Goal: Information Seeking & Learning: Learn about a topic

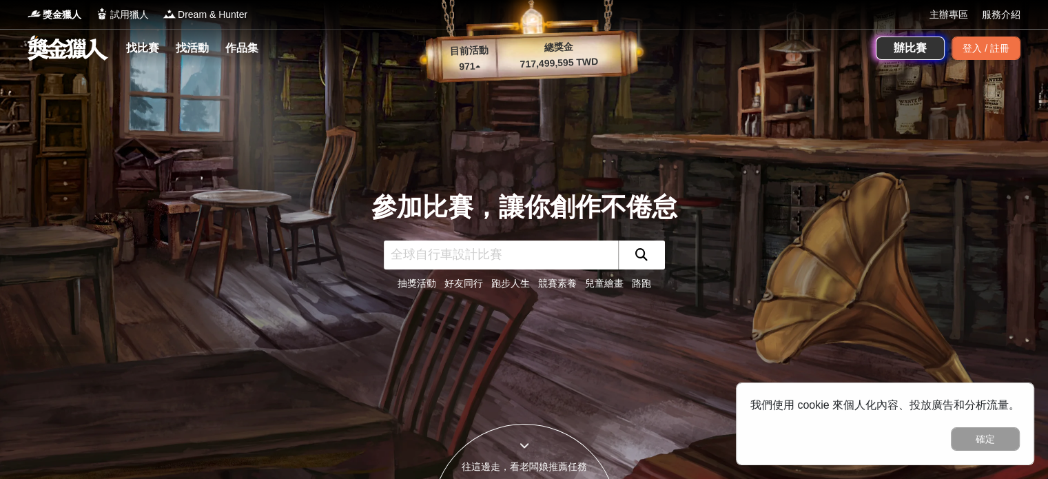
click at [422, 254] on input "text" at bounding box center [501, 255] width 234 height 29
click at [143, 43] on link "找比賽" at bounding box center [143, 48] width 44 height 19
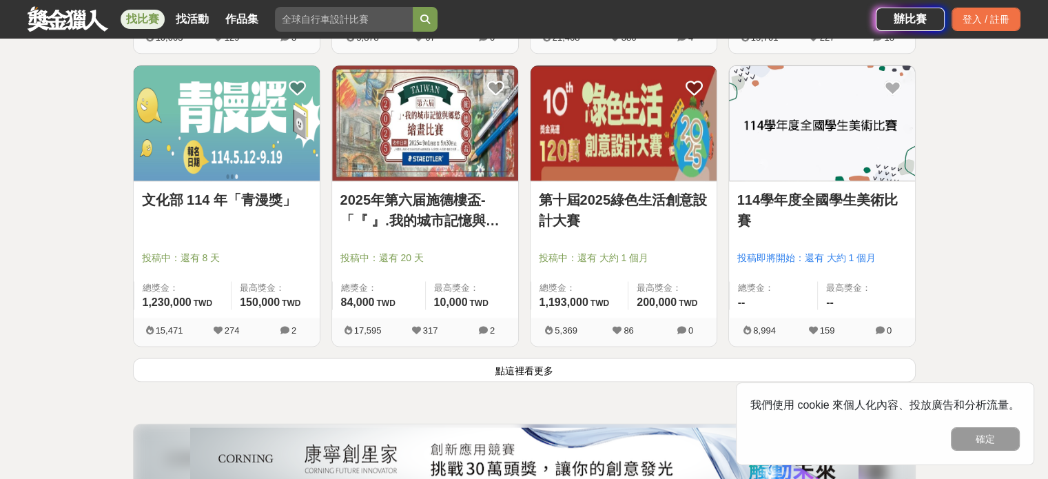
scroll to position [1723, 0]
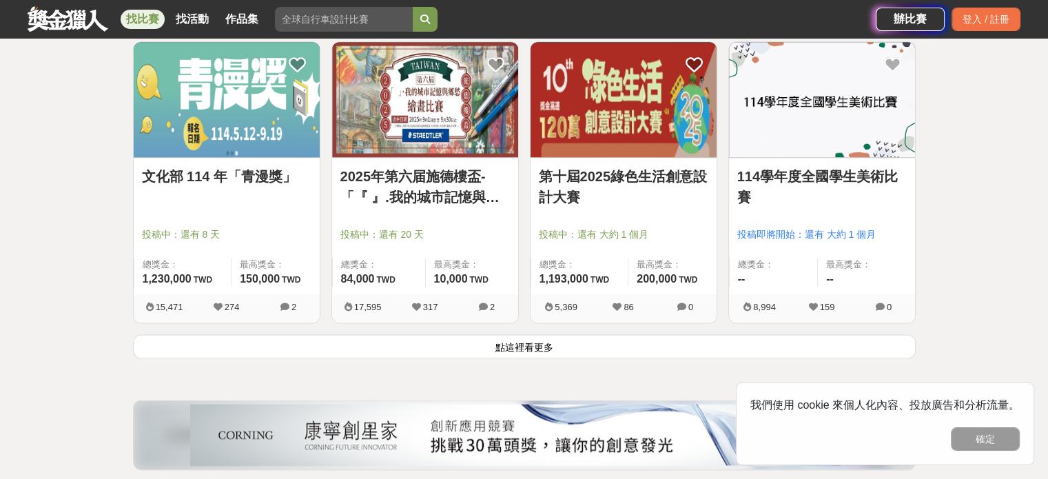
click at [520, 345] on button "點這裡看更多" at bounding box center [524, 346] width 783 height 24
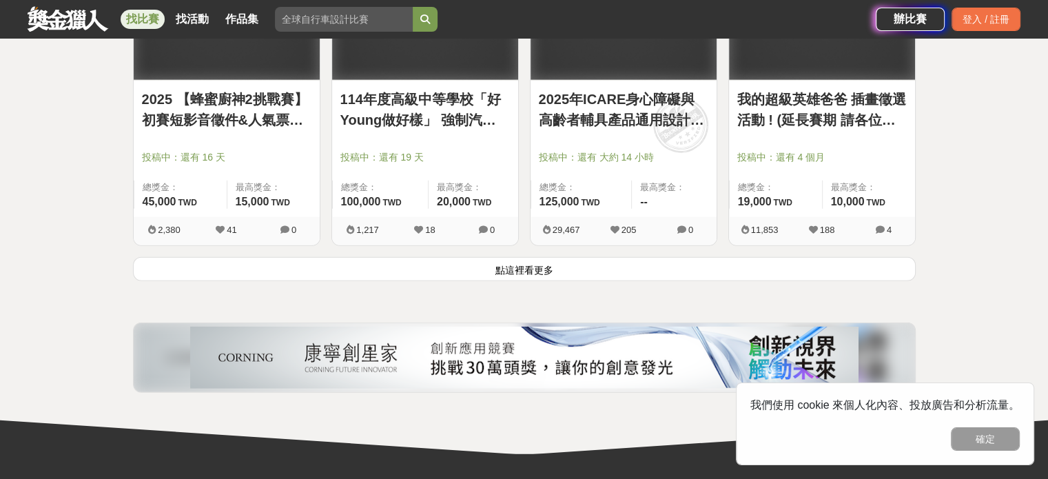
scroll to position [3653, 0]
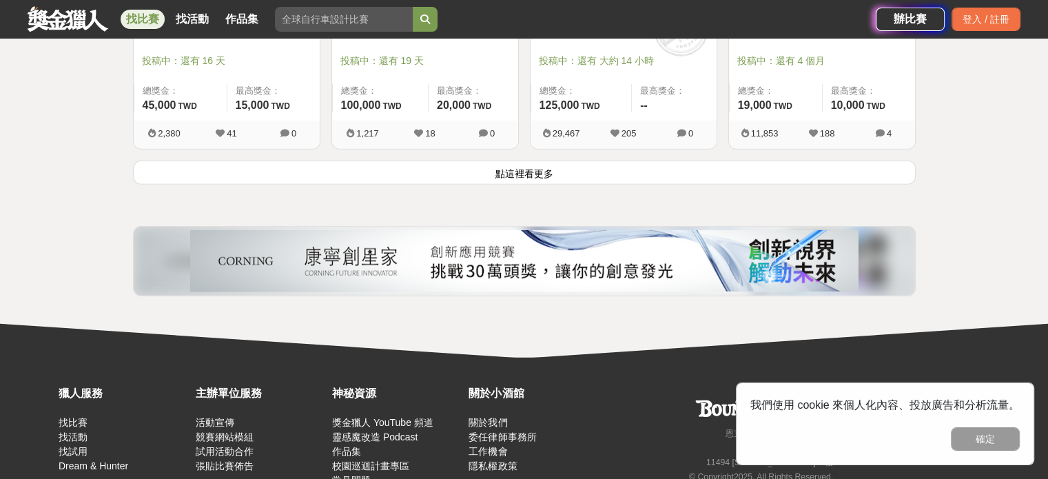
click at [520, 179] on button "點這裡看更多" at bounding box center [524, 173] width 783 height 24
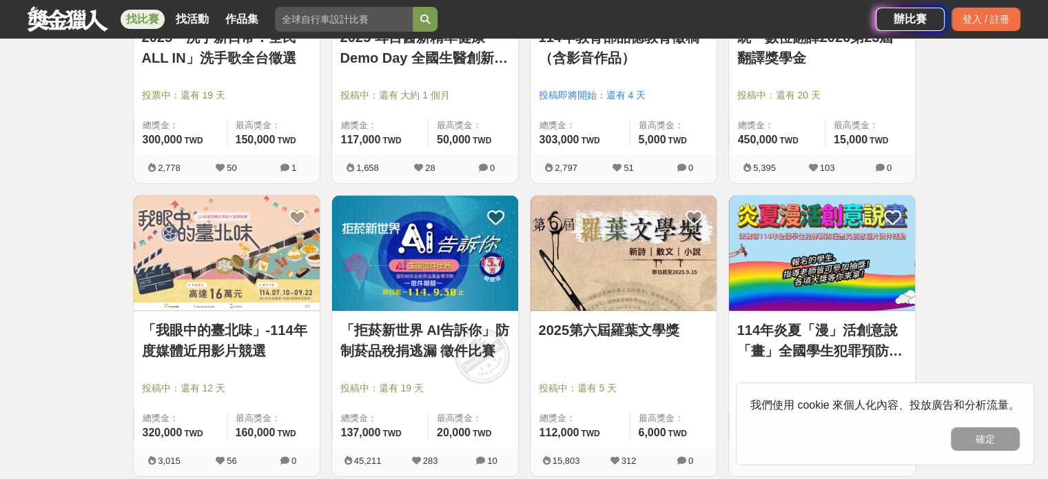
scroll to position [4204, 0]
click at [581, 323] on link "2025第六屆羅葉文學獎" at bounding box center [624, 329] width 170 height 21
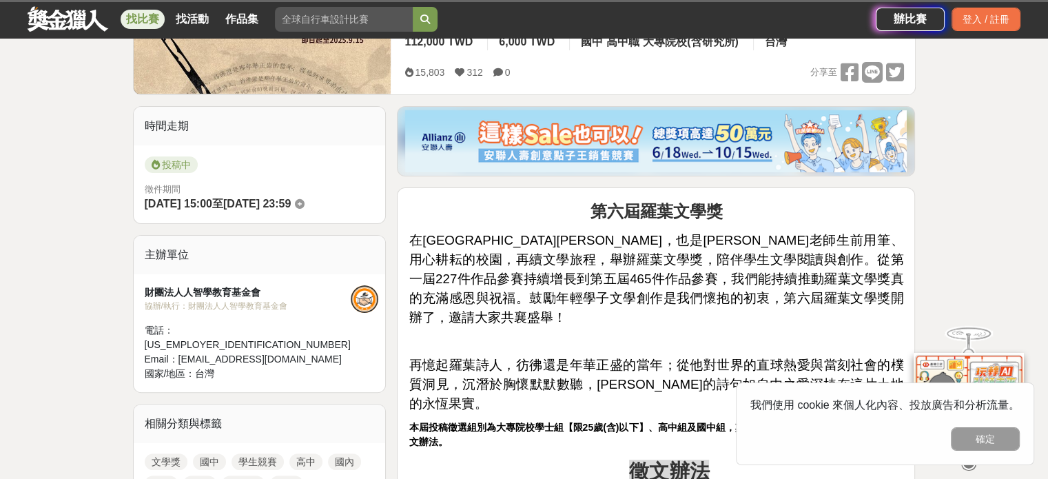
scroll to position [345, 0]
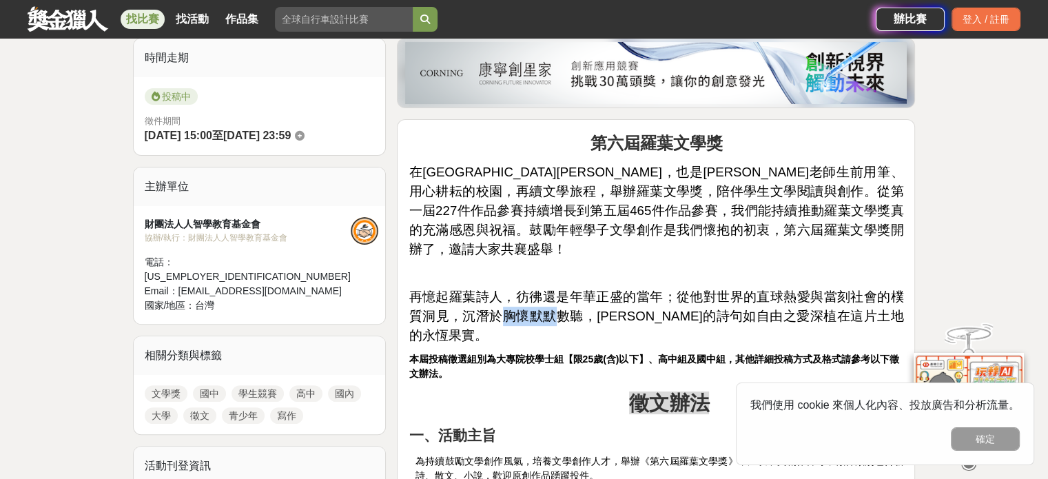
drag, startPoint x: 486, startPoint y: 302, endPoint x: 540, endPoint y: 296, distance: 54.1
click at [540, 296] on span "再憶起羅葉詩人，彷彿還是年華正盛的當年；從他對世界的直球熱愛與當刻社會的樸質洞見，沉潛於胸懷默默數聽，[PERSON_NAME]的詩句如自由之愛深植在這片土地…" at bounding box center [656, 315] width 495 height 53
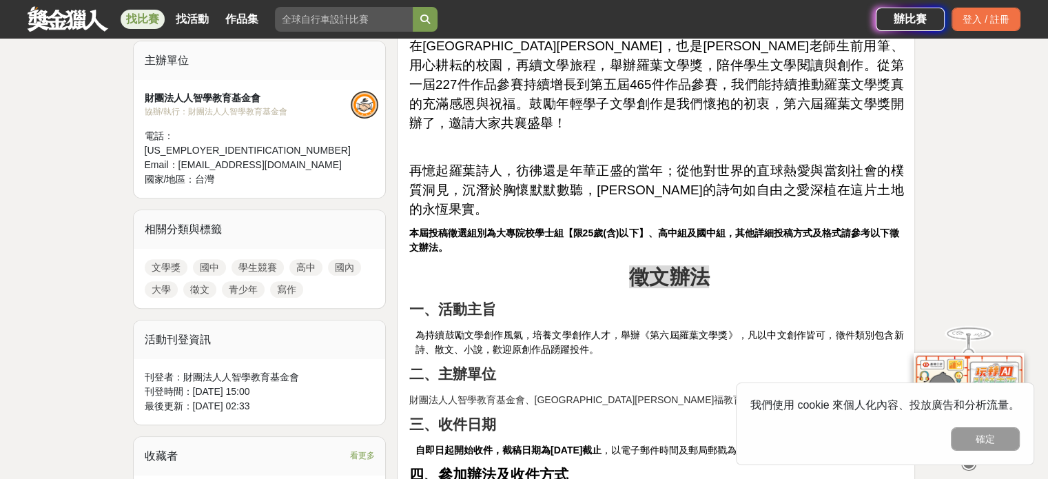
scroll to position [482, 0]
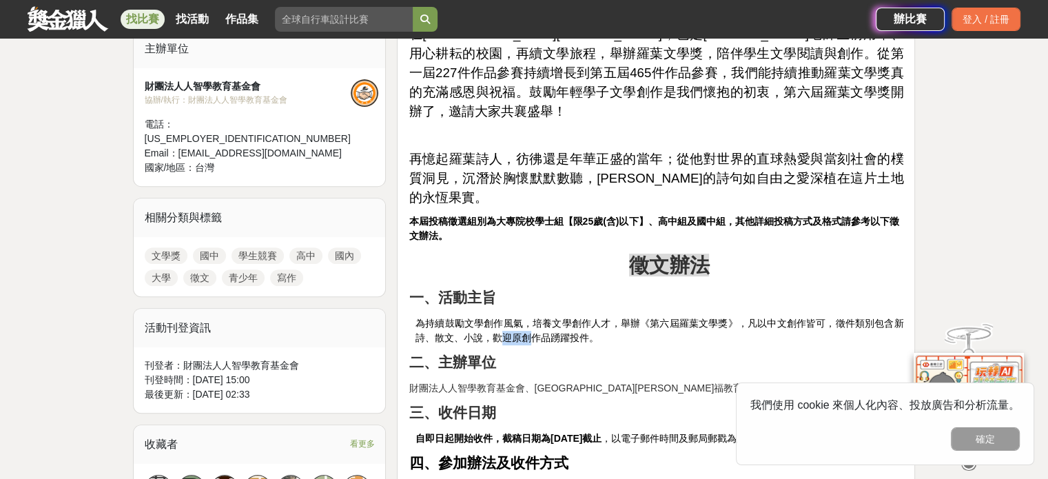
drag, startPoint x: 502, startPoint y: 303, endPoint x: 535, endPoint y: 297, distance: 33.5
click at [535, 318] on span "為持續鼓勵文學創作風氣，培養文學創作人才，舉辦《第六屆羅葉文學獎》，凡以中文創作皆可，徵件類別包含新詩、散文、小說，歡迎原創作品踴躍投件。" at bounding box center [660, 331] width 489 height 26
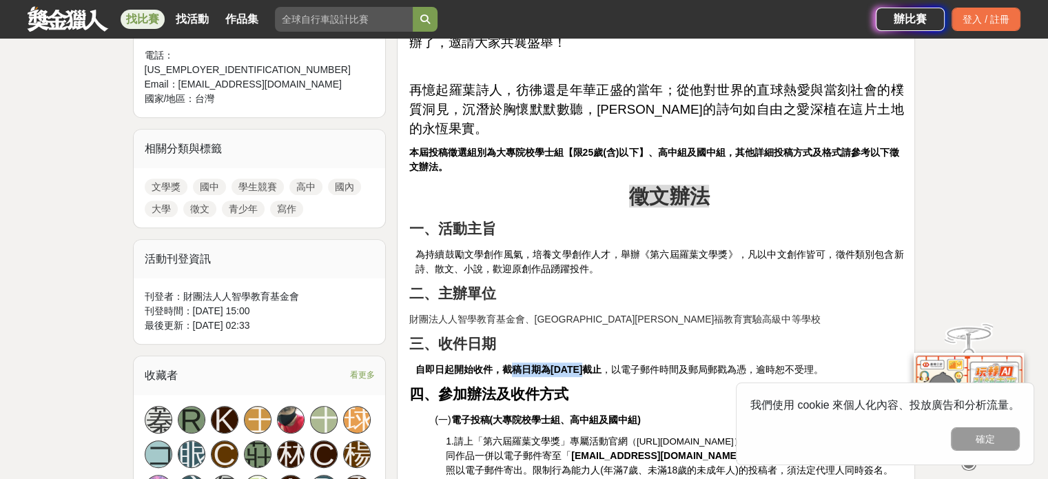
drag, startPoint x: 512, startPoint y: 331, endPoint x: 591, endPoint y: 330, distance: 78.6
click at [591, 364] on strong "自即日起開始收件，截稿日期為[DATE]截止" at bounding box center [509, 369] width 186 height 11
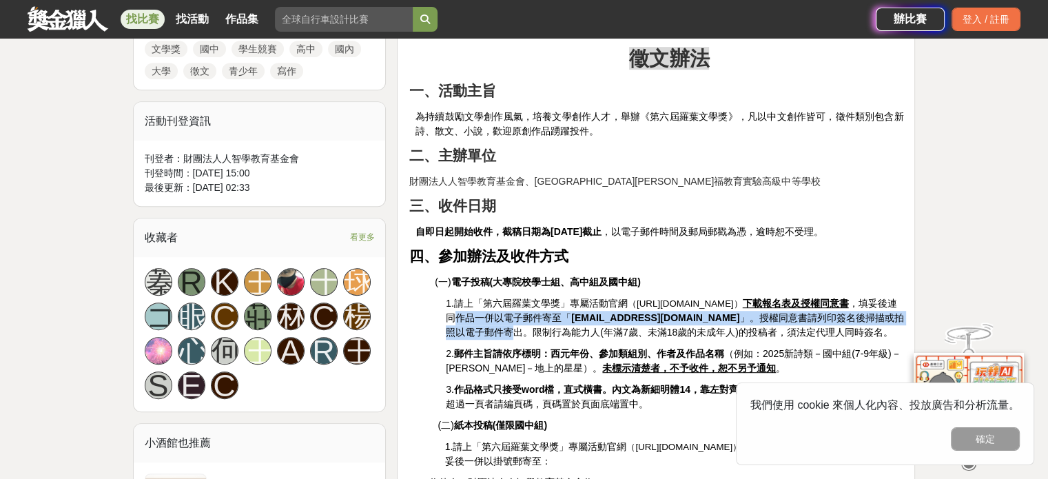
drag, startPoint x: 533, startPoint y: 292, endPoint x: 516, endPoint y: 274, distance: 24.4
click at [516, 296] on p "1.請上「第六屆羅葉文學獎」專屬活動官網 （[URL][DOMAIN_NAME]） 下載報名表及授權同意書 ，填妥後連同作品一併以電子郵件寄至「 [EMAIL…" at bounding box center [675, 317] width 458 height 43
click at [516, 298] on span "下載報名表及授權同意書 ，填妥後連同作品一併以電子郵件寄至「" at bounding box center [671, 311] width 451 height 26
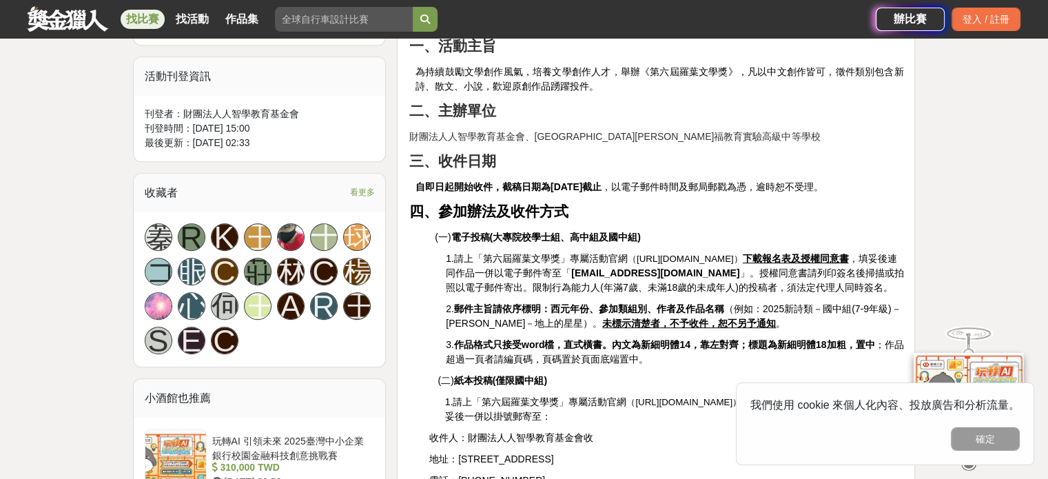
scroll to position [758, 0]
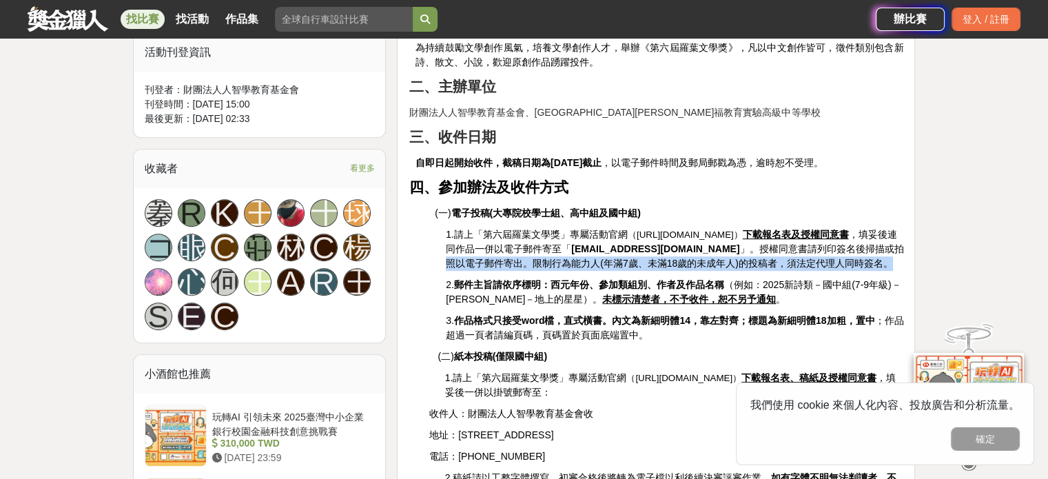
drag, startPoint x: 467, startPoint y: 223, endPoint x: 522, endPoint y: 236, distance: 56.0
click at [522, 236] on p "1.請上「第六屆羅葉文學獎」專屬活動官網 （[URL][DOMAIN_NAME]） 下載報名表及授權同意書 ，填妥後連同作品一併以電子郵件寄至「 [EMAIL…" at bounding box center [675, 248] width 458 height 43
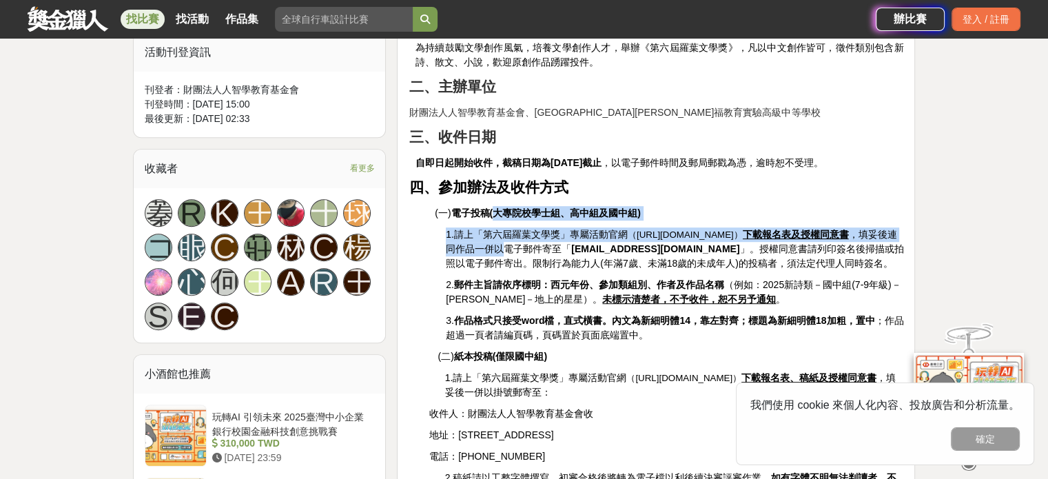
drag, startPoint x: 495, startPoint y: 177, endPoint x: 560, endPoint y: 206, distance: 71.6
click at [560, 229] on span "下載報名表及授權同意書 ，填妥後連同作品一併以電子郵件寄至「" at bounding box center [671, 242] width 451 height 26
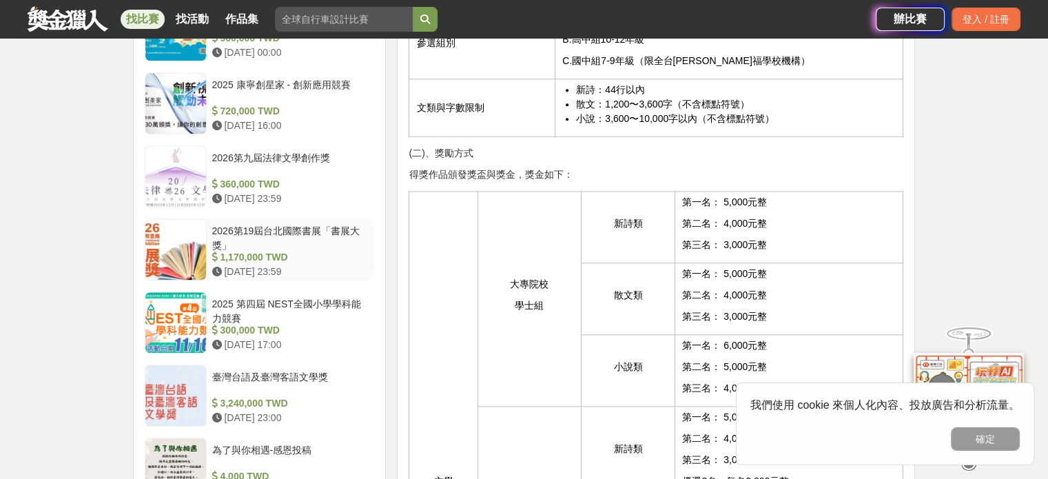
scroll to position [1378, 0]
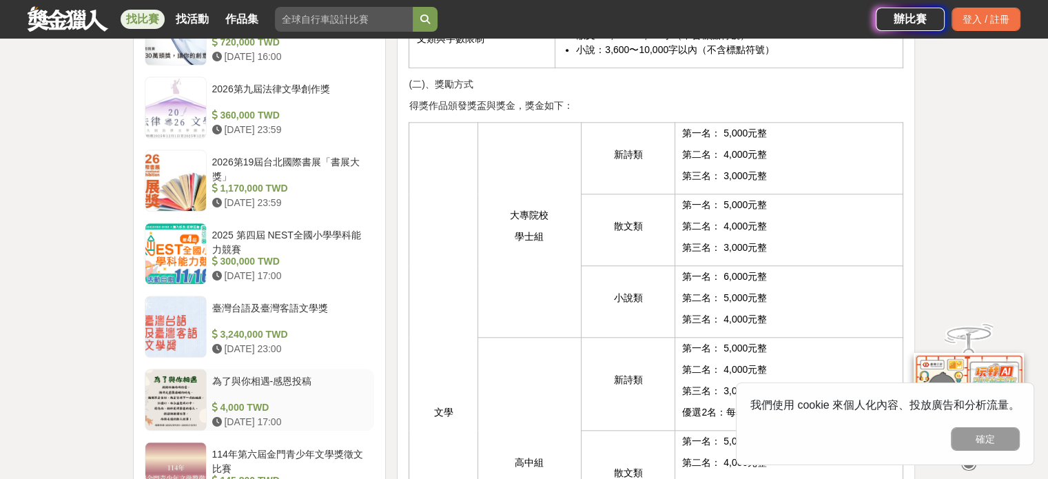
click at [278, 374] on div "為了與你相遇-感恩投稿" at bounding box center [290, 387] width 157 height 26
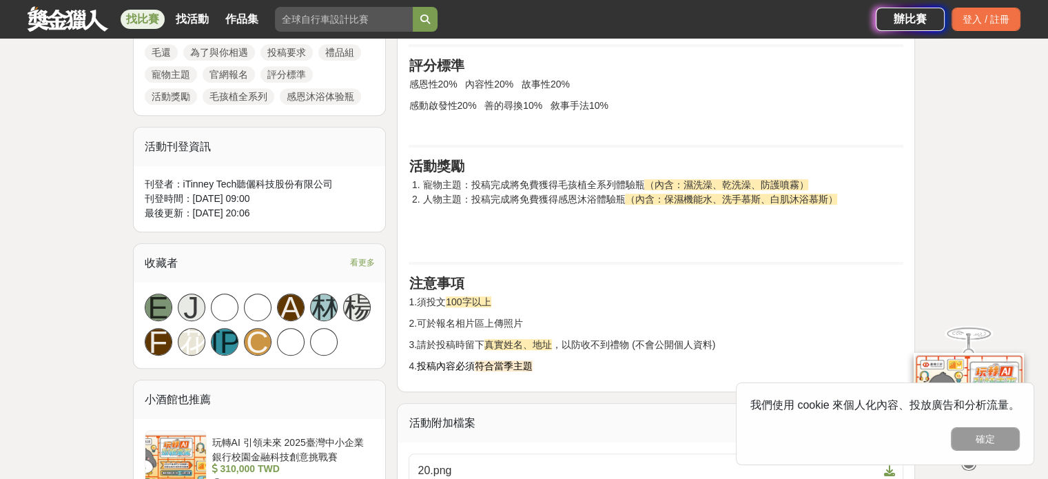
scroll to position [757, 0]
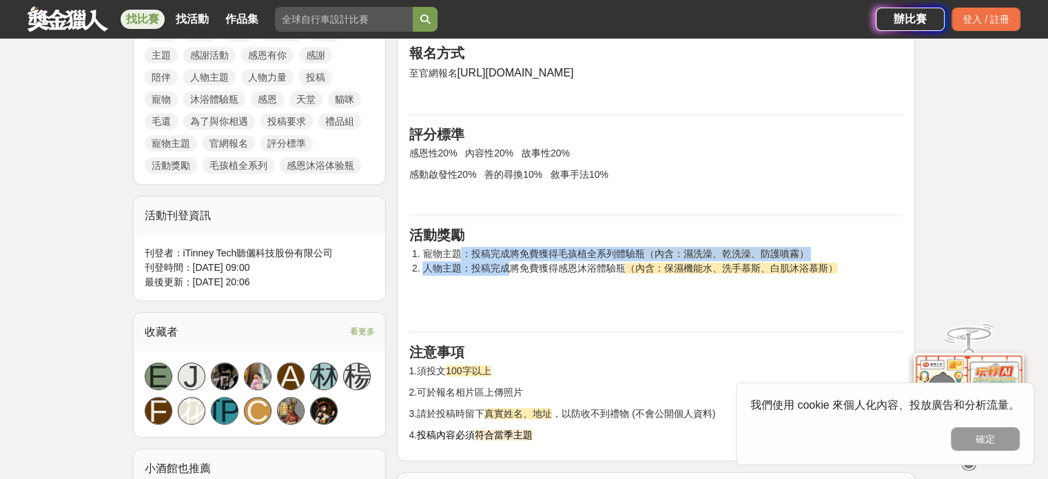
drag, startPoint x: 466, startPoint y: 269, endPoint x: 510, endPoint y: 286, distance: 47.1
click at [510, 276] on ol "寵物主題：投稿完成將免費獲得毛孩植全系列體驗瓶 （內含：濕洗澡、乾洗澡、防護噴霧） 人物主題：投稿完成將免費獲得感恩沐浴體驗瓶 （內含：保濕機能水、洗手慕斯、…" at bounding box center [656, 261] width 495 height 29
click at [510, 276] on li "人物主題：投稿完成將免費獲得感恩沐浴體驗瓶 （內含：保濕機能水、洗手慕斯、白肌沐浴慕斯）" at bounding box center [662, 268] width 481 height 14
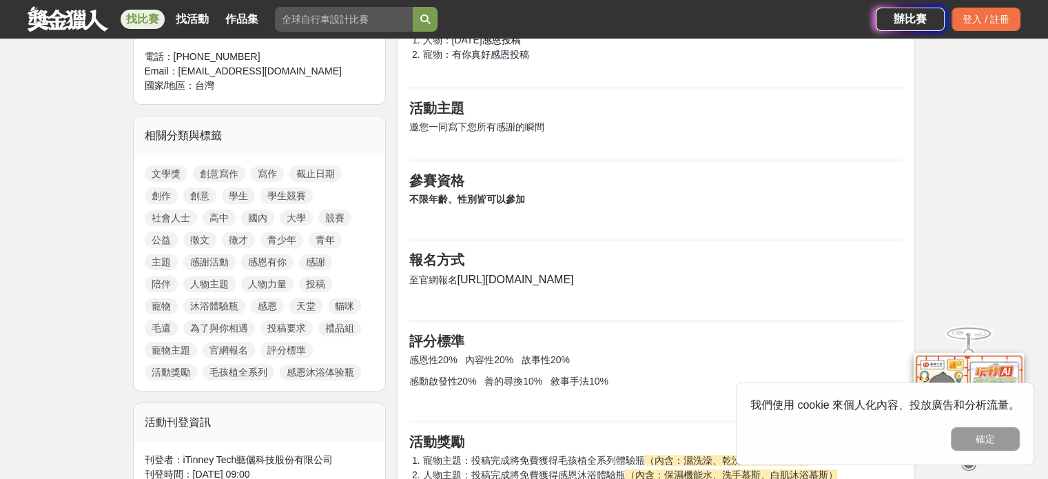
scroll to position [274, 0]
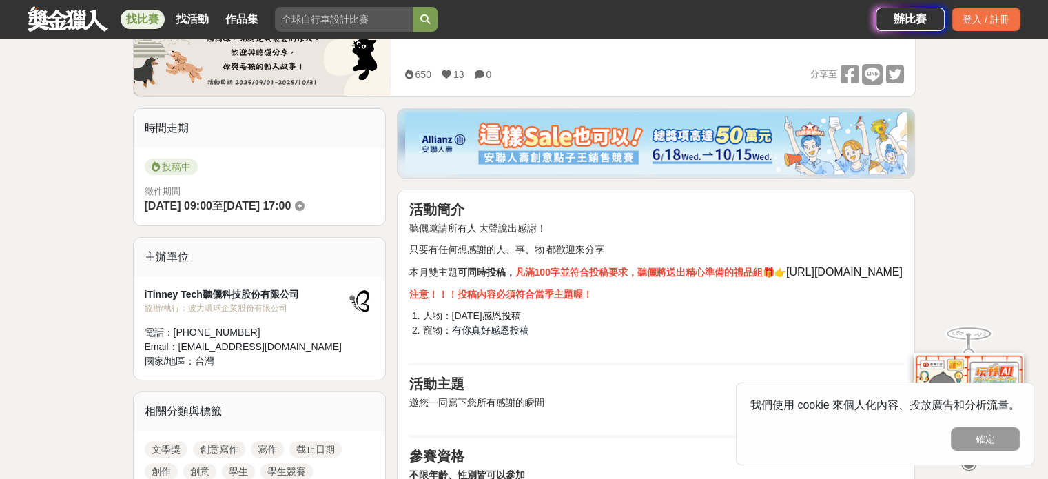
click at [531, 159] on img at bounding box center [656, 143] width 502 height 62
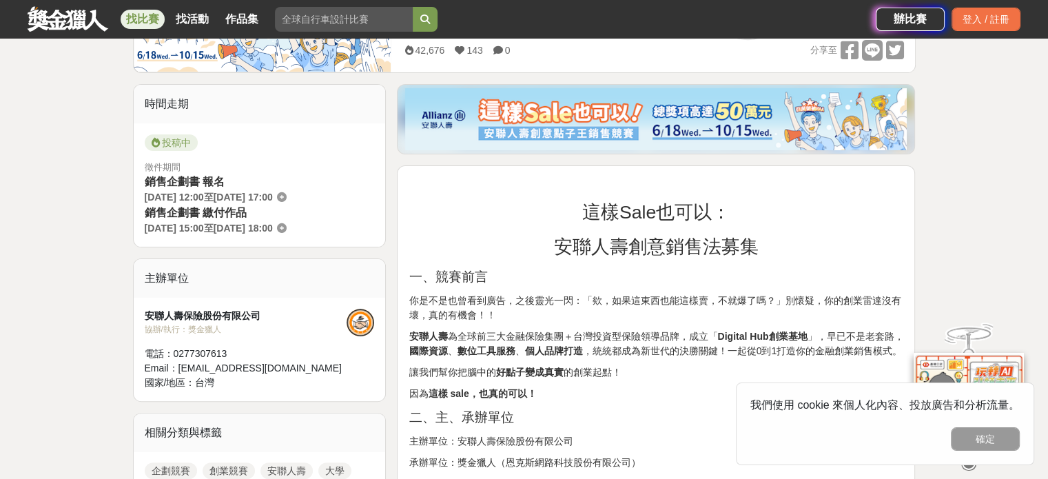
scroll to position [551, 0]
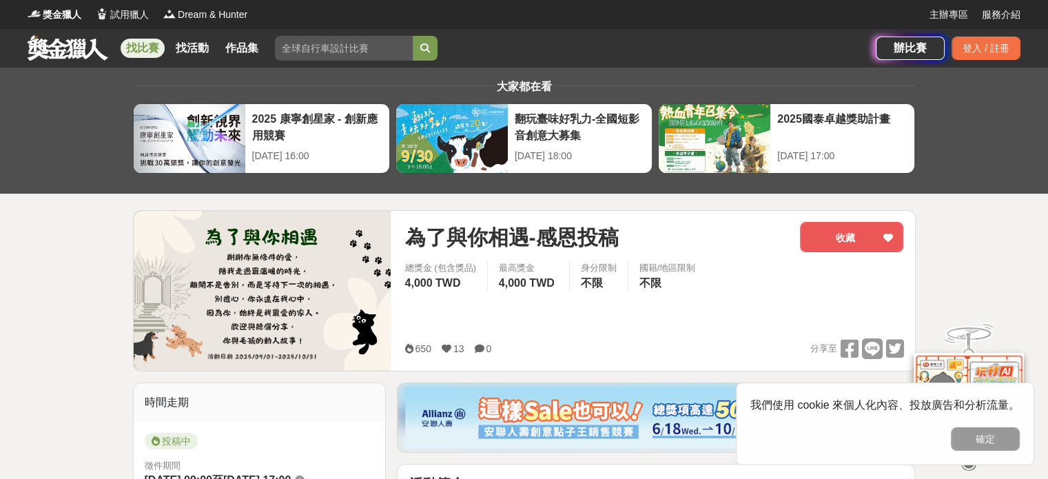
click at [152, 48] on link "找比賽" at bounding box center [143, 48] width 44 height 19
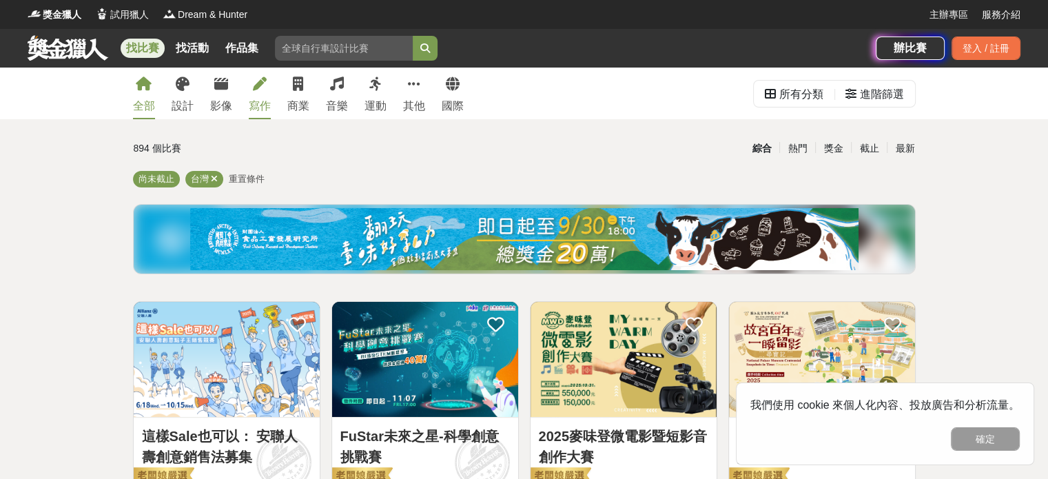
click at [251, 98] on div "寫作" at bounding box center [260, 106] width 22 height 17
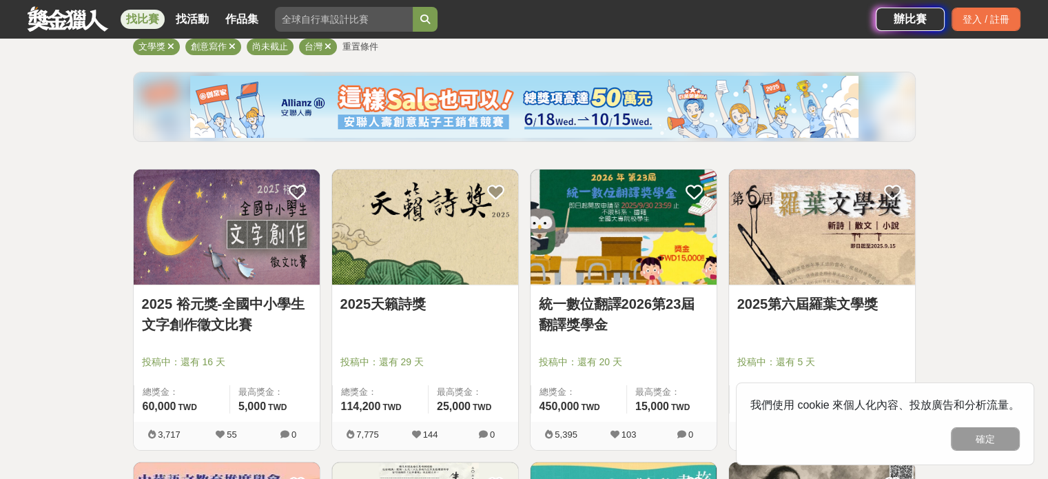
scroll to position [207, 0]
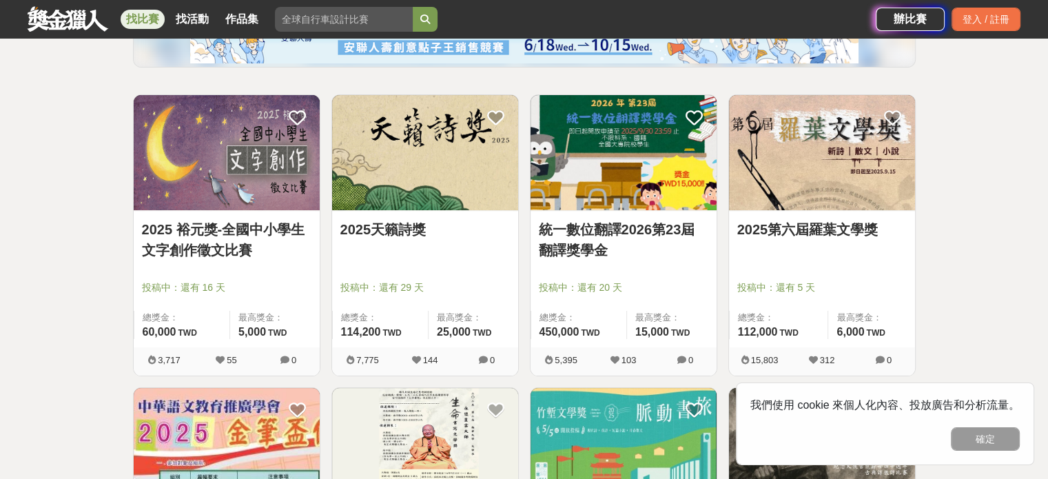
click at [405, 236] on link "2025天籟詩獎" at bounding box center [425, 229] width 170 height 21
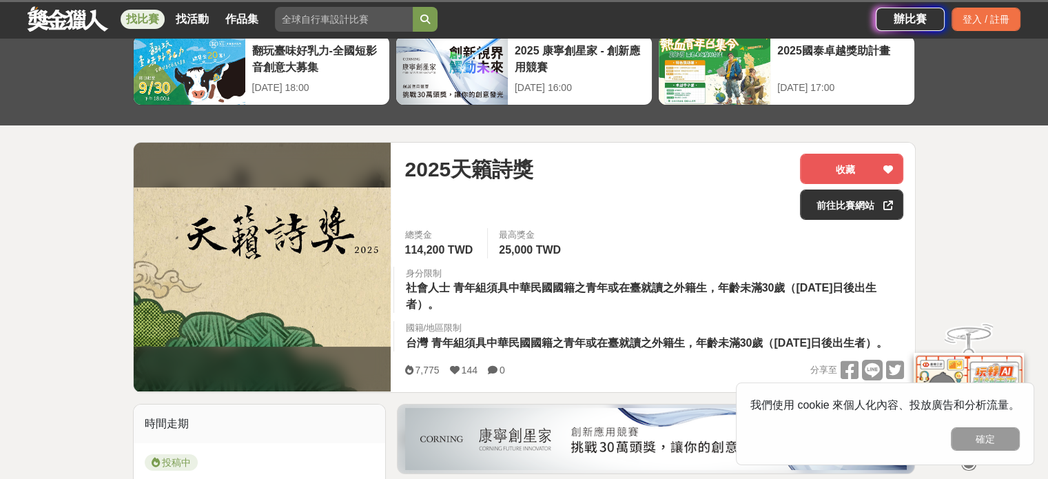
scroll to position [69, 0]
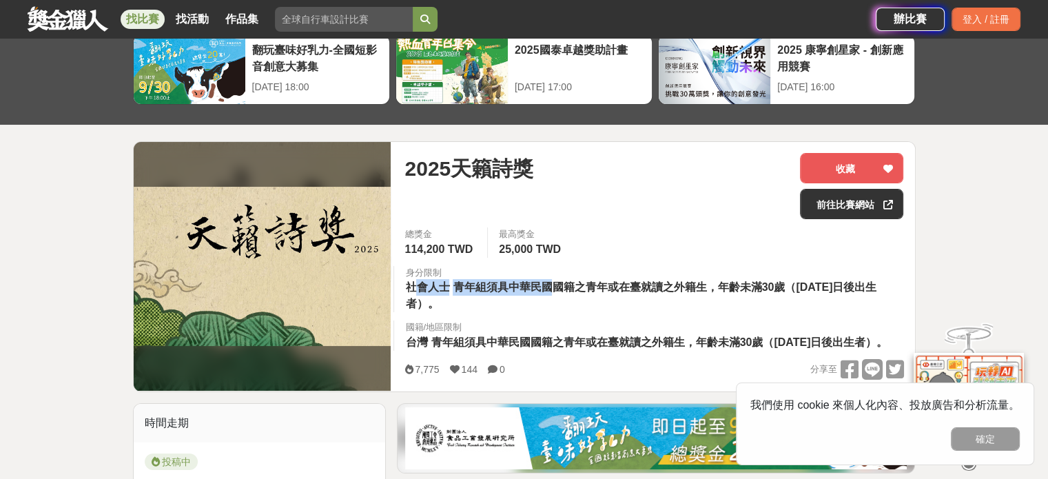
drag, startPoint x: 416, startPoint y: 287, endPoint x: 557, endPoint y: 292, distance: 141.4
click at [557, 292] on div "身分限制 社會人士 青年組須具中華民國國籍之青年或在臺就讀之外籍生，年齡未滿30歲（[DATE]日後出生者）。" at bounding box center [654, 289] width 521 height 47
click at [557, 292] on span "青年組須具中華民國國籍之青年或在臺就讀之外籍生，年齡未滿30歲（[DATE]日後出生者）。" at bounding box center [640, 295] width 471 height 28
drag, startPoint x: 467, startPoint y: 292, endPoint x: 549, endPoint y: 289, distance: 82.1
click at [549, 289] on span "青年組須具中華民國國籍之青年或在臺就讀之外籍生，年齡未滿30歲（[DATE]日後出生者）。" at bounding box center [640, 295] width 471 height 28
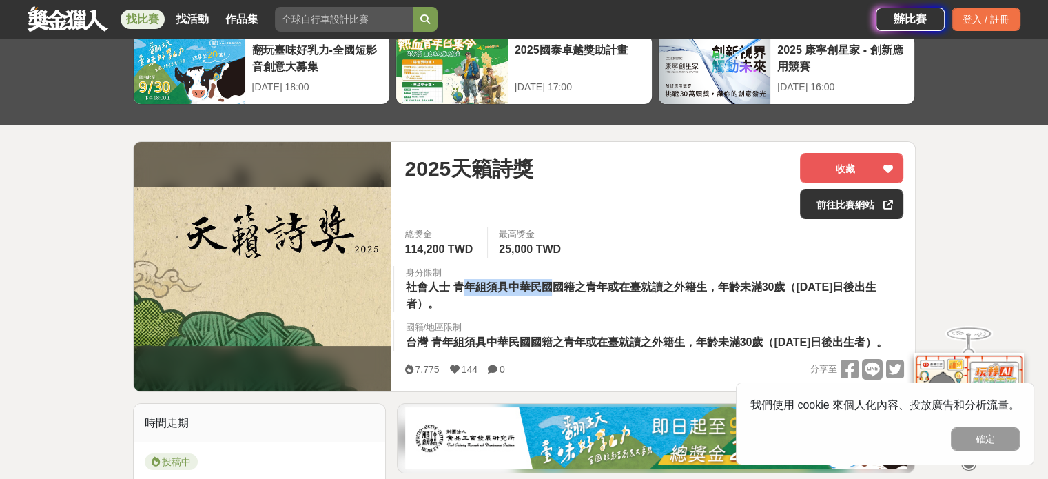
click at [549, 289] on span "青年組須具中華民國國籍之青年或在臺就讀之外籍生，年齡未滿30歲（[DATE]日後出生者）。" at bounding box center [640, 295] width 471 height 28
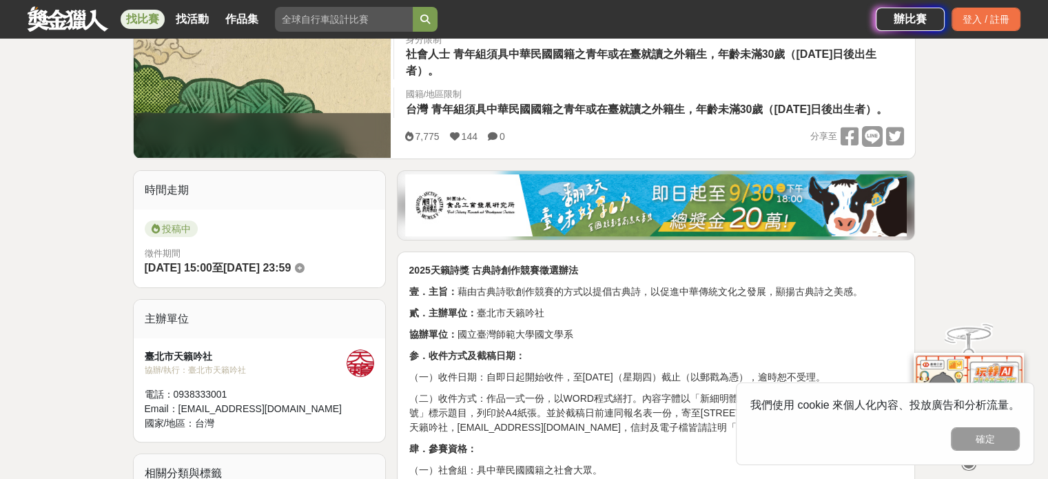
scroll to position [345, 0]
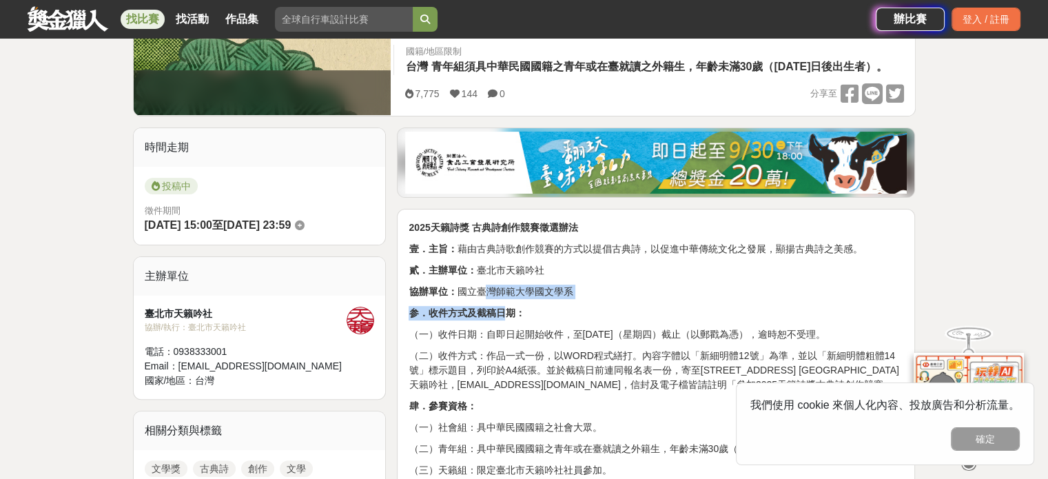
drag, startPoint x: 496, startPoint y: 314, endPoint x: 507, endPoint y: 325, distance: 15.1
click at [507, 318] on strong "参．收件方式及截稿日期：" at bounding box center [467, 312] width 116 height 11
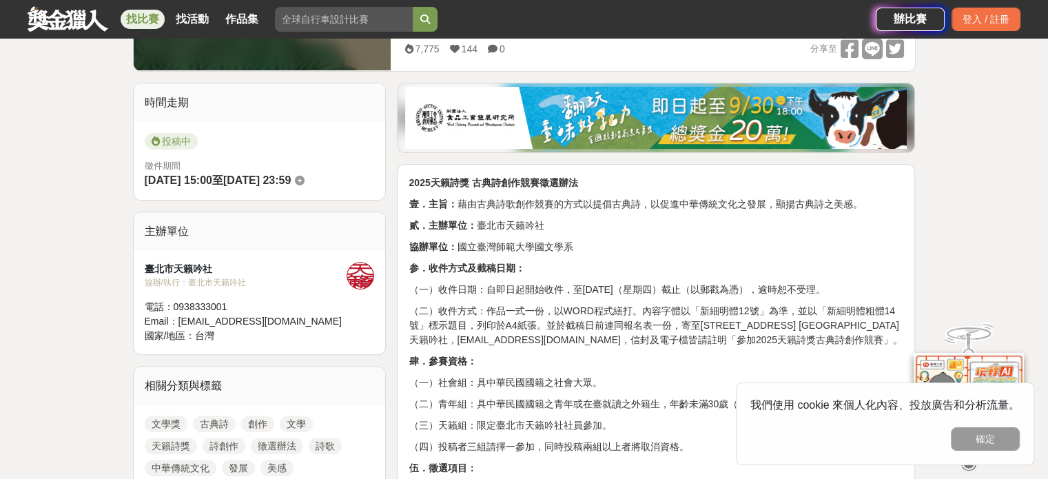
scroll to position [414, 0]
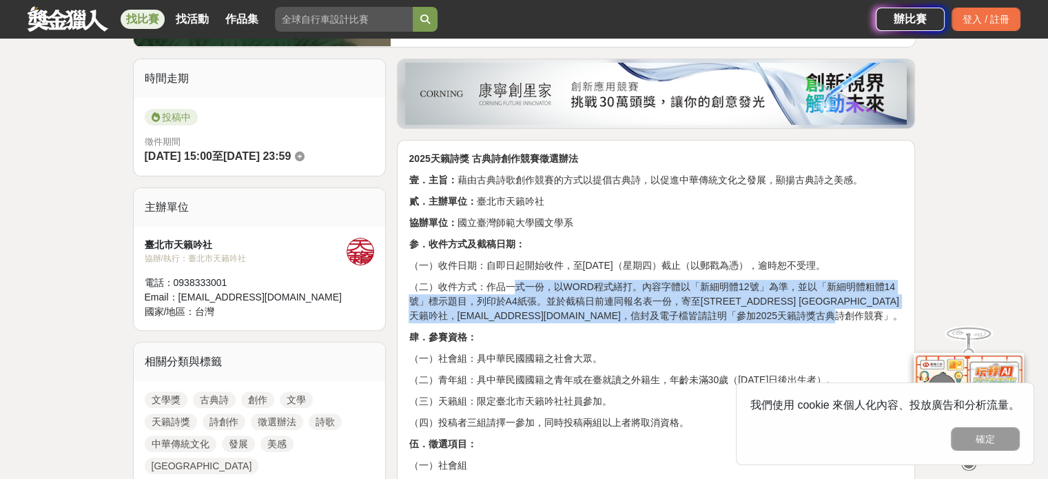
drag, startPoint x: 516, startPoint y: 303, endPoint x: 617, endPoint y: 345, distance: 109.7
click at [617, 323] on p "（二）收件方式：作品一式一份，以WORD程式繕打。內容字體以「新細明體12號」為準，並以「新細明體粗體14號」標示題目，列印於A4紙張。並於截稿日前連同報名表…" at bounding box center [656, 301] width 495 height 43
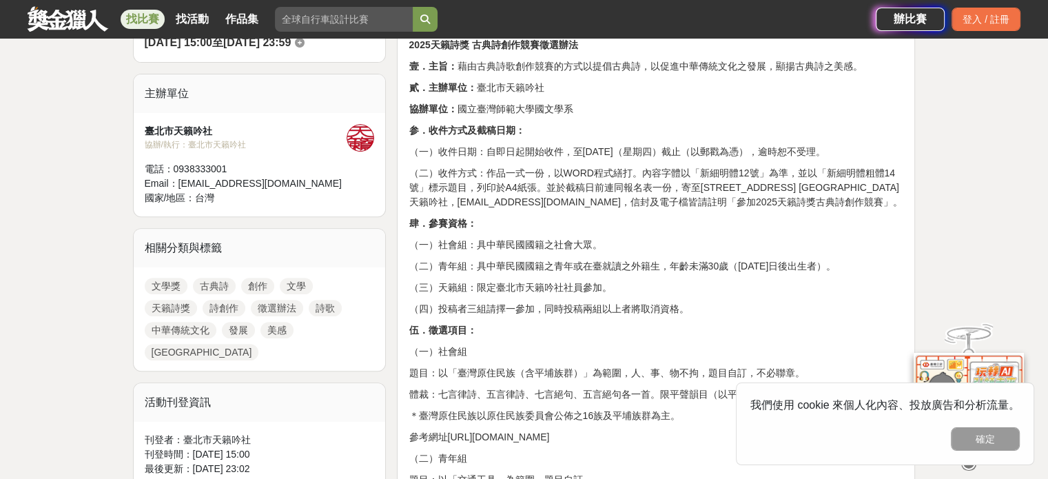
scroll to position [551, 0]
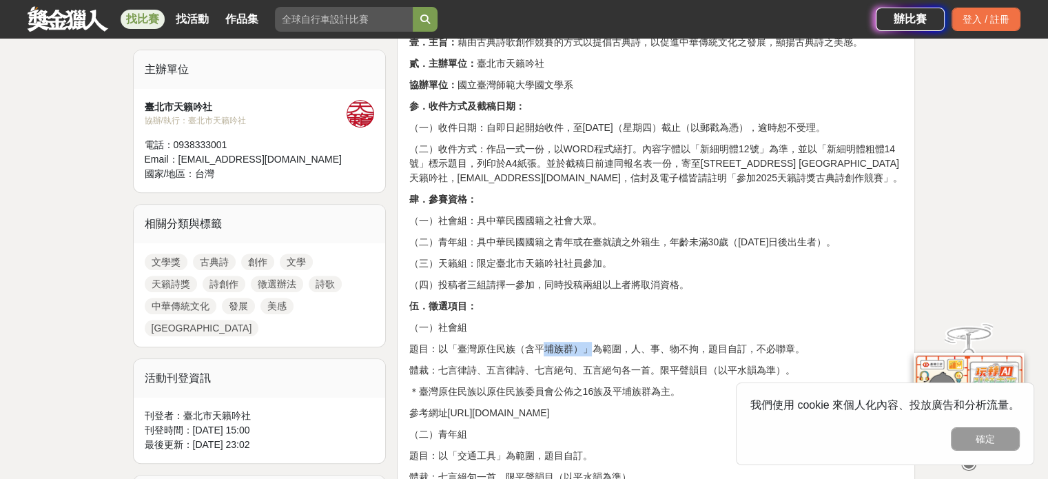
drag, startPoint x: 495, startPoint y: 378, endPoint x: 545, endPoint y: 372, distance: 50.6
click at [545, 356] on p "題目：以「臺灣原住民族（含平埔族群）」為範圍，人、事、物不拘，題目自訂，不必聯章。" at bounding box center [656, 349] width 495 height 14
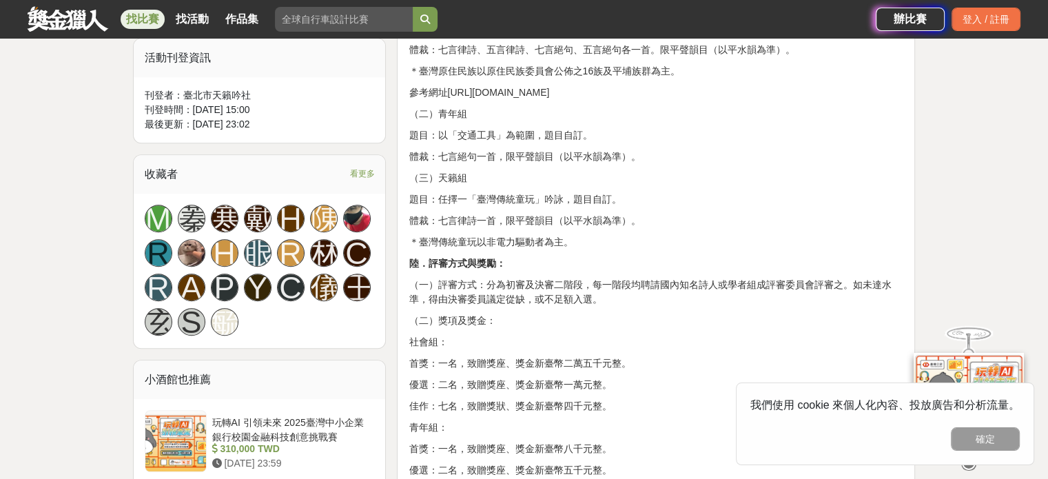
scroll to position [896, 0]
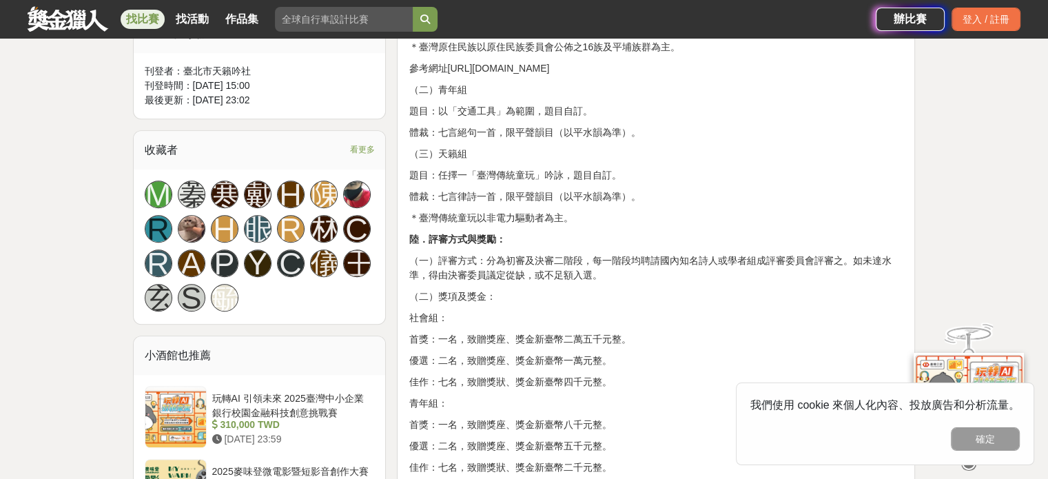
drag, startPoint x: 527, startPoint y: 383, endPoint x: 520, endPoint y: 372, distance: 12.4
click at [520, 372] on div "2025天籟詩獎 古典詩創作競賽徵選辦法 壹．主旨： 藉由古典詩歌創作競賽的方式以提倡古典詩，以促進中華傳統文化之發展，顯揚古典詩之美感。 貳．主辦單位： 臺…" at bounding box center [656, 290] width 495 height 1242
click at [520, 347] on p "首獎：一名，致贈獎座、獎金新臺幣二萬五千元整。" at bounding box center [656, 339] width 495 height 14
drag, startPoint x: 513, startPoint y: 374, endPoint x: 488, endPoint y: 377, distance: 25.0
click at [488, 347] on p "首獎：一名，致贈獎座、獎金新臺幣二萬五千元整。" at bounding box center [656, 339] width 495 height 14
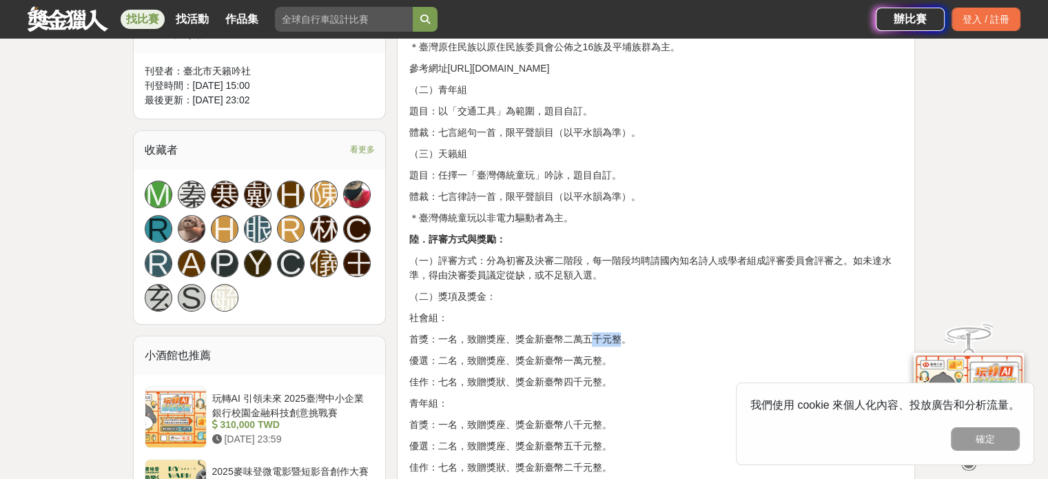
click at [488, 347] on p "首獎：一名，致贈獎座、獎金新臺幣二萬五千元整。" at bounding box center [656, 339] width 495 height 14
drag, startPoint x: 477, startPoint y: 374, endPoint x: 546, endPoint y: 396, distance: 72.2
click at [546, 396] on div "2025天籟詩獎 古典詩創作競賽徵選辦法 壹．主旨： 藉由古典詩歌創作競賽的方式以提倡古典詩，以促進中華傳統文化之發展，顯揚古典詩之美感。 貳．主辦單位： 臺…" at bounding box center [656, 290] width 495 height 1242
click at [546, 368] on p "優選：二名，致贈獎座、獎金新臺幣一萬元整。" at bounding box center [656, 361] width 495 height 14
drag, startPoint x: 541, startPoint y: 399, endPoint x: 540, endPoint y: 352, distance: 46.9
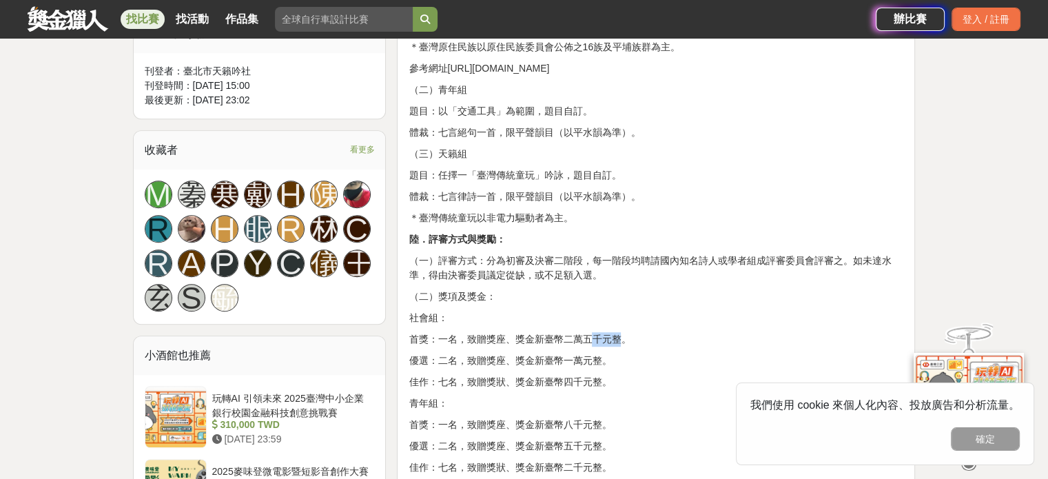
click at [540, 352] on div "2025天籟詩獎 古典詩創作競賽徵選辦法 壹．主旨： 藉由古典詩歌創作競賽的方式以提倡古典詩，以促進中華傳統文化之發展，顯揚古典詩之美感。 貳．主辦單位： 臺…" at bounding box center [656, 290] width 495 height 1242
click at [540, 325] on p "社會組：" at bounding box center [656, 318] width 495 height 14
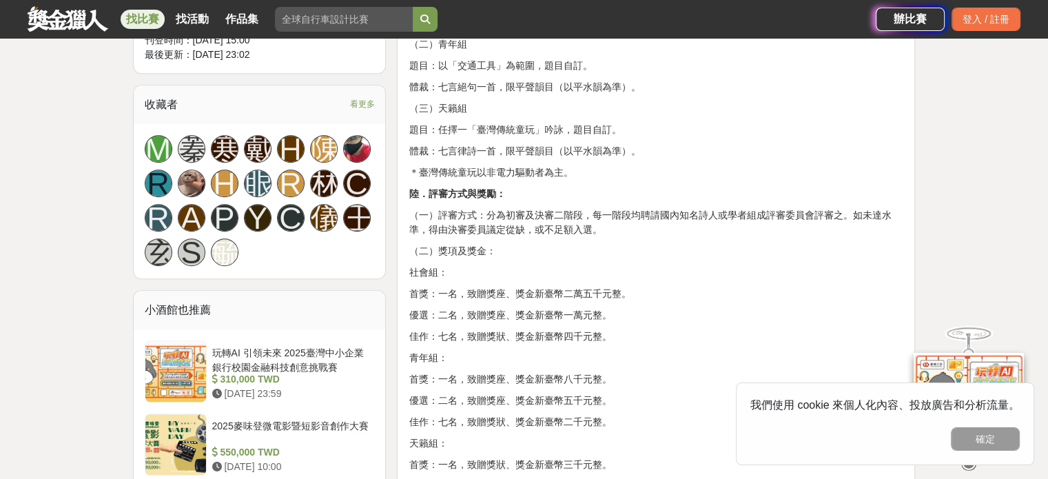
scroll to position [965, 0]
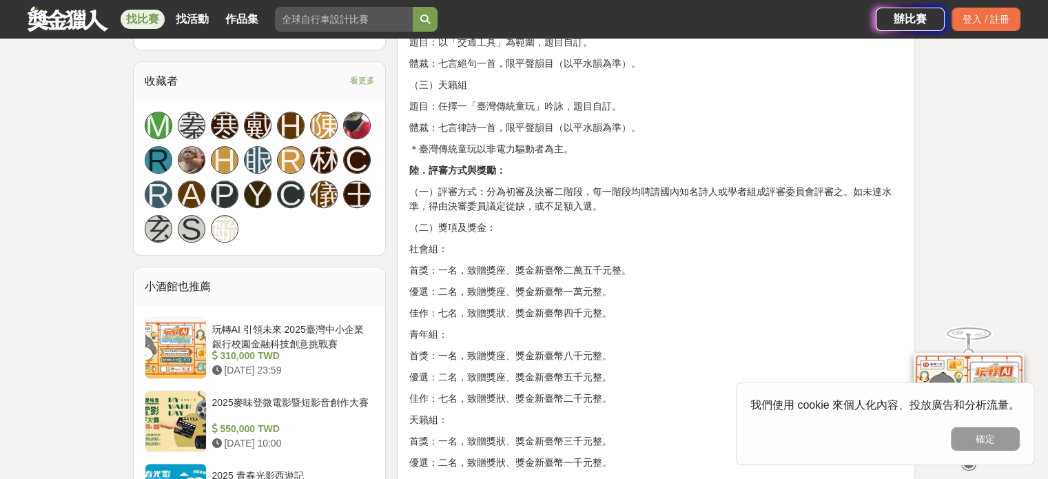
drag, startPoint x: 513, startPoint y: 349, endPoint x: 565, endPoint y: 337, distance: 53.2
click at [565, 320] on p "佳作：七名，致贈獎狀、獎金新臺幣四千元整。" at bounding box center [656, 313] width 495 height 14
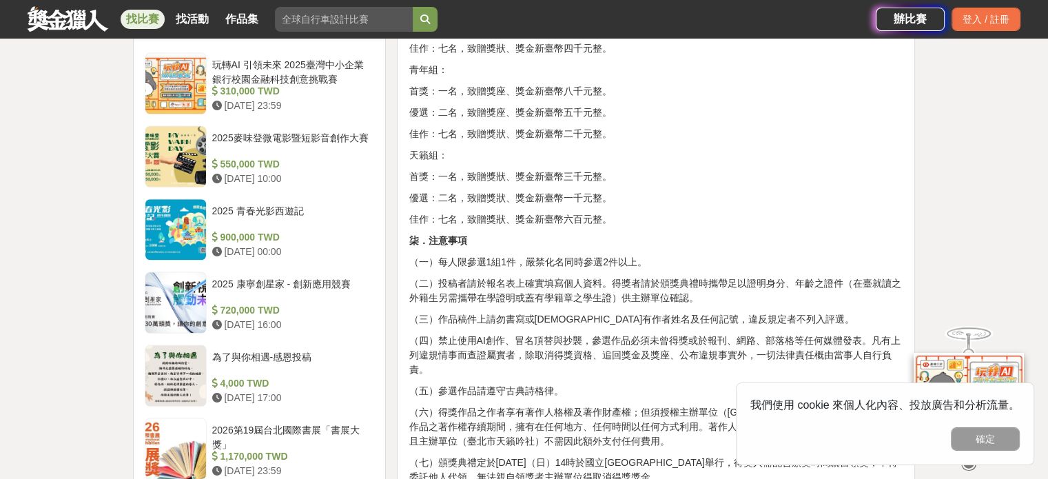
scroll to position [1309, 0]
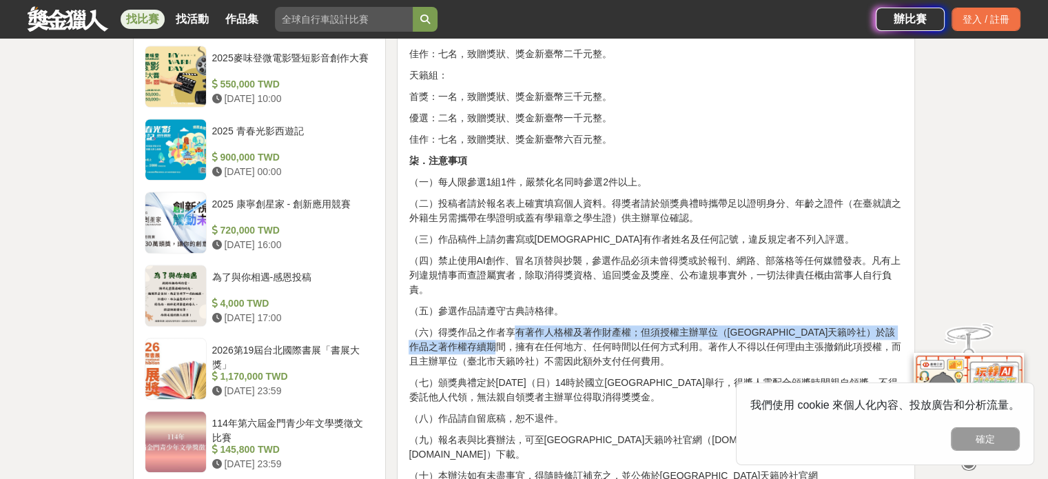
drag, startPoint x: 511, startPoint y: 366, endPoint x: 551, endPoint y: 383, distance: 42.9
click at [551, 369] on p "（六）得獎作品之作者享有著作人格權及著作財產權；但須授權主辦單位（[GEOGRAPHIC_DATA]天籟吟社）於該作品之著作權存續期間，擁有在任何地方、任何時…" at bounding box center [656, 346] width 495 height 43
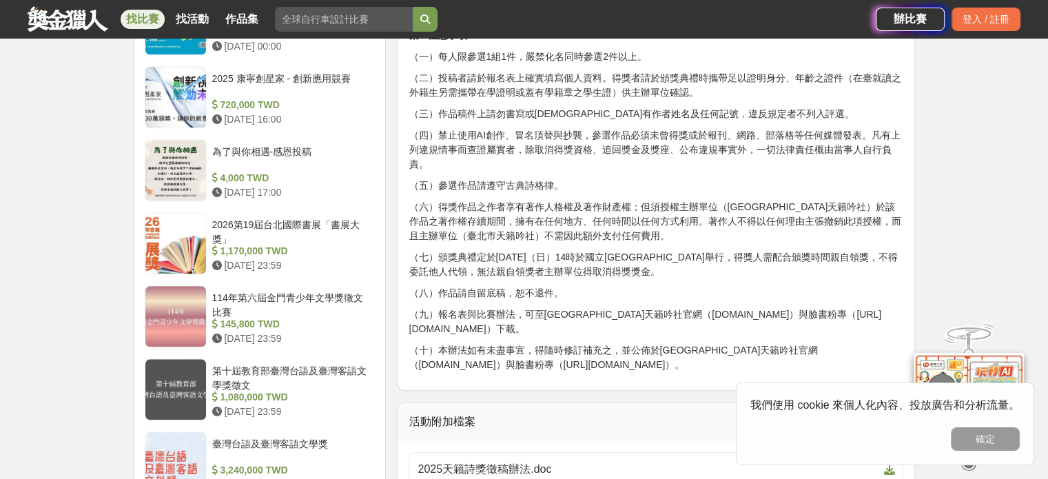
scroll to position [1447, 0]
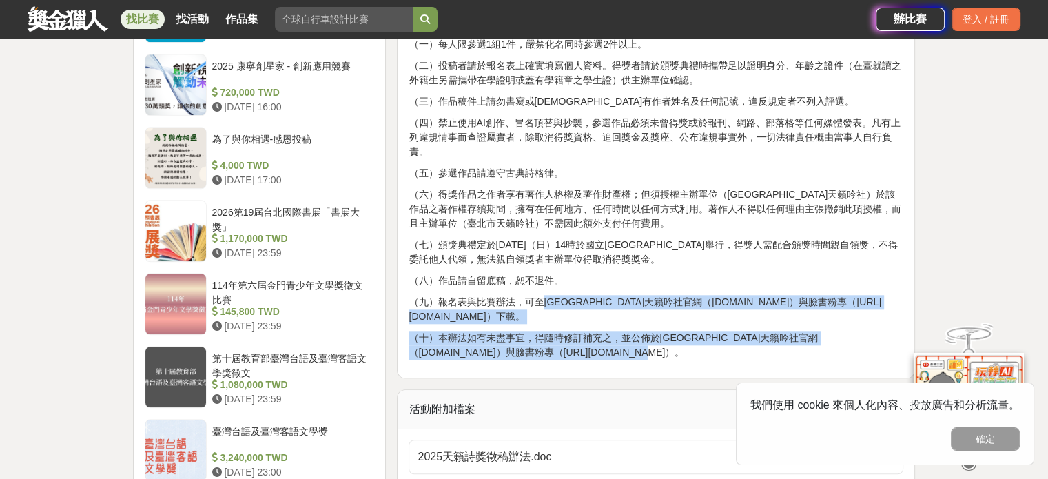
drag, startPoint x: 544, startPoint y: 382, endPoint x: 548, endPoint y: 325, distance: 57.4
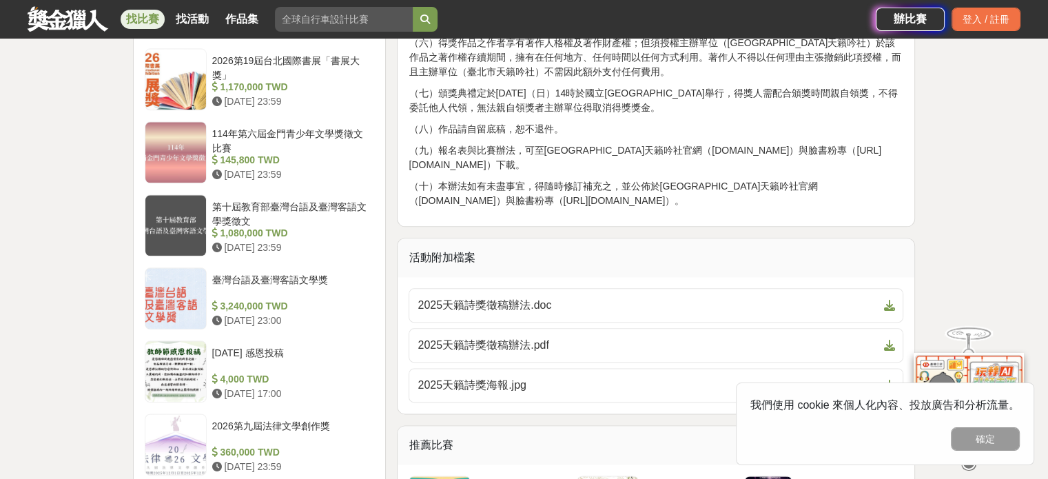
scroll to position [1654, 0]
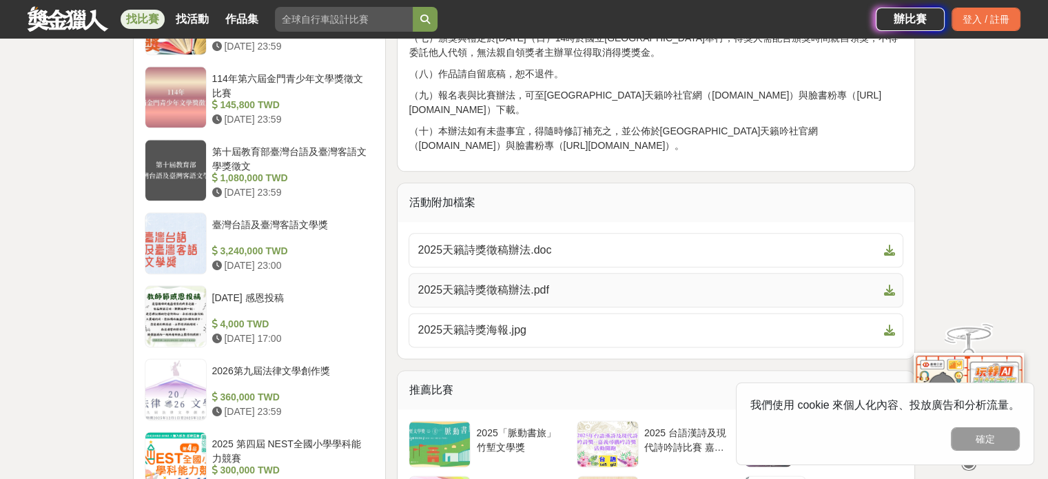
click at [531, 298] on span "2025天籟詩獎徵稿辦法.pdf" at bounding box center [648, 290] width 460 height 17
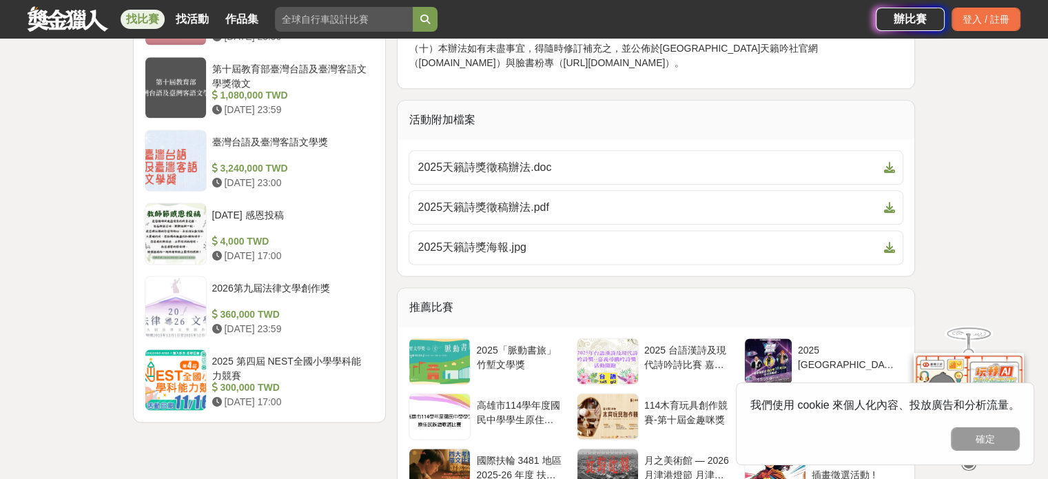
scroll to position [1861, 0]
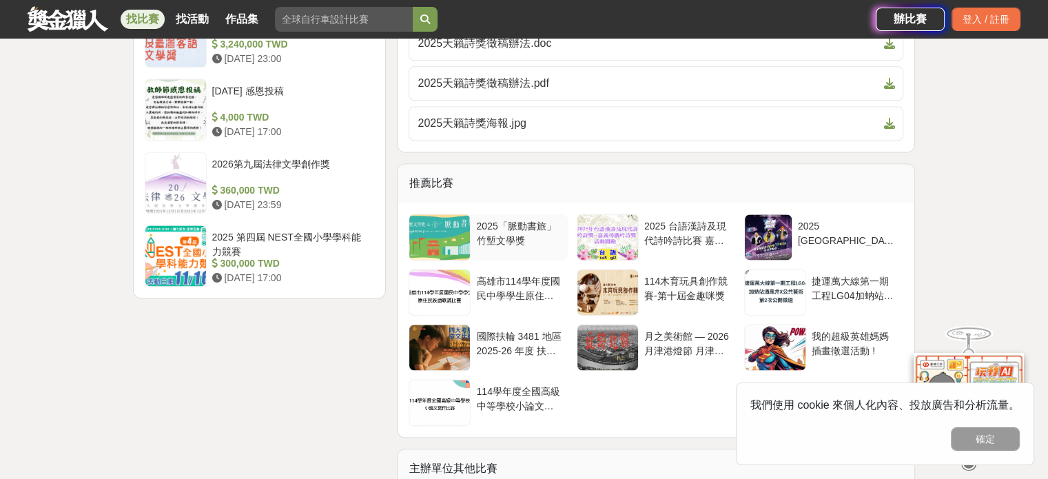
click at [489, 245] on div "2025「脈動書旅」竹塹文學獎" at bounding box center [519, 232] width 86 height 26
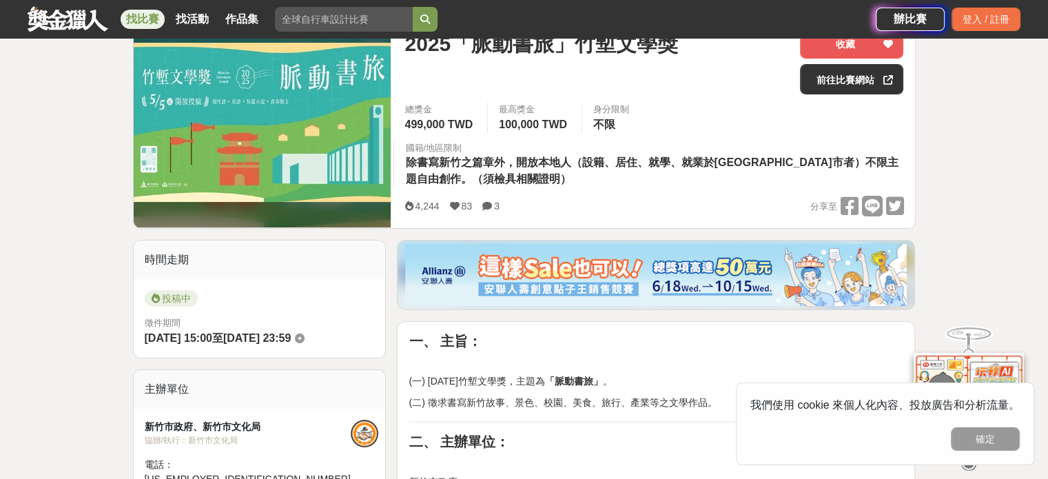
scroll to position [345, 0]
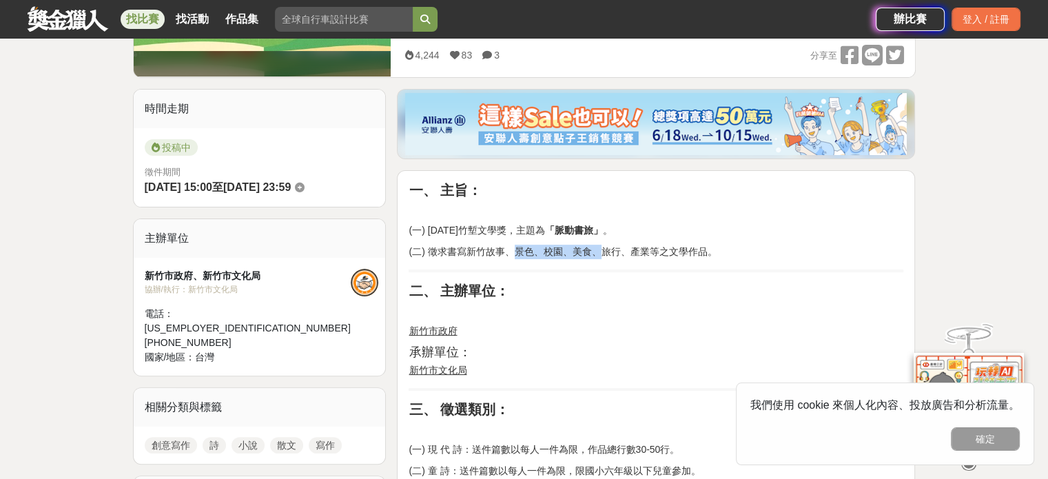
drag, startPoint x: 513, startPoint y: 253, endPoint x: 597, endPoint y: 245, distance: 84.5
click at [597, 245] on p "(二) 徵求書寫新竹故事、景色、校園、美食、旅行、產業等之文學作品。" at bounding box center [656, 252] width 495 height 14
drag, startPoint x: 568, startPoint y: 247, endPoint x: 529, endPoint y: 249, distance: 38.7
click at [529, 249] on p "(二) 徵求書寫新竹故事、景色、校園、美食、旅行、產業等之文學作品。" at bounding box center [656, 252] width 495 height 14
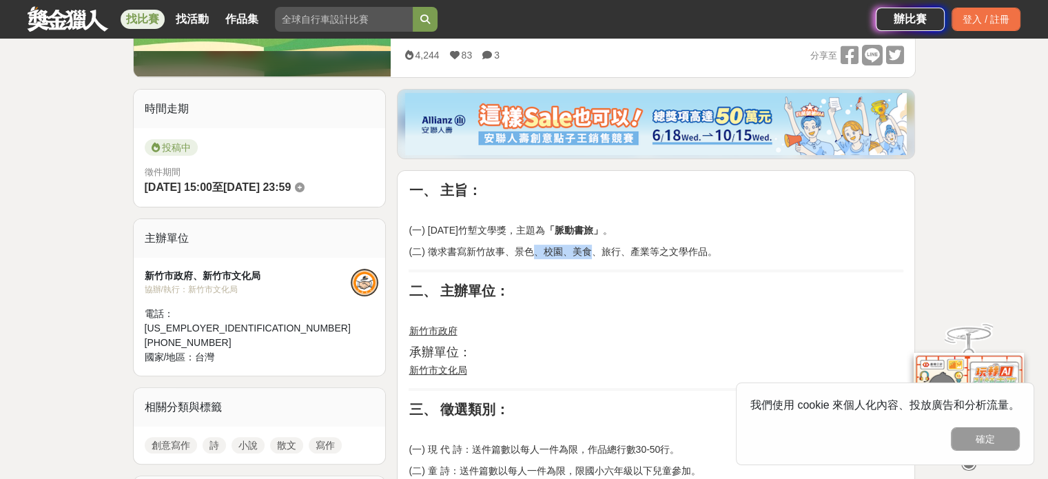
click at [529, 249] on p "(二) 徵求書寫新竹故事、景色、校園、美食、旅行、產業等之文學作品。" at bounding box center [656, 252] width 495 height 14
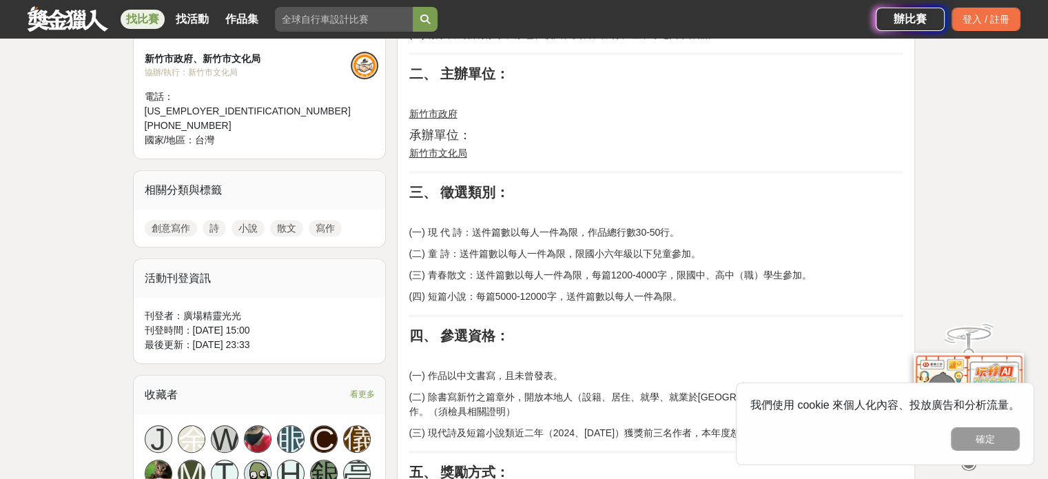
scroll to position [620, 0]
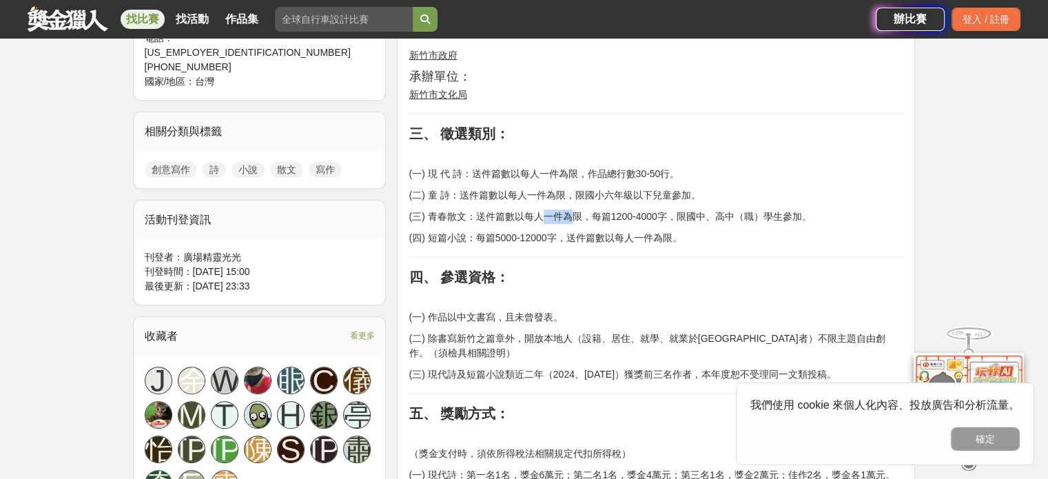
drag, startPoint x: 540, startPoint y: 218, endPoint x: 570, endPoint y: 219, distance: 29.7
click at [570, 219] on p "(三) 青春散文：送件篇數以每人一件為限，每篇1200-4000字，限國中、高中（職）學生參加。" at bounding box center [656, 217] width 495 height 14
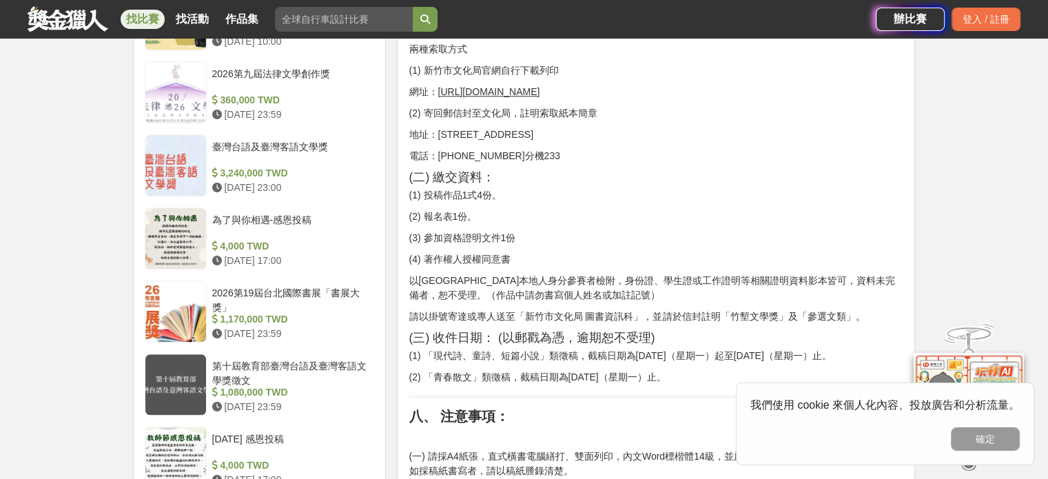
scroll to position [1447, 0]
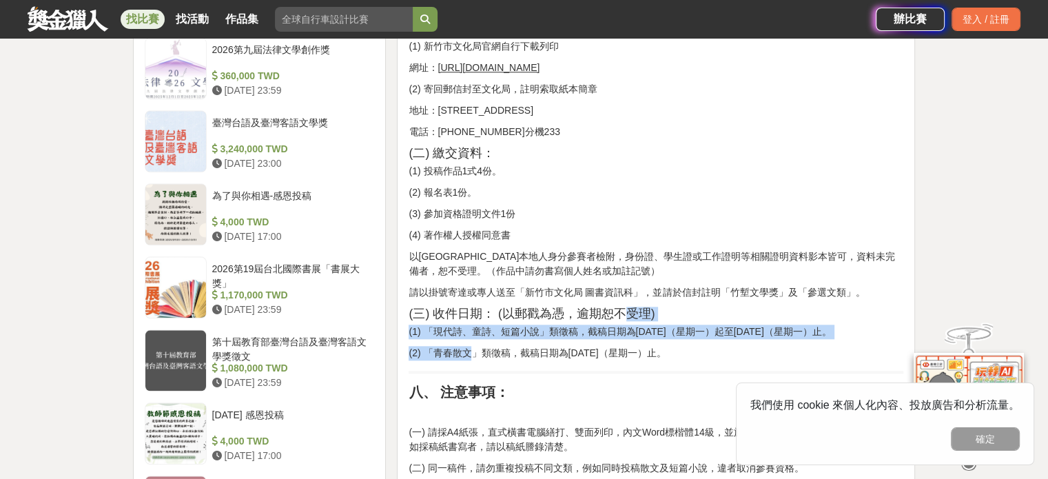
drag, startPoint x: 469, startPoint y: 325, endPoint x: 614, endPoint y: 288, distance: 149.3
click at [614, 288] on div "一、 主旨： (一) [DATE]竹塹文學獎，主題為 「脈動書旅」 。 (二) 徵求書寫新竹故事、景色、校園、美食、旅行、產業等之文學作品。 二、 主辦單位：…" at bounding box center [656, 228] width 495 height 2299
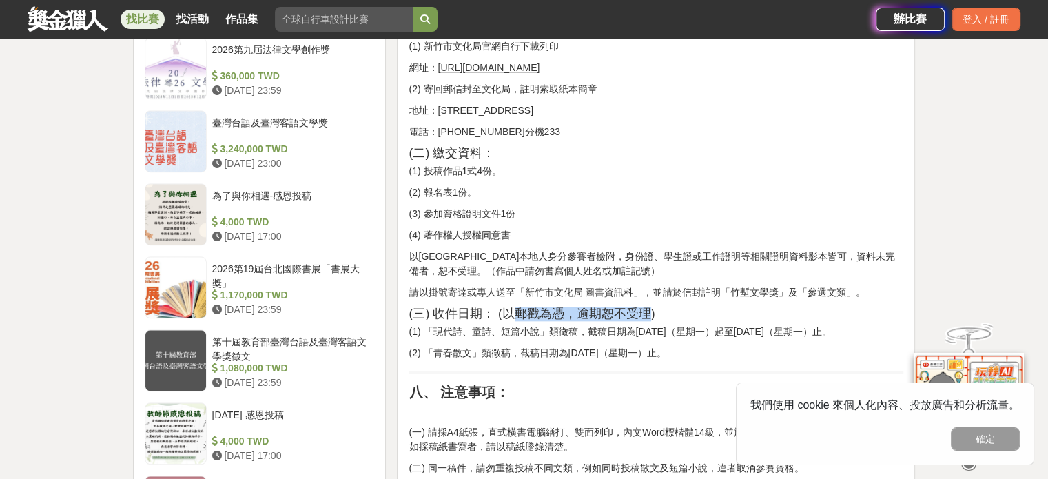
drag, startPoint x: 614, startPoint y: 288, endPoint x: 553, endPoint y: 298, distance: 62.2
click at [553, 298] on div "一、 主旨： (一) [DATE]竹塹文學獎，主題為 「脈動書旅」 。 (二) 徵求書寫新竹故事、景色、校園、美食、旅行、產業等之文學作品。 二、 主辦單位：…" at bounding box center [656, 228] width 495 height 2299
click at [553, 307] on h3 "(三) 收件日期： (以郵戳為憑，逾期恕不受理)" at bounding box center [656, 314] width 495 height 14
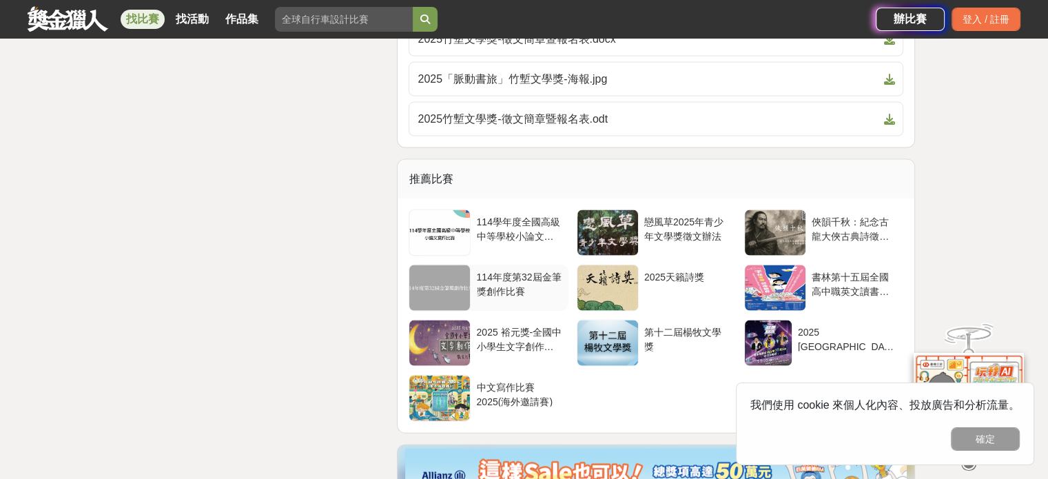
scroll to position [2964, 0]
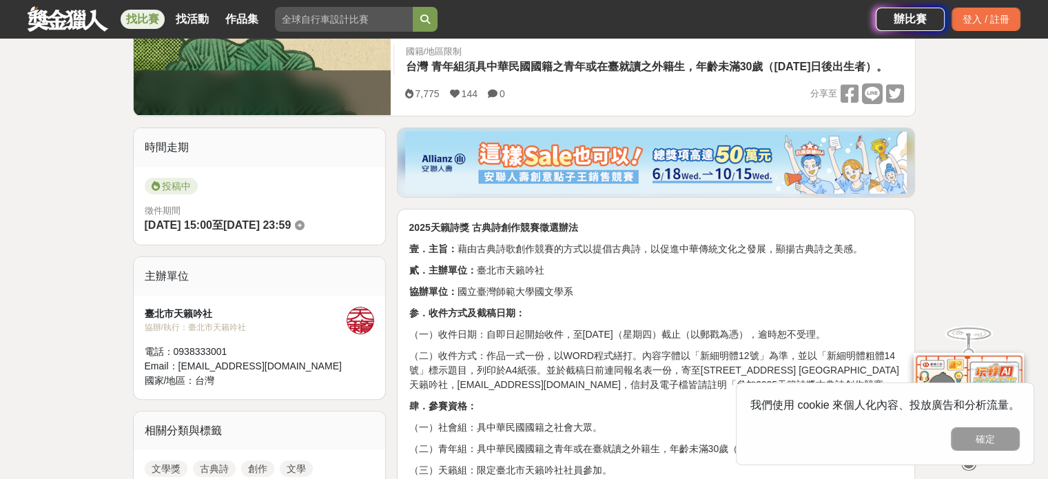
scroll to position [138, 0]
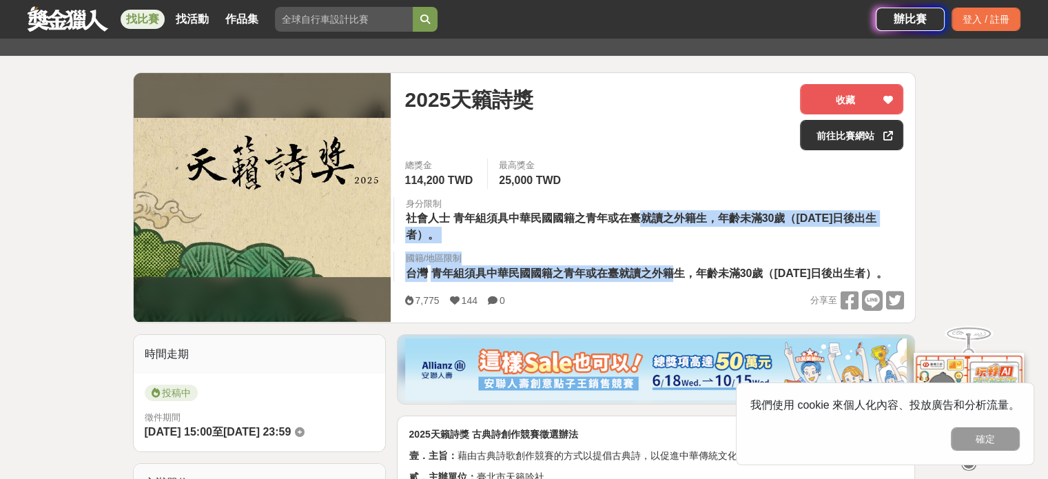
drag, startPoint x: 642, startPoint y: 218, endPoint x: 674, endPoint y: 267, distance: 58.7
click at [674, 267] on div "總獎金 114,200 TWD 最高獎金 25,000 TWD 身分限制 社會人士 青年組須具中華民國國籍之青年或在臺就讀之外籍生，年齡未滿30歲（[DATE…" at bounding box center [654, 225] width 521 height 132
click at [674, 267] on span "青年組須具中華民國國籍之青年或在臺就讀之外籍生，年齡未滿30歲（[DATE]日後出生者）。" at bounding box center [659, 273] width 457 height 12
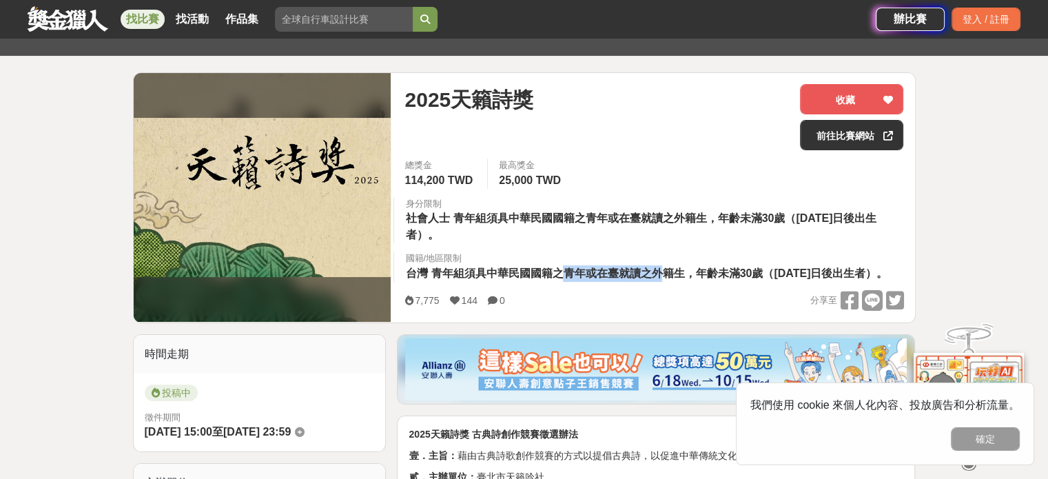
drag, startPoint x: 604, startPoint y: 273, endPoint x: 565, endPoint y: 267, distance: 39.1
click at [565, 267] on span "青年組須具中華民國國籍之青年或在臺就讀之外籍生，年齡未滿30歲（[DATE]日後出生者）。" at bounding box center [659, 273] width 457 height 12
click at [487, 101] on span "2025天籟詩獎" at bounding box center [469, 99] width 129 height 31
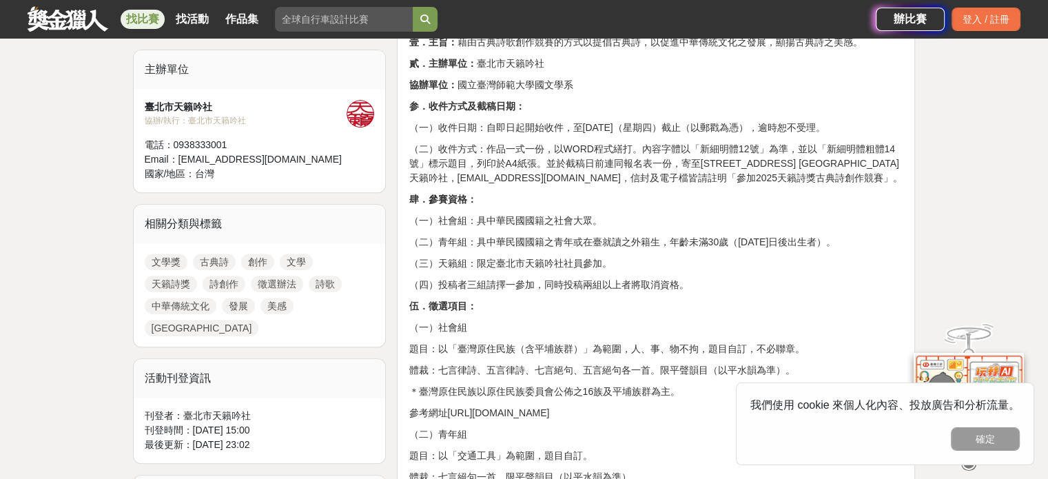
scroll to position [620, 0]
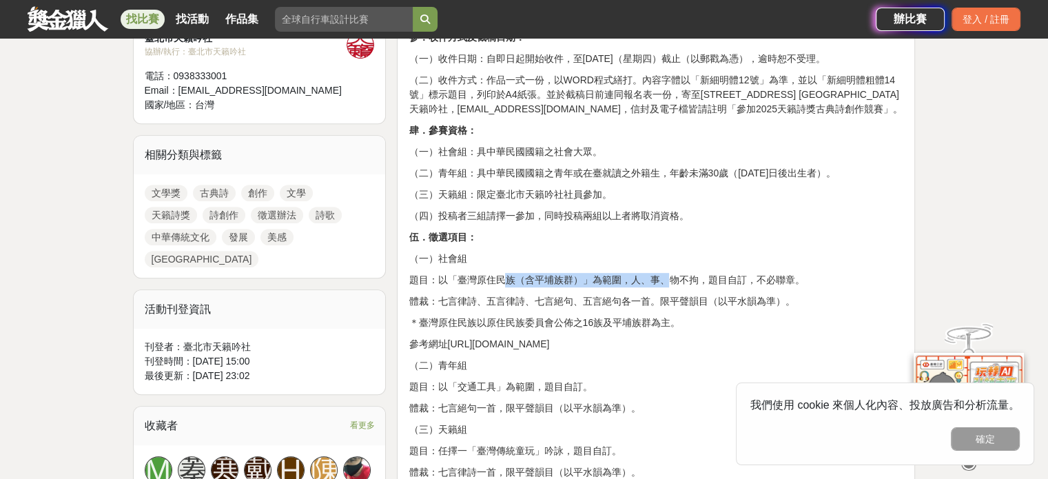
drag, startPoint x: 456, startPoint y: 308, endPoint x: 619, endPoint y: 315, distance: 163.5
click at [619, 287] on p "題目：以「臺灣原住民族（含平埔族群）」為範圍，人、事、物不拘，題目自訂，不必聯章。" at bounding box center [656, 280] width 495 height 14
drag, startPoint x: 591, startPoint y: 325, endPoint x: 553, endPoint y: 336, distance: 38.6
click at [553, 309] on p "體裁：七言律詩、五言律詩、七言絕句、五言絕句各一首。限平聲韻目（以平水韻為準）。" at bounding box center [656, 301] width 495 height 14
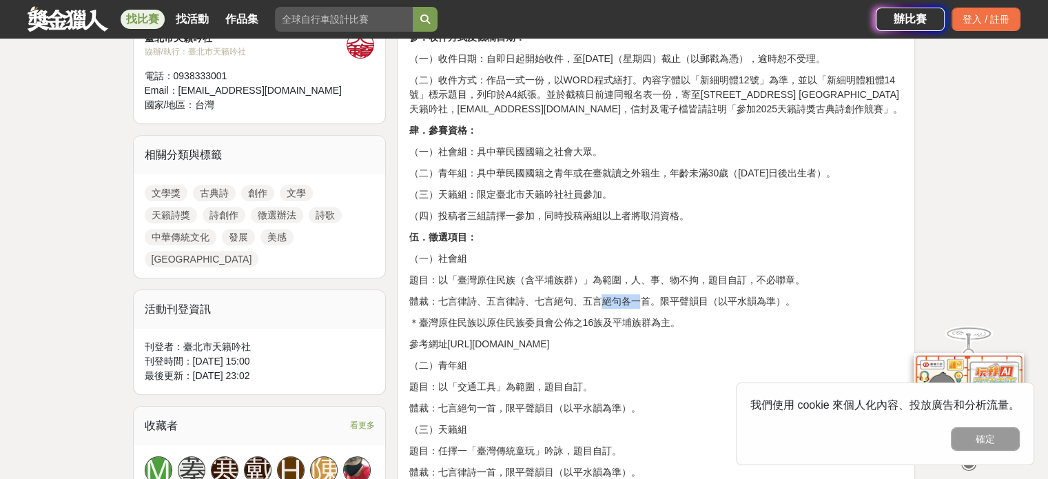
click at [553, 309] on p "體裁：七言律詩、五言律詩、七言絕句、五言絕句各一首。限平聲韻目（以平水韻為準）。" at bounding box center [656, 301] width 495 height 14
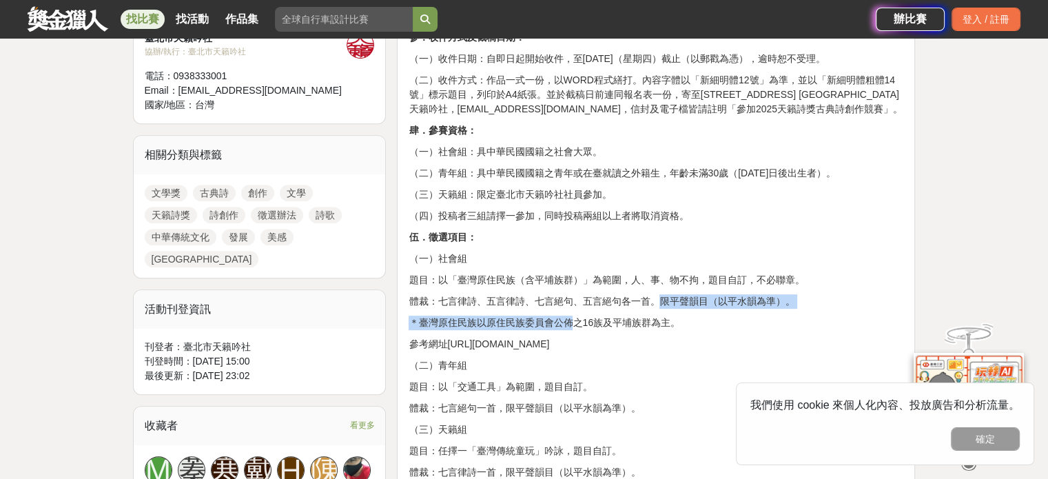
drag, startPoint x: 528, startPoint y: 340, endPoint x: 617, endPoint y: 333, distance: 89.2
click at [617, 309] on p "體裁：七言律詩、五言律詩、七言絕句、五言絕句各一首。限平聲韻目（以平水韻為準）。" at bounding box center [656, 301] width 495 height 14
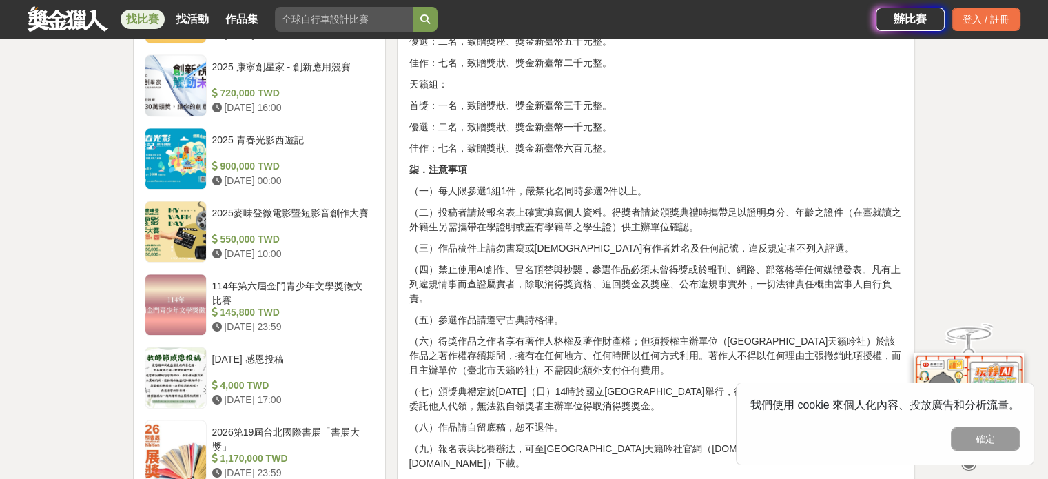
scroll to position [1309, 0]
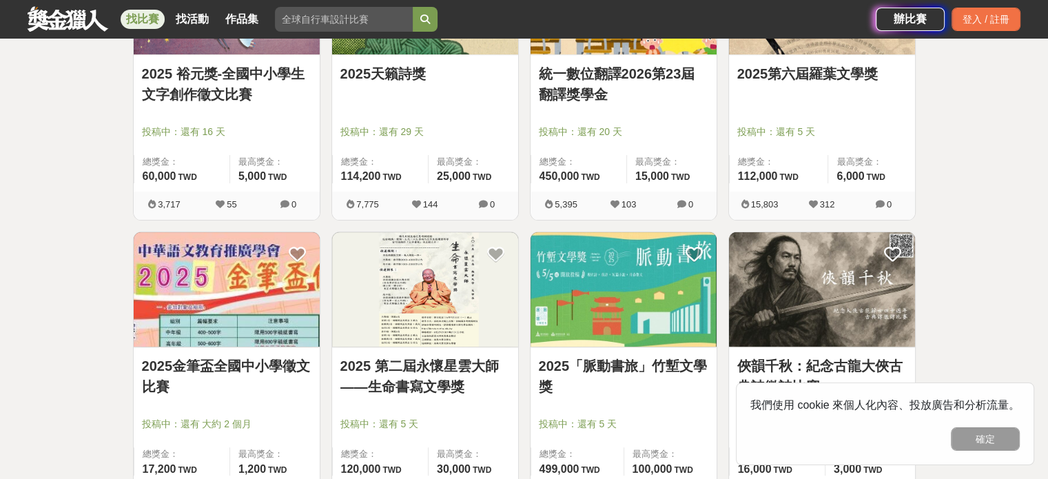
scroll to position [482, 0]
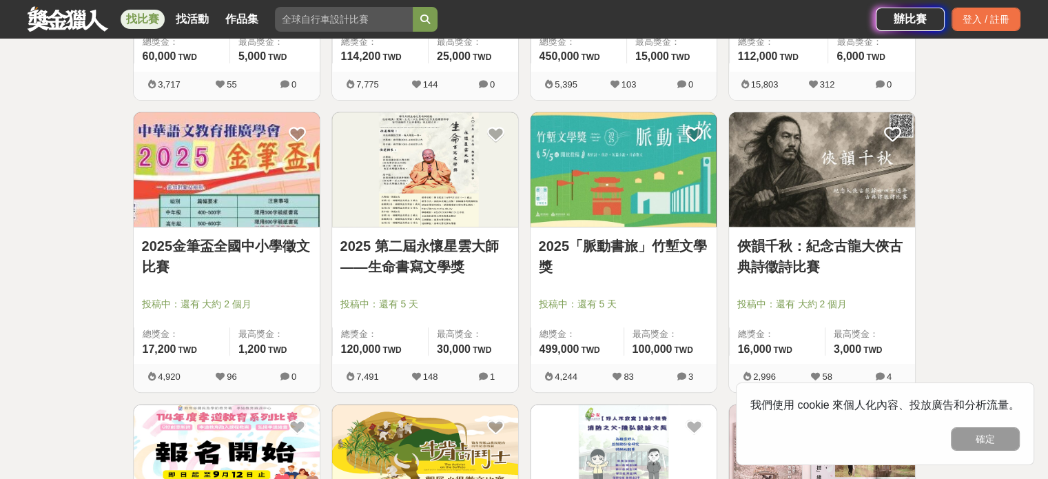
click at [431, 258] on link "2025 第二屆永懷星雲大師——生命書寫文學獎" at bounding box center [425, 256] width 170 height 41
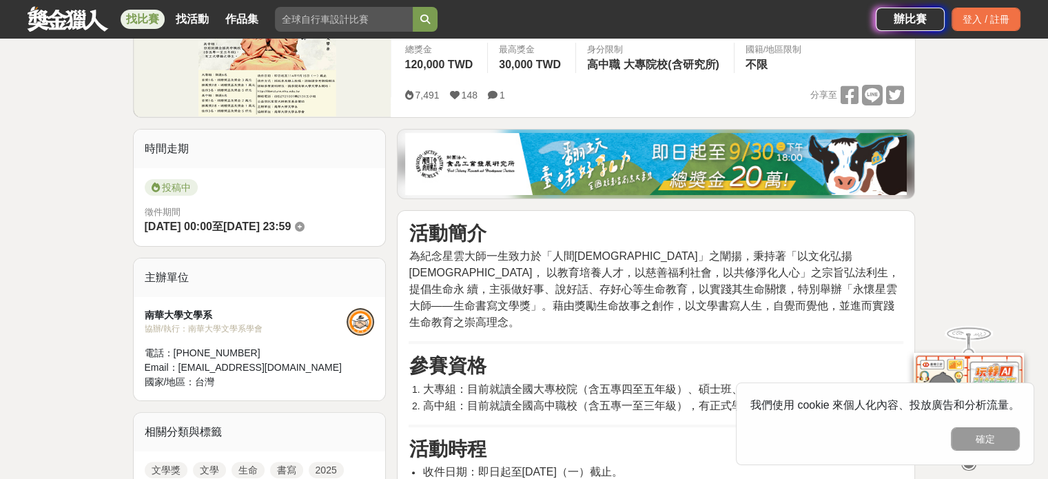
scroll to position [276, 0]
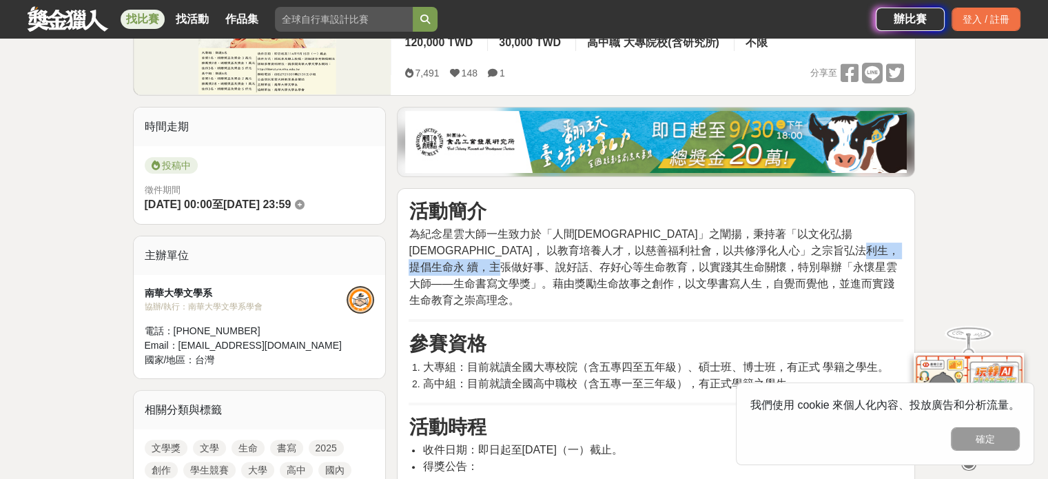
drag, startPoint x: 472, startPoint y: 259, endPoint x: 608, endPoint y: 264, distance: 135.9
click at [608, 264] on span "為紀念星雲大師一生致力於「人間[DEMOGRAPHIC_DATA]」之闡揚，秉持著「以文化弘揚[DEMOGRAPHIC_DATA]， 以教育培養人才，以慈善福…" at bounding box center [654, 267] width 490 height 78
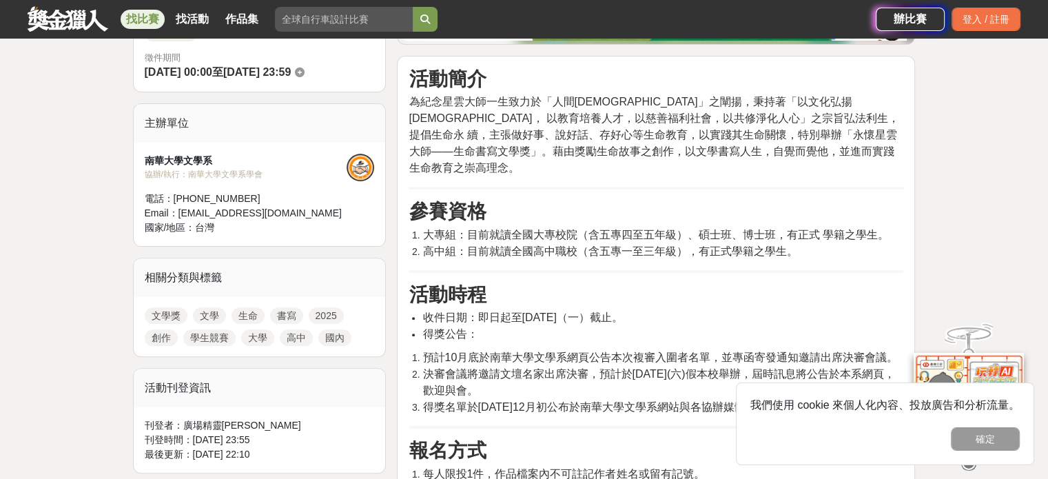
scroll to position [414, 0]
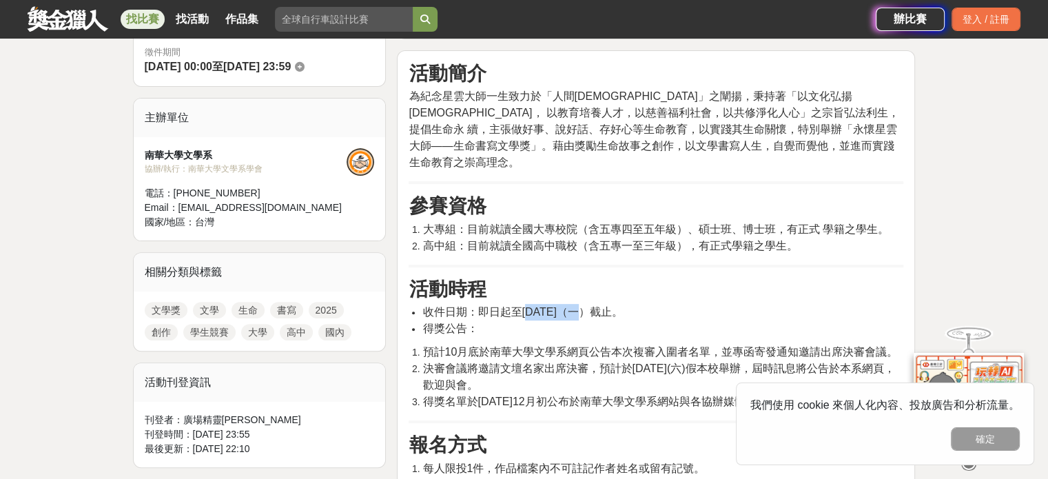
drag, startPoint x: 579, startPoint y: 296, endPoint x: 529, endPoint y: 300, distance: 50.5
click at [529, 306] on span "收件日期：即日起至[DATE]（一）截止。" at bounding box center [522, 312] width 200 height 12
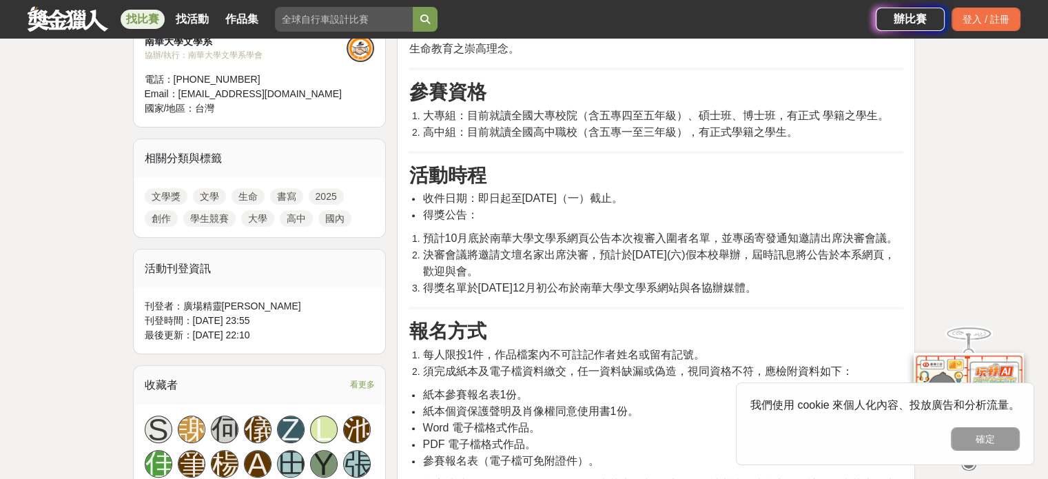
scroll to position [551, 0]
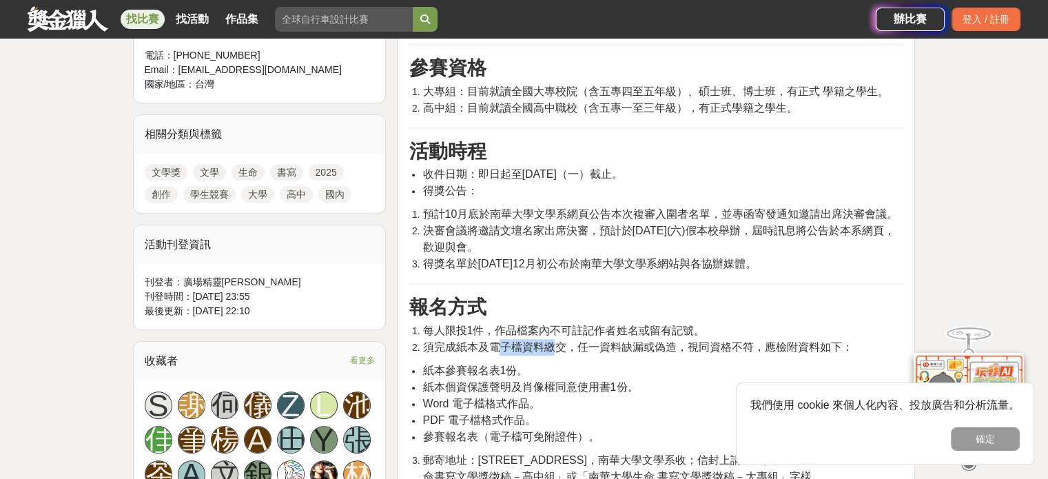
drag, startPoint x: 502, startPoint y: 322, endPoint x: 557, endPoint y: 324, distance: 55.2
click at [557, 341] on span "須完成紙本及電子檔資料繳交，任一資料缺漏或偽造，視同資格不符，應檢附資料如下：" at bounding box center [637, 347] width 430 height 12
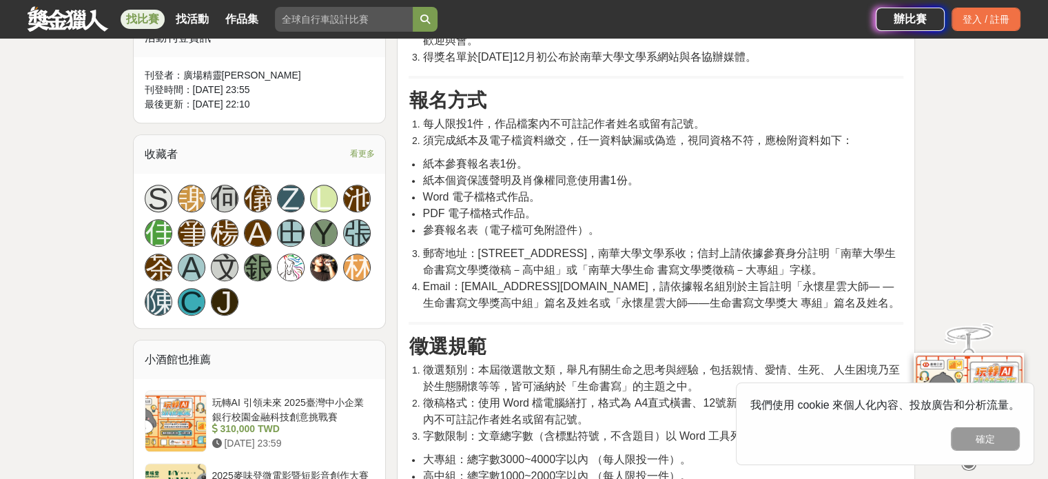
scroll to position [827, 0]
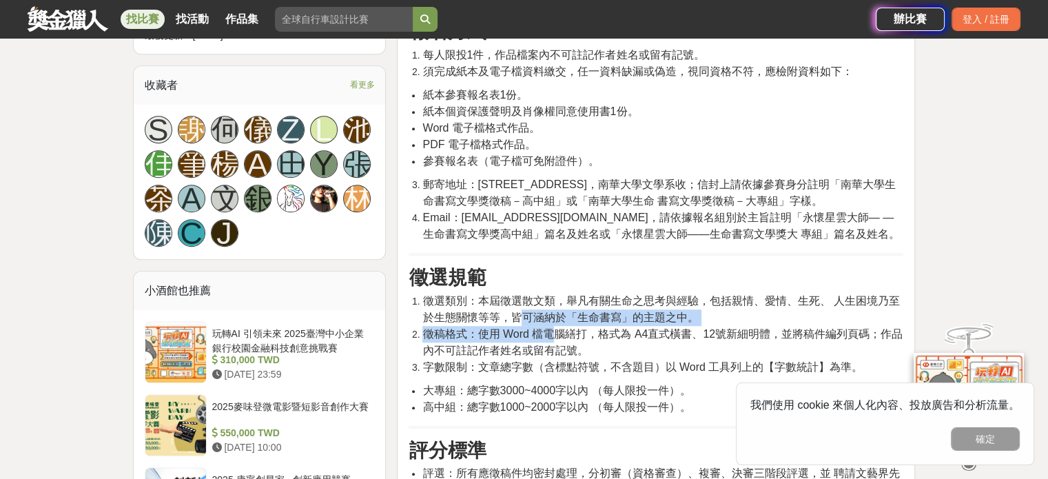
drag, startPoint x: 557, startPoint y: 324, endPoint x: 519, endPoint y: 297, distance: 46.5
click at [519, 297] on ol "徵選類別：本屆徵選散文類，舉凡有關生命之思考與經驗，包括親情、愛情、生死、 人生困境乃至於生態關懷等等，皆可涵納於「生命書寫」的主題之中。 徵稿格式：使用 W…" at bounding box center [656, 334] width 495 height 83
click at [519, 297] on span "徵選類別：本屆徵選散文類，舉凡有關生命之思考與經驗，包括親情、愛情、生死、 人生困境乃至於生態關懷等等，皆可涵納於「生命書寫」的主題之中。" at bounding box center [660, 309] width 477 height 28
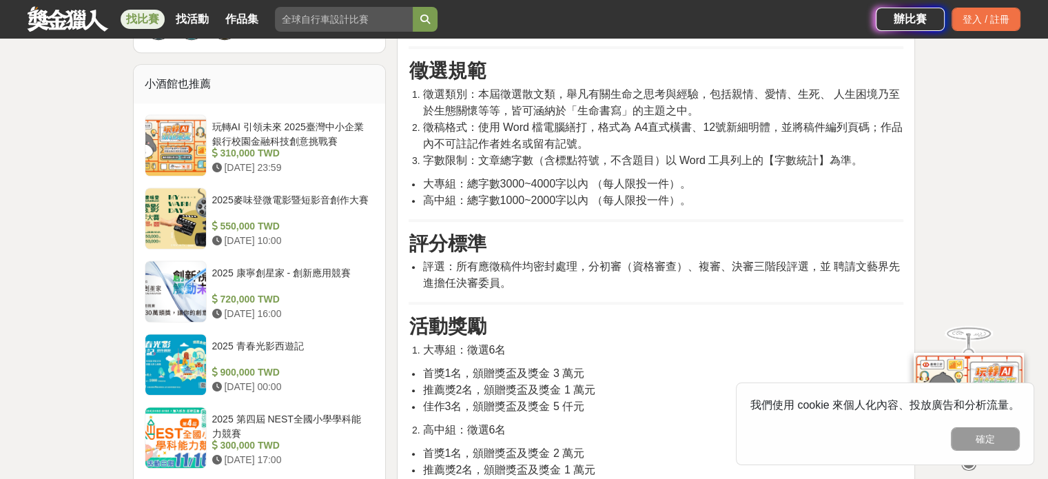
scroll to position [965, 0]
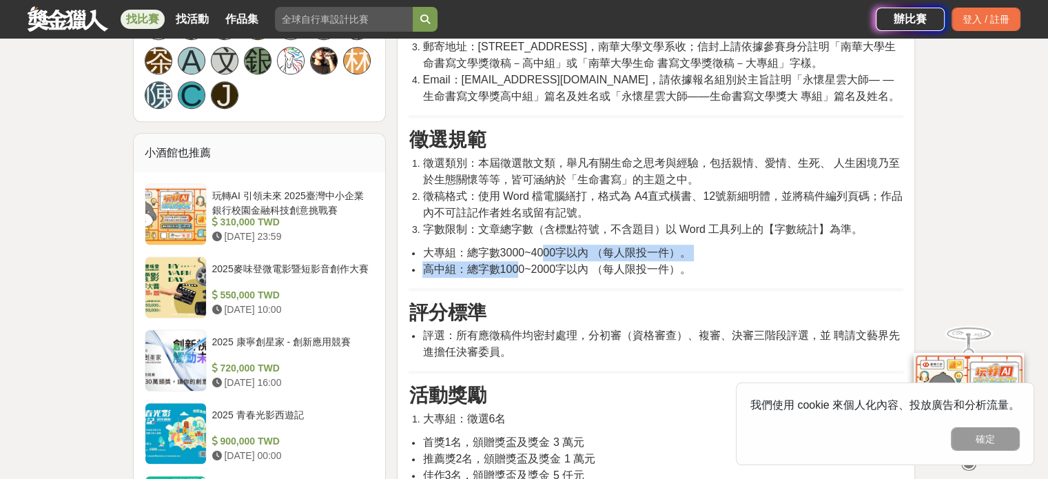
drag, startPoint x: 518, startPoint y: 254, endPoint x: 540, endPoint y: 238, distance: 27.3
click at [540, 245] on ul "大專組：總字數3000~4000字以內 （每人限投一件）。 高中組：總字數1000~2000字以內 （每人限投一件）。" at bounding box center [656, 261] width 495 height 33
click at [540, 247] on span "大專組：總字數3000~4000字以內 （每人限投一件）。" at bounding box center [556, 253] width 268 height 12
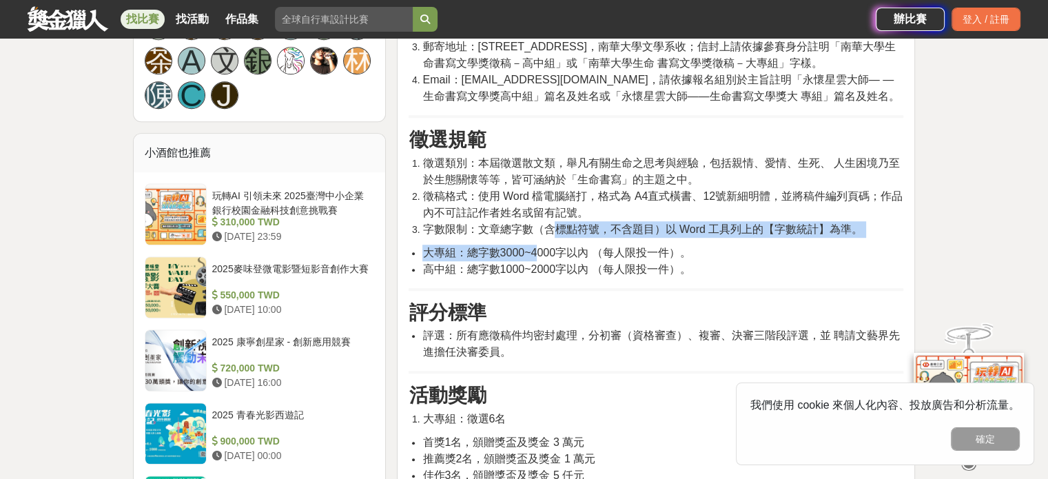
drag, startPoint x: 537, startPoint y: 238, endPoint x: 562, endPoint y: 212, distance: 36.1
click at [562, 212] on div "活動簡介 為紀念星雲大師一生致力於「人間[DEMOGRAPHIC_DATA]」之闡揚，秉持著「以文化弘揚[DEMOGRAPHIC_DATA]， 以教育培養人才…" at bounding box center [656, 171] width 495 height 1320
click at [562, 223] on span "字數限制：文章總字數（含標點符號，不含題目）以 Word 工具列上的【字數統計】為準。" at bounding box center [642, 229] width 440 height 12
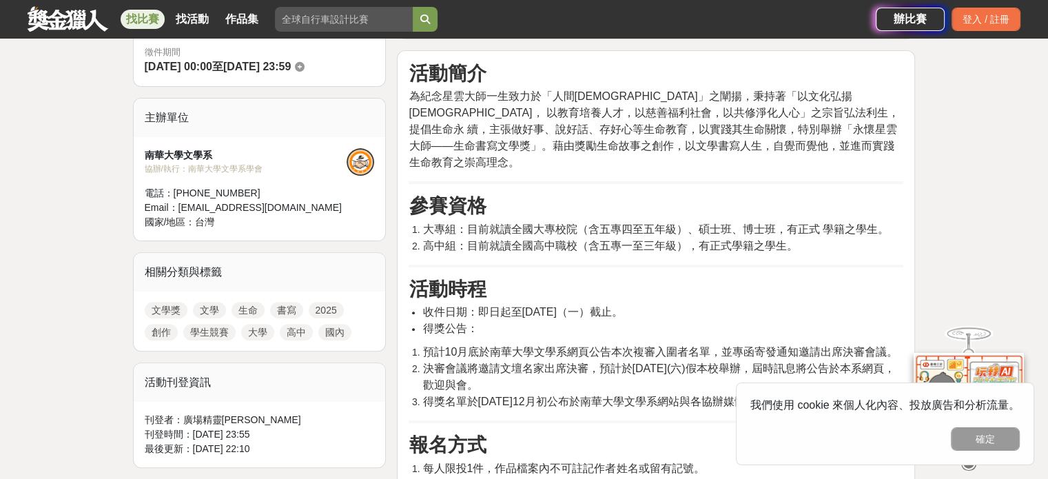
scroll to position [207, 0]
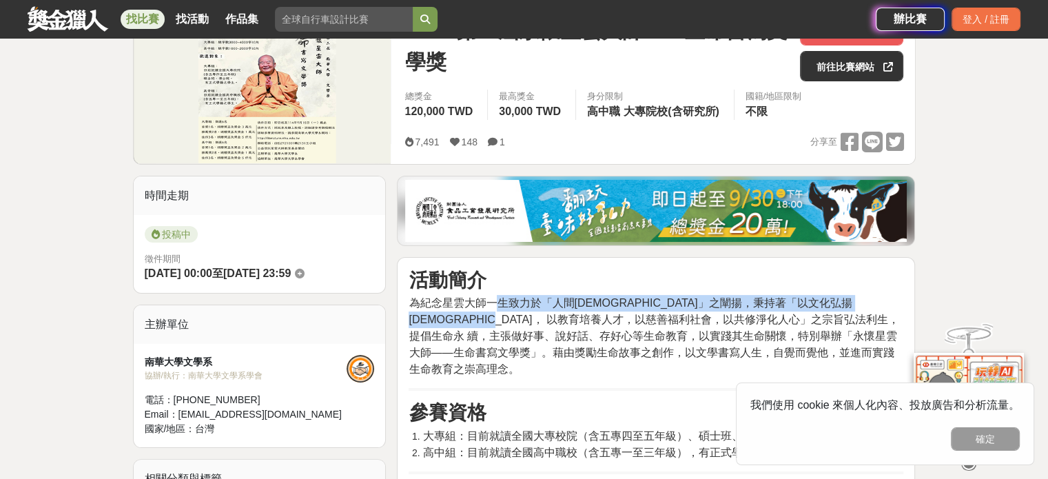
drag, startPoint x: 492, startPoint y: 304, endPoint x: 562, endPoint y: 323, distance: 72.7
click at [562, 323] on span "為紀念星雲大師一生致力於「人間[DEMOGRAPHIC_DATA]」之闡揚，秉持著「以文化弘揚[DEMOGRAPHIC_DATA]， 以教育培養人才，以慈善福…" at bounding box center [654, 336] width 490 height 78
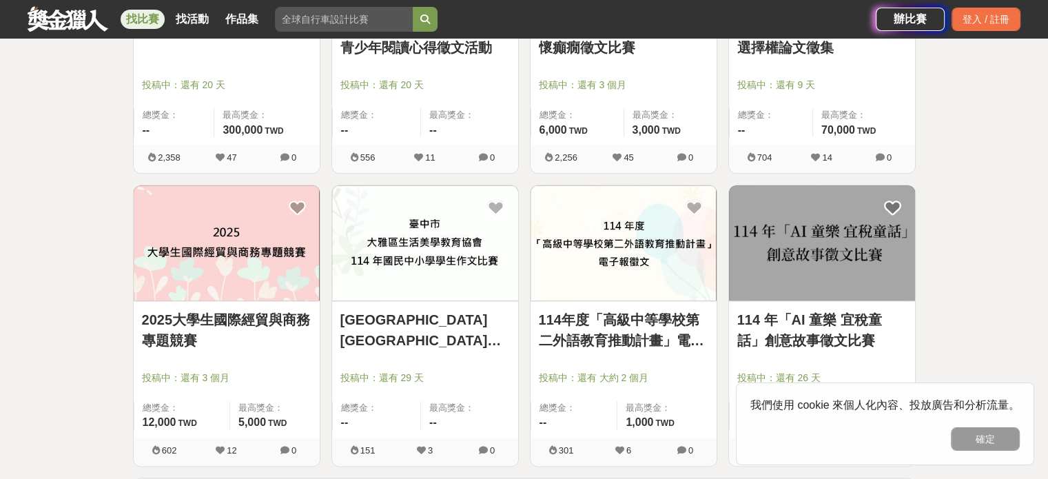
scroll to position [1654, 0]
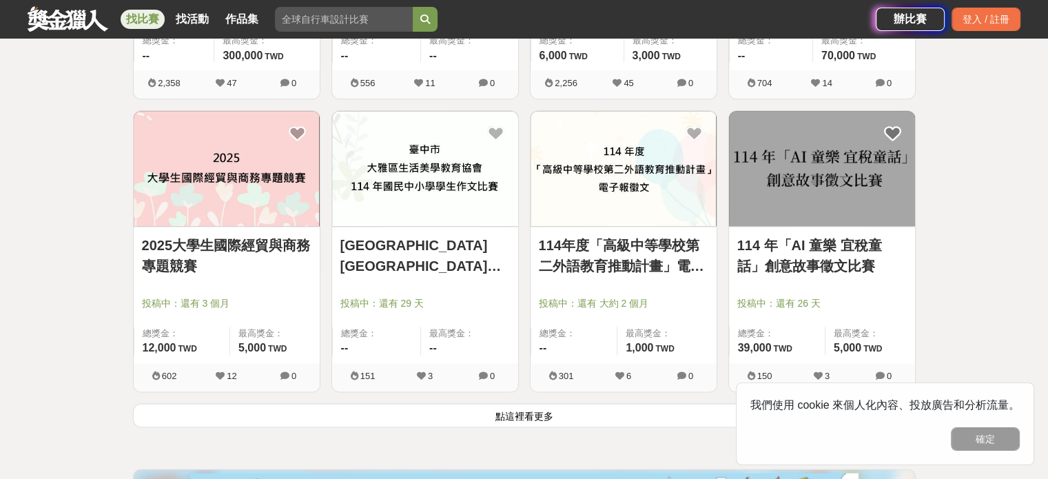
click at [509, 415] on button "點這裡看更多" at bounding box center [524, 415] width 783 height 24
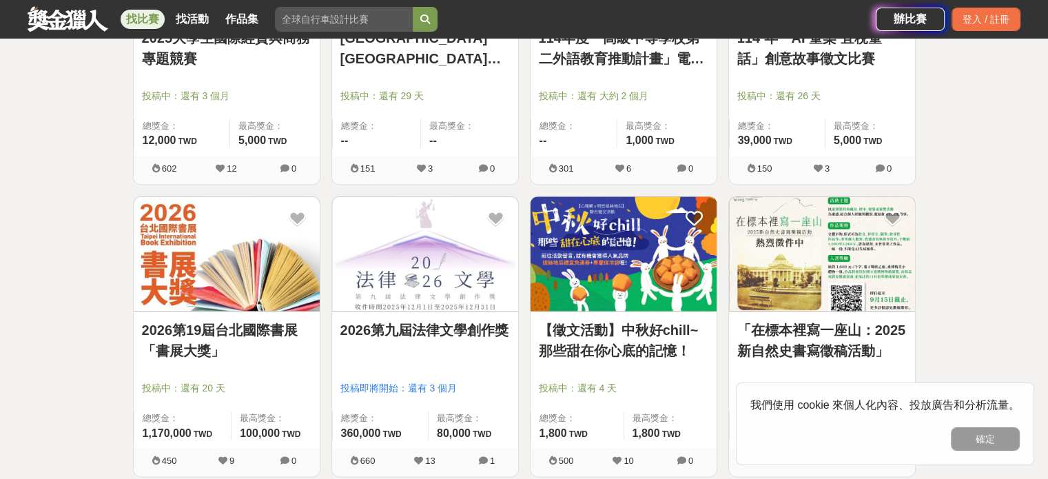
scroll to position [1930, 0]
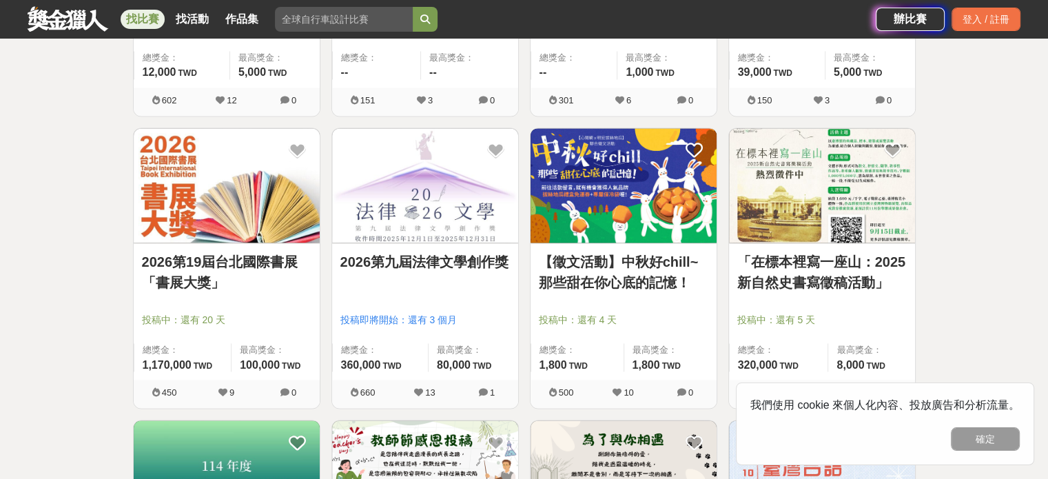
click at [821, 283] on link "「在標本裡寫一座山：2025新自然史書寫徵稿活動」" at bounding box center [822, 272] width 170 height 41
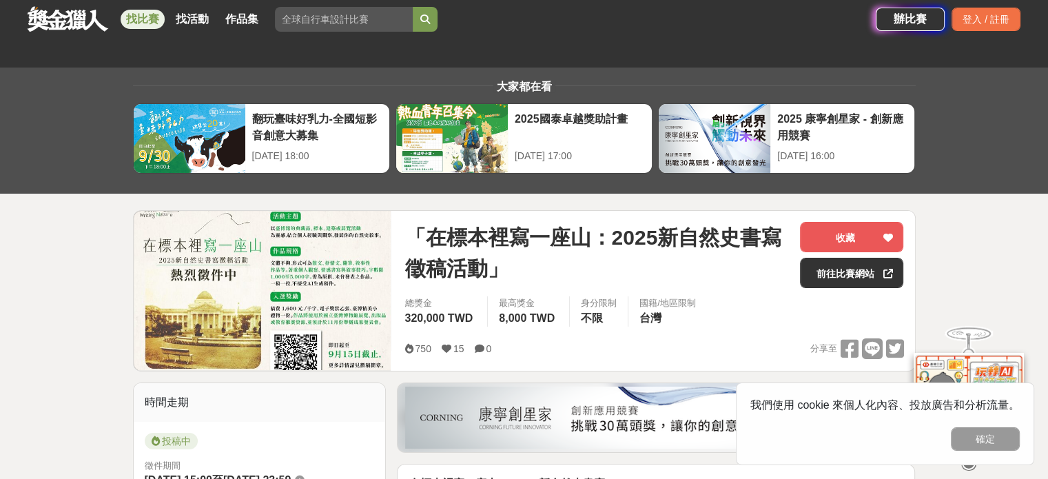
scroll to position [276, 0]
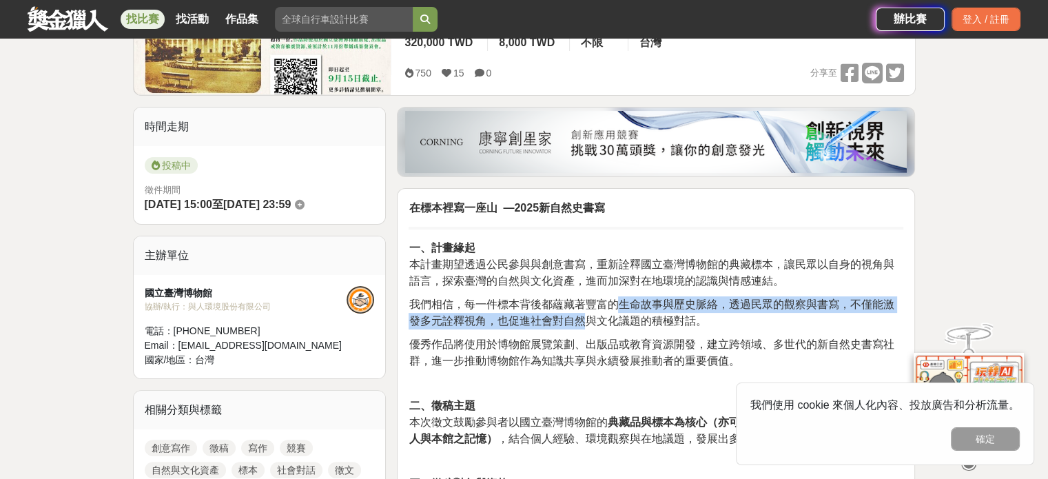
drag, startPoint x: 582, startPoint y: 316, endPoint x: 618, endPoint y: 300, distance: 39.2
click at [618, 300] on span "我們相信，每一件標本背後都蘊藏著豐富的生命故事與歷史脈絡，透過民眾的觀察與書寫，不僅能激發多元詮釋視角，也促進社會對自然與文化議題的積極對話。" at bounding box center [651, 312] width 485 height 28
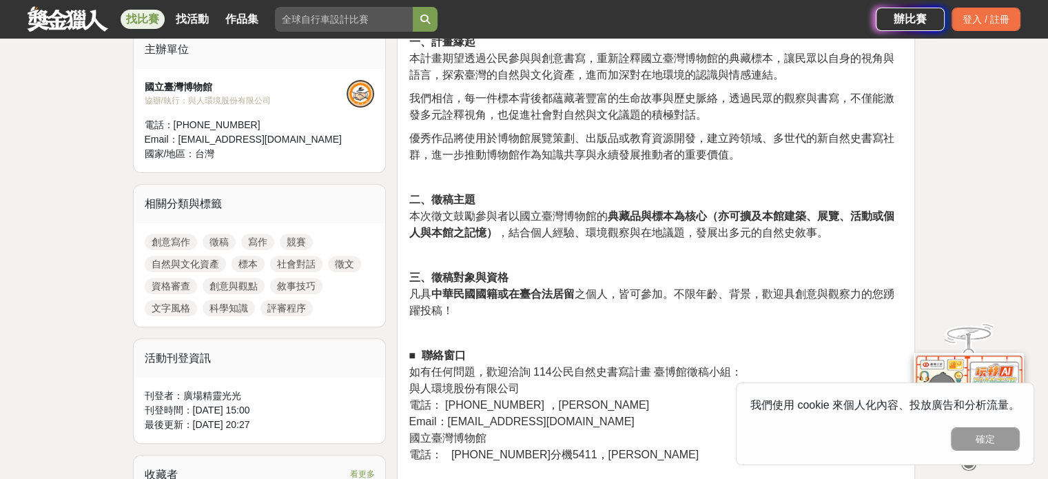
scroll to position [482, 0]
click at [598, 299] on span "凡具 中華民國國籍或在臺合法居留 之個人，皆可參加。不限年齡、背景，歡迎具創意與觀察力的您踴躍投稿！" at bounding box center [651, 301] width 485 height 28
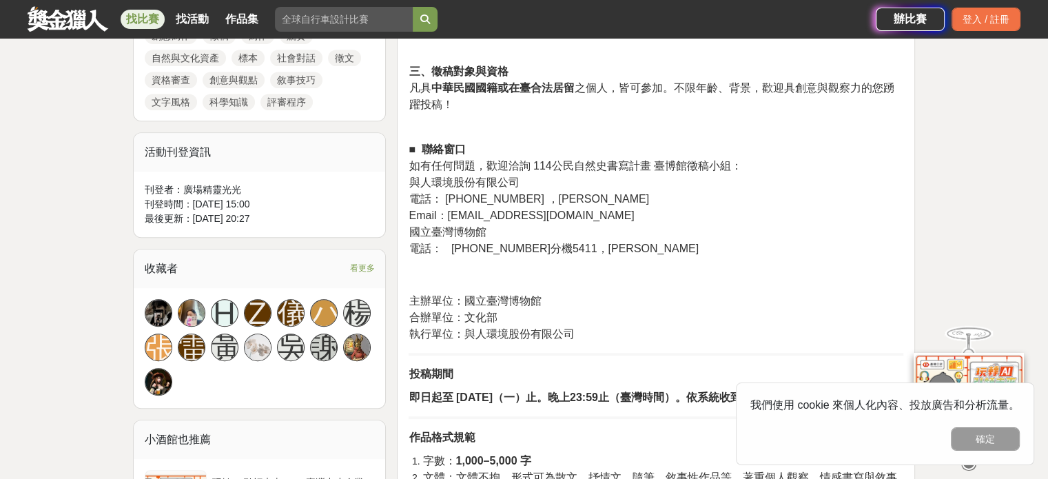
scroll to position [758, 0]
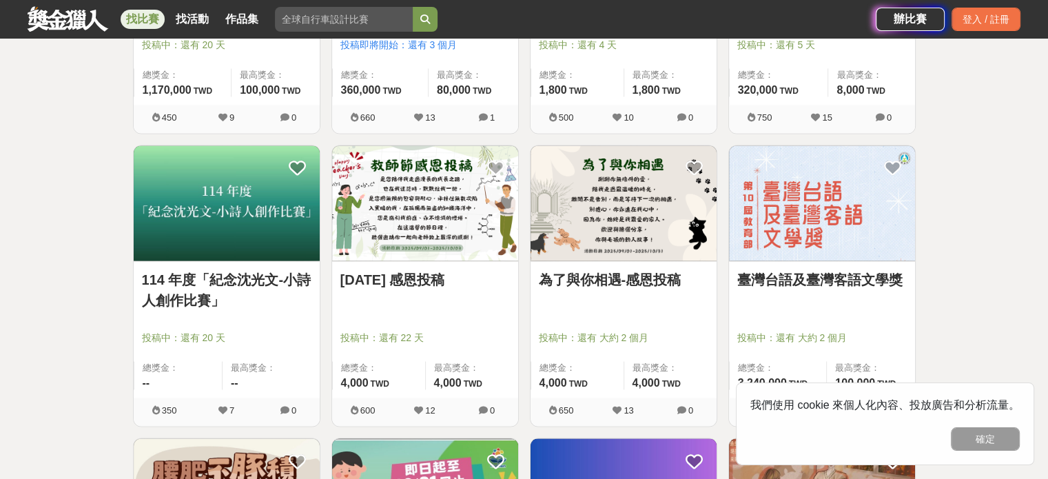
scroll to position [2205, 0]
click at [402, 278] on link "[DATE] 感恩投稿" at bounding box center [425, 279] width 170 height 21
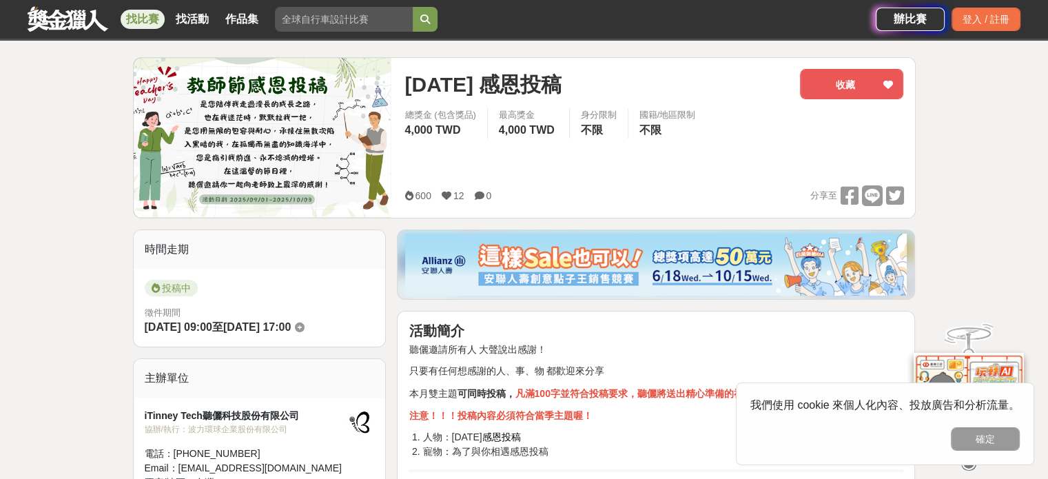
scroll to position [276, 0]
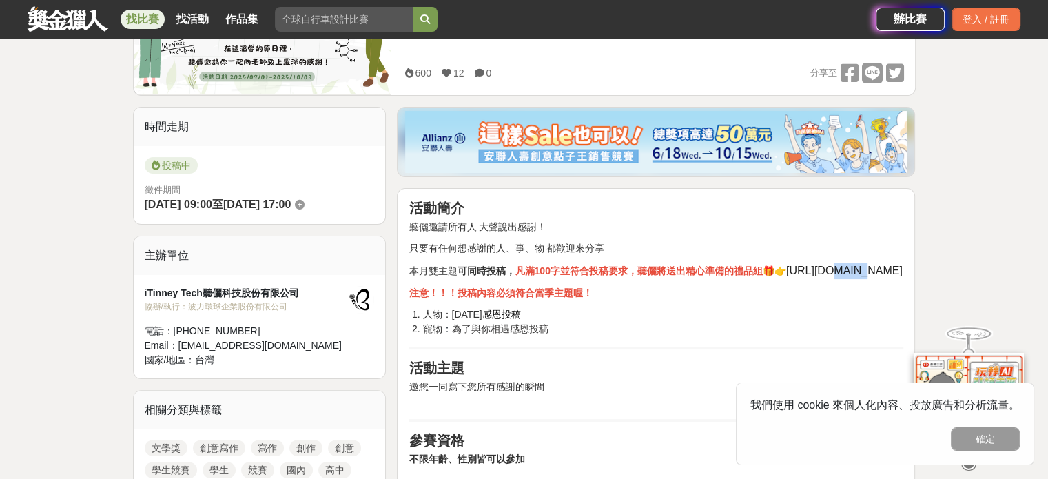
drag, startPoint x: 447, startPoint y: 278, endPoint x: 467, endPoint y: 280, distance: 20.8
click at [786, 276] on span "[URL][DOMAIN_NAME]" at bounding box center [844, 271] width 116 height 12
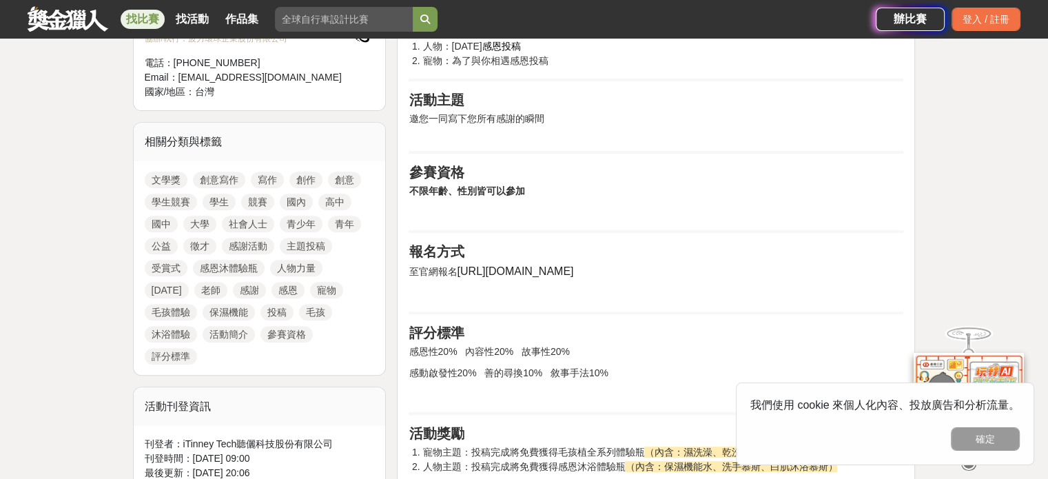
scroll to position [620, 0]
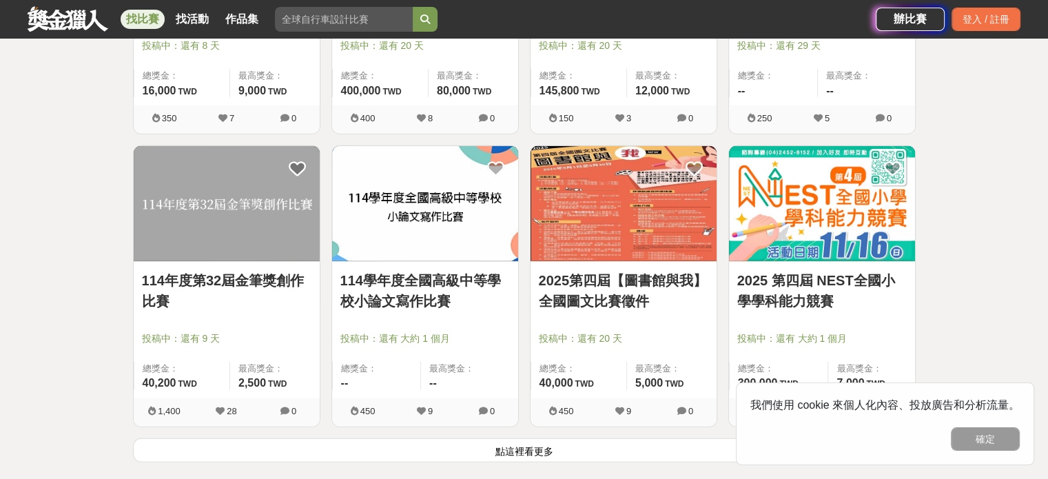
scroll to position [3377, 0]
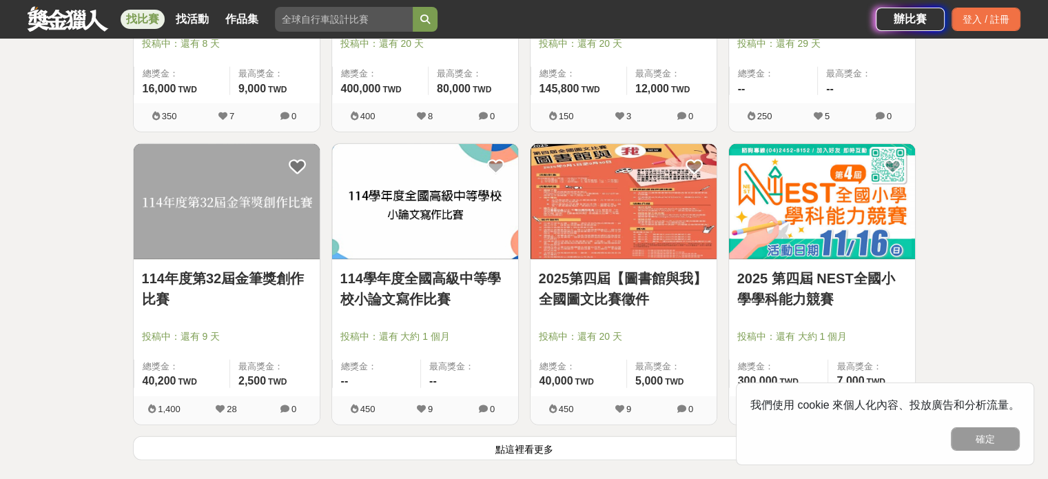
click at [234, 269] on link "114年度第32屆金筆獎創作比賽" at bounding box center [227, 288] width 170 height 41
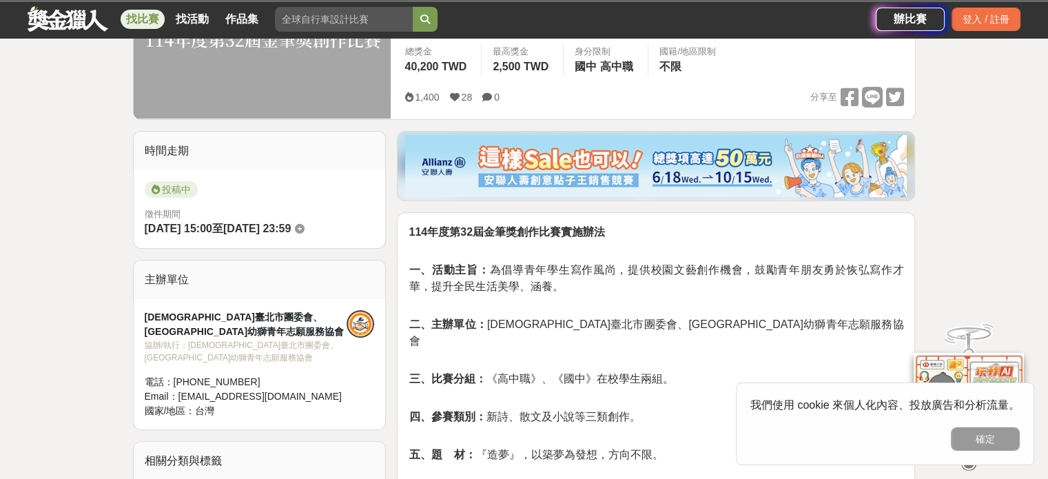
scroll to position [276, 0]
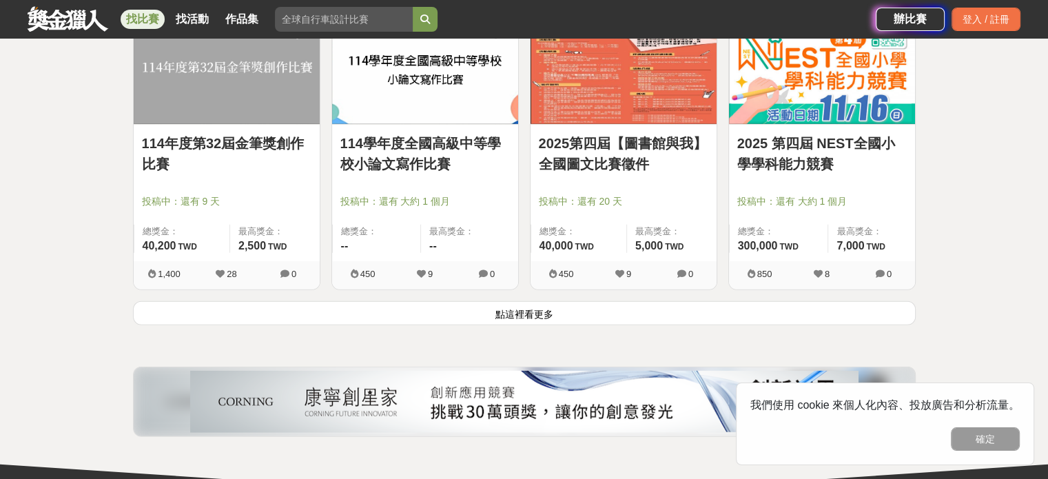
scroll to position [3515, 0]
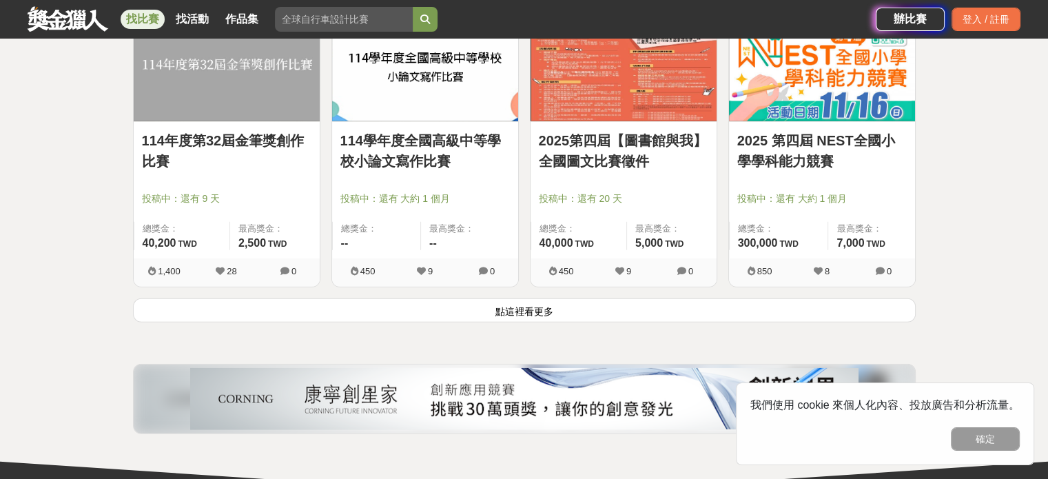
click at [513, 308] on button "點這裡看更多" at bounding box center [524, 310] width 783 height 24
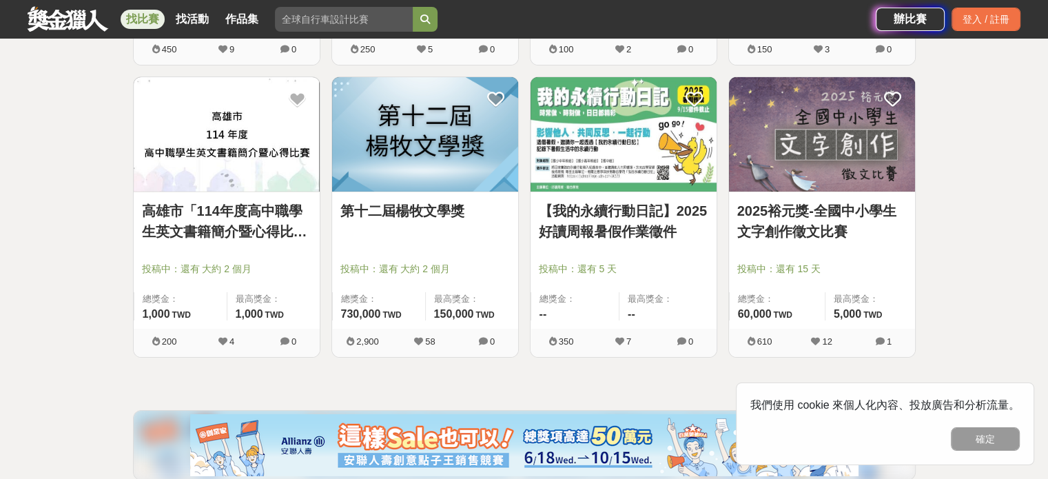
scroll to position [4687, 0]
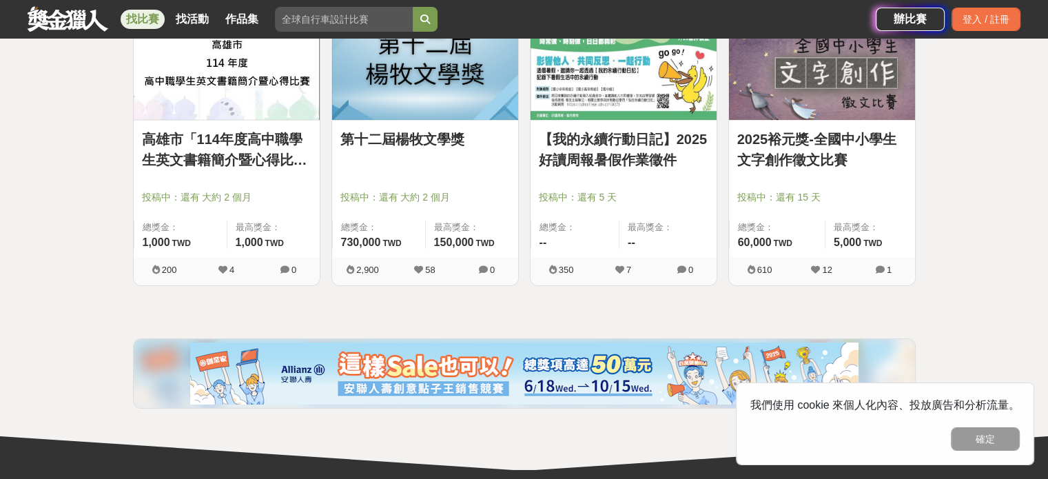
click at [407, 138] on link "第十二屆楊牧文學獎" at bounding box center [425, 139] width 170 height 21
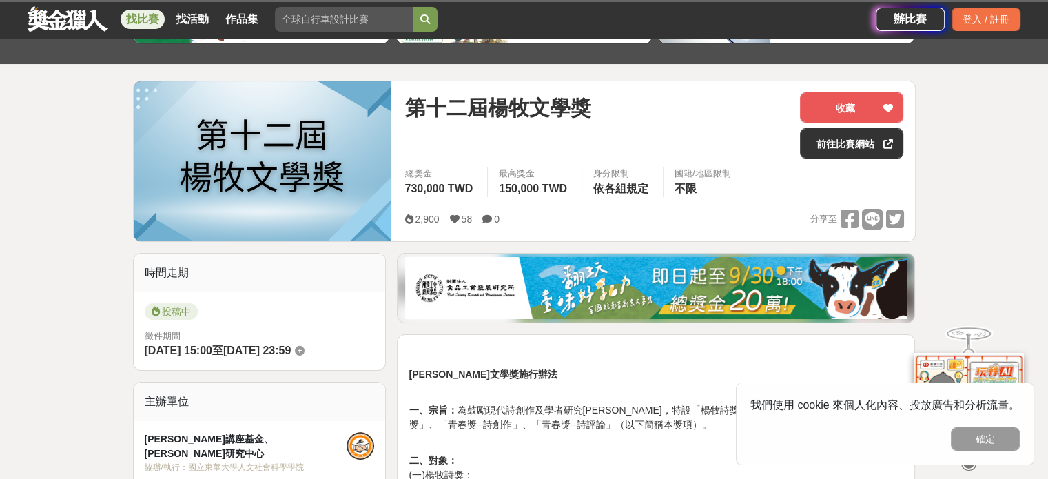
scroll to position [207, 0]
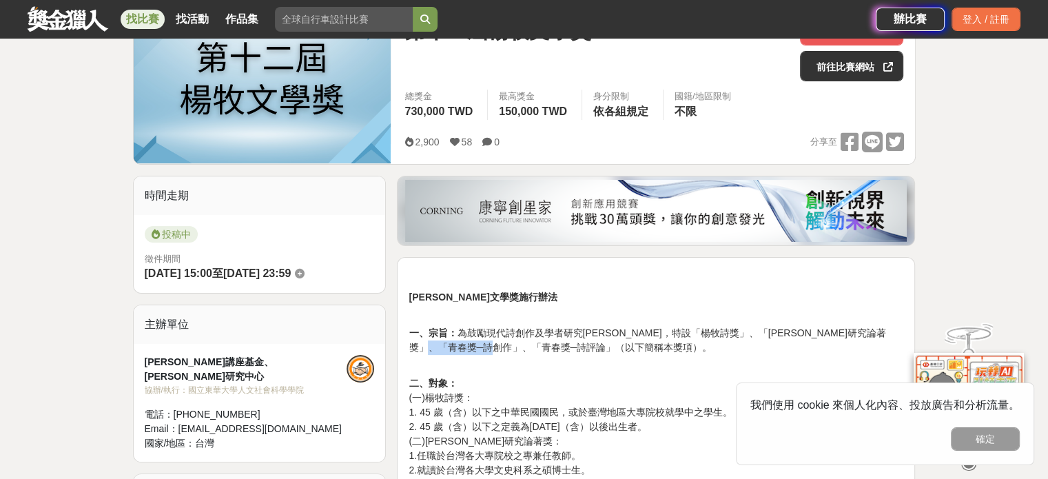
drag, startPoint x: 477, startPoint y: 340, endPoint x: 542, endPoint y: 352, distance: 66.6
click at [542, 352] on p "一、宗旨： 為鼓勵現代詩創作及學者研究[PERSON_NAME]，特設「楊牧詩獎」、「[PERSON_NAME]研究論著獎」、「青春獎─詩創作」、「青春獎─詩…" at bounding box center [656, 341] width 495 height 58
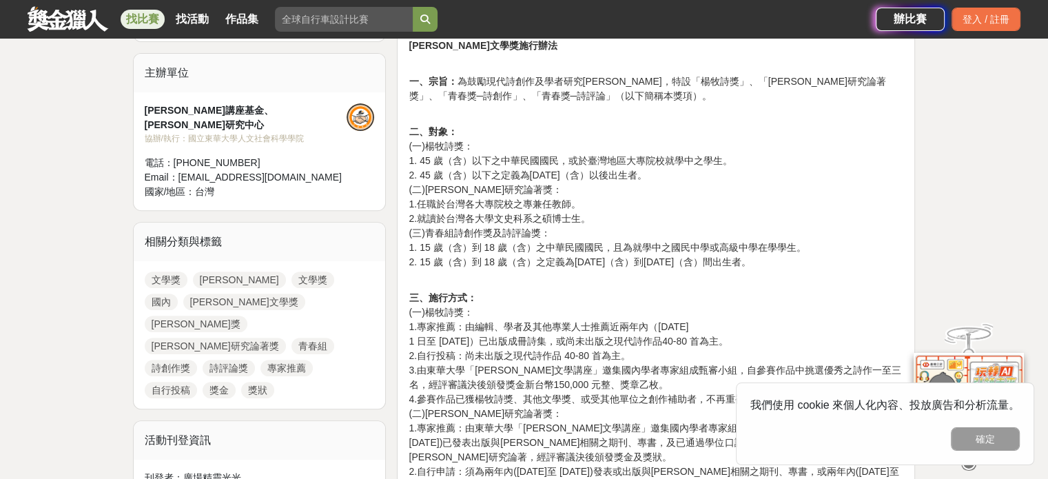
scroll to position [482, 0]
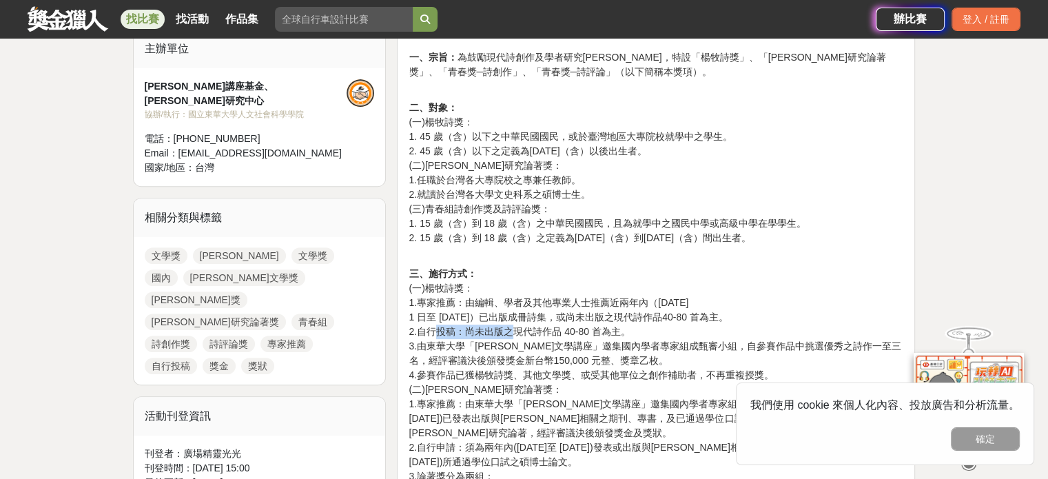
drag, startPoint x: 439, startPoint y: 327, endPoint x: 516, endPoint y: 329, distance: 77.2
click at [516, 329] on p "三、施行方式： (一)[PERSON_NAME]獎： 1.專家推薦：由編輯、學者及其他專業人士推薦近兩年內（[DATE]至 [DATE]）已出版成冊詩集，或尚…" at bounding box center [656, 383] width 495 height 232
drag, startPoint x: 516, startPoint y: 331, endPoint x: 575, endPoint y: 327, distance: 60.1
click at [575, 327] on p "三、施行方式： (一)[PERSON_NAME]獎： 1.專家推薦：由編輯、學者及其他專業人士推薦近兩年內（[DATE]至 [DATE]）已出版成冊詩集，或尚…" at bounding box center [656, 383] width 495 height 232
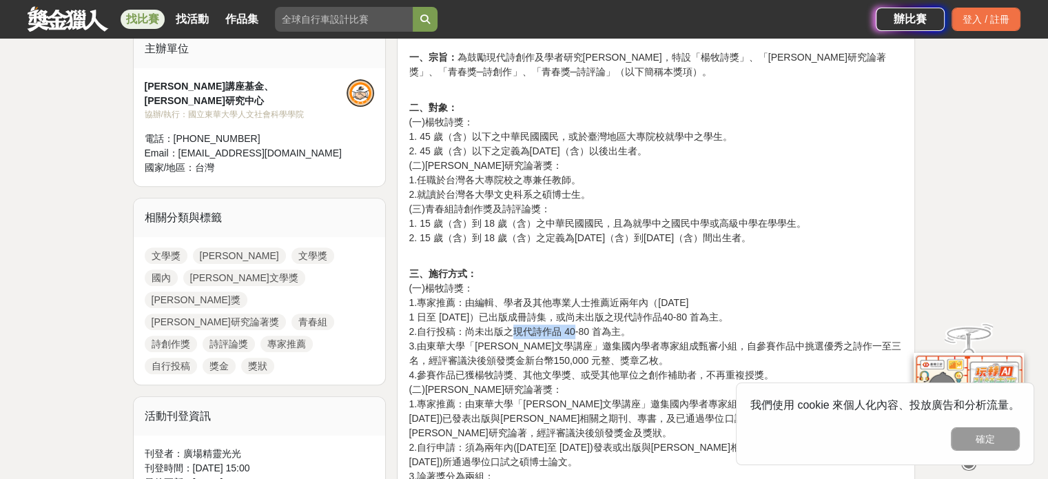
click at [575, 327] on p "三、施行方式： (一)[PERSON_NAME]獎： 1.專家推薦：由編輯、學者及其他專業人士推薦近兩年內（[DATE]至 [DATE]）已出版成冊詩集，或尚…" at bounding box center [656, 383] width 495 height 232
drag, startPoint x: 568, startPoint y: 329, endPoint x: 556, endPoint y: 338, distance: 15.2
click at [556, 338] on p "三、施行方式： (一)[PERSON_NAME]獎： 1.專家推薦：由編輯、學者及其他專業人士推薦近兩年內（[DATE]至 [DATE]）已出版成冊詩集，或尚…" at bounding box center [656, 383] width 495 height 232
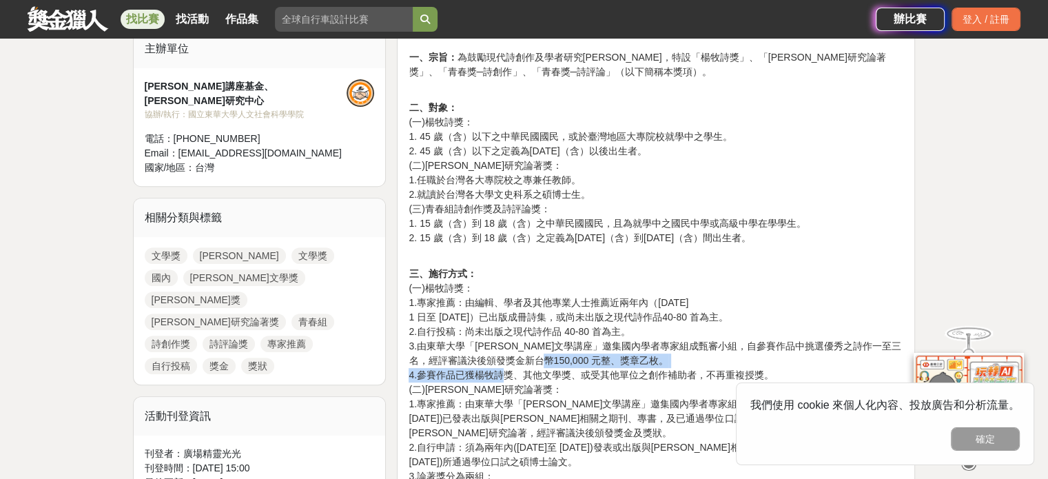
drag, startPoint x: 500, startPoint y: 367, endPoint x: 547, endPoint y: 365, distance: 46.9
click at [547, 365] on p "三、施行方式： (一)[PERSON_NAME]獎： 1.專家推薦：由編輯、學者及其他專業人士推薦近兩年內（[DATE]至 [DATE]）已出版成冊詩集，或尚…" at bounding box center [656, 383] width 495 height 232
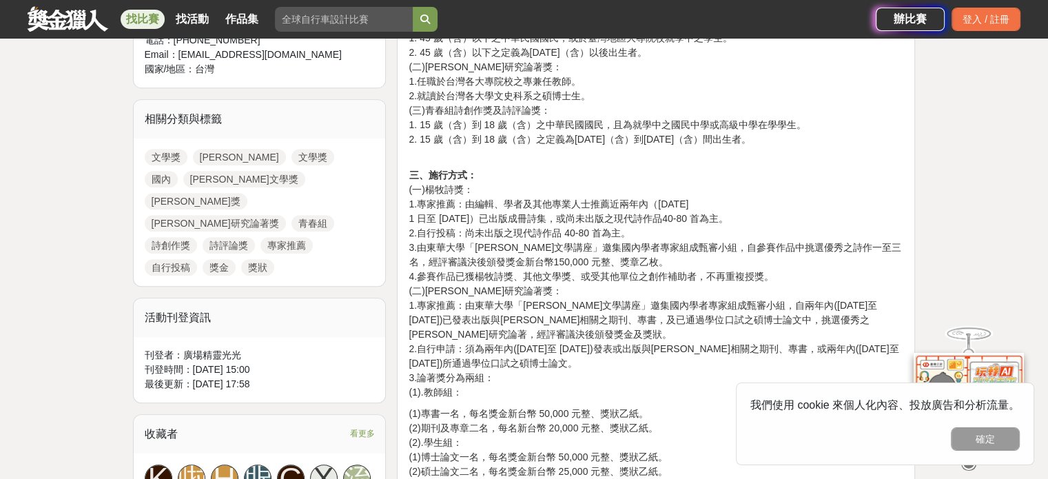
scroll to position [620, 0]
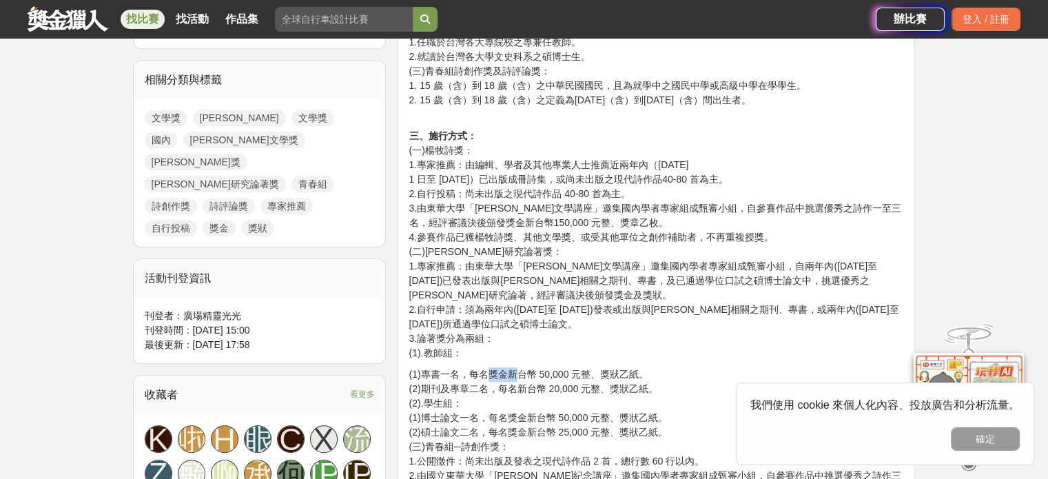
drag, startPoint x: 491, startPoint y: 380, endPoint x: 517, endPoint y: 376, distance: 26.4
click at [517, 376] on p "(1)專書一名，每名獎金新台幣 50,000 元整、獎狀乙紙。 (2)期刊及專章二名，每名新台幣 20,000 元整、獎狀乙紙。 (2).學生組： (1)博士…" at bounding box center [656, 483] width 495 height 232
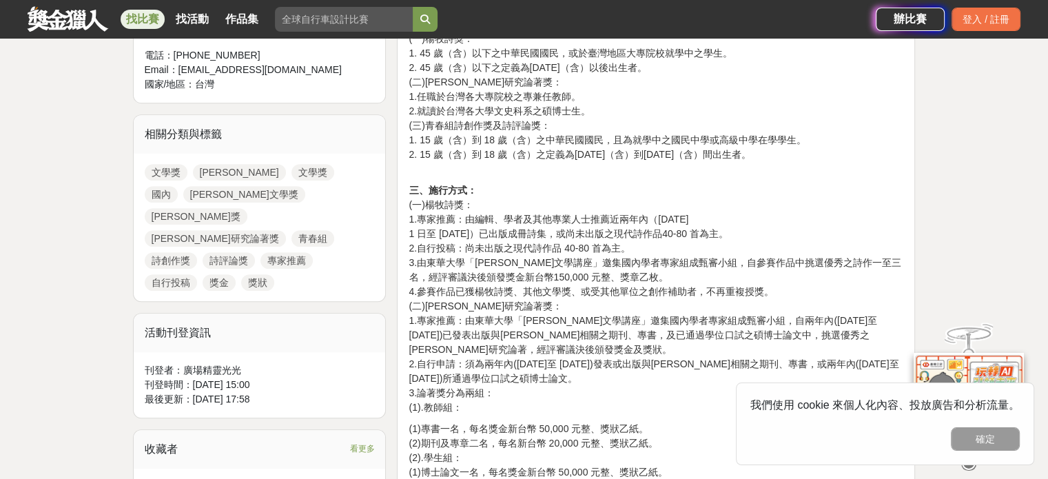
scroll to position [482, 0]
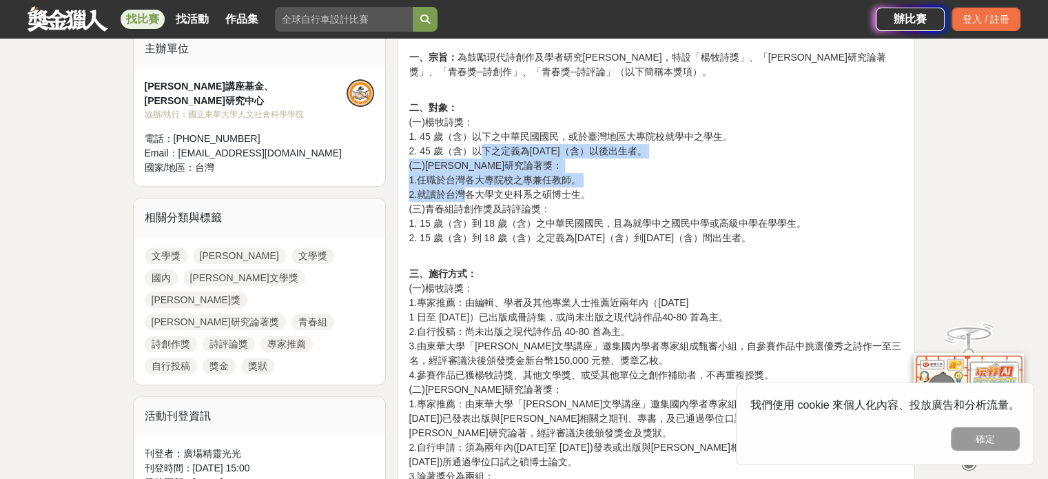
drag, startPoint x: 485, startPoint y: 152, endPoint x: 465, endPoint y: 196, distance: 47.8
click at [465, 196] on p "二、對象： (一)[PERSON_NAME]獎： 1. 45 歲（含）以下之中華民國國民，或於臺灣地區大專院校就學中之學生。 2. 45 歲（含）以下之定義為…" at bounding box center [656, 180] width 495 height 159
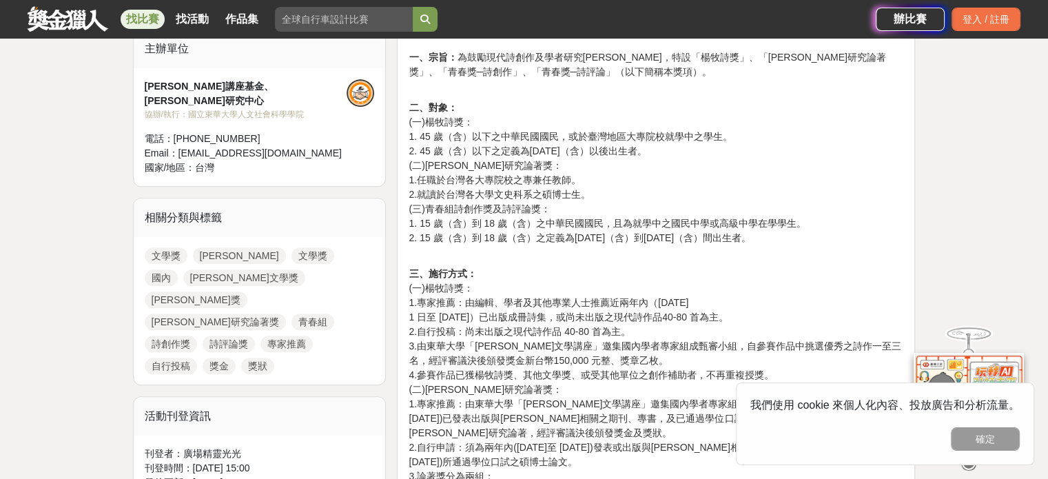
scroll to position [345, 0]
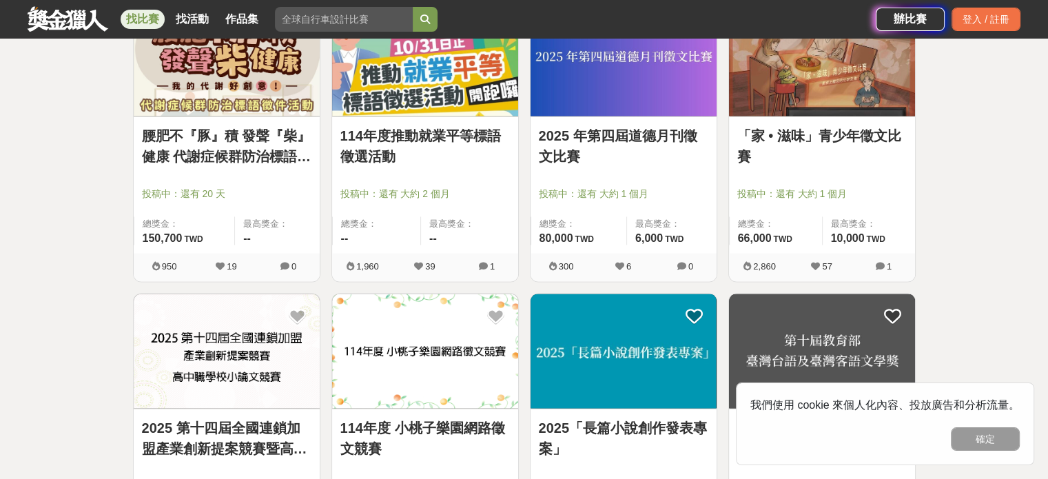
scroll to position [2619, 0]
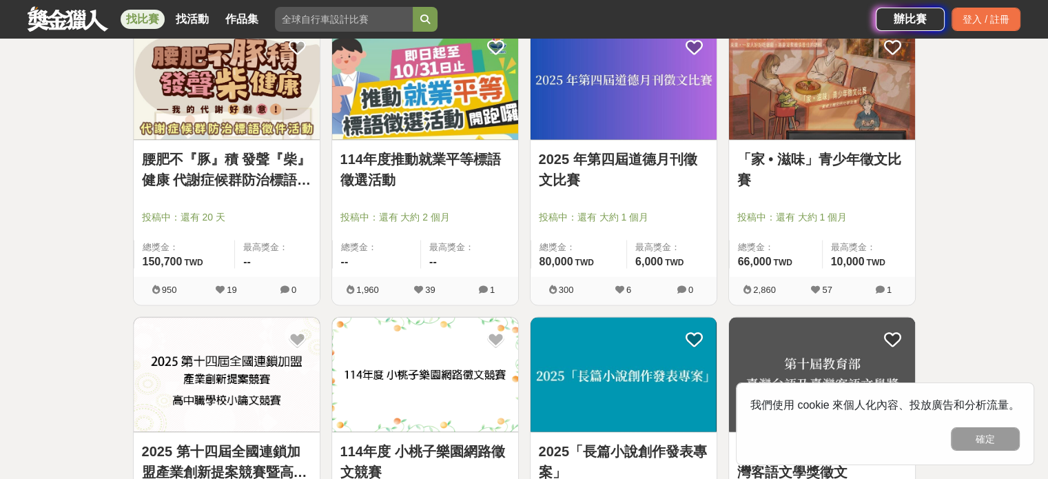
click at [589, 154] on link "2025 年第四屆道德月刊徵文比賽" at bounding box center [624, 168] width 170 height 41
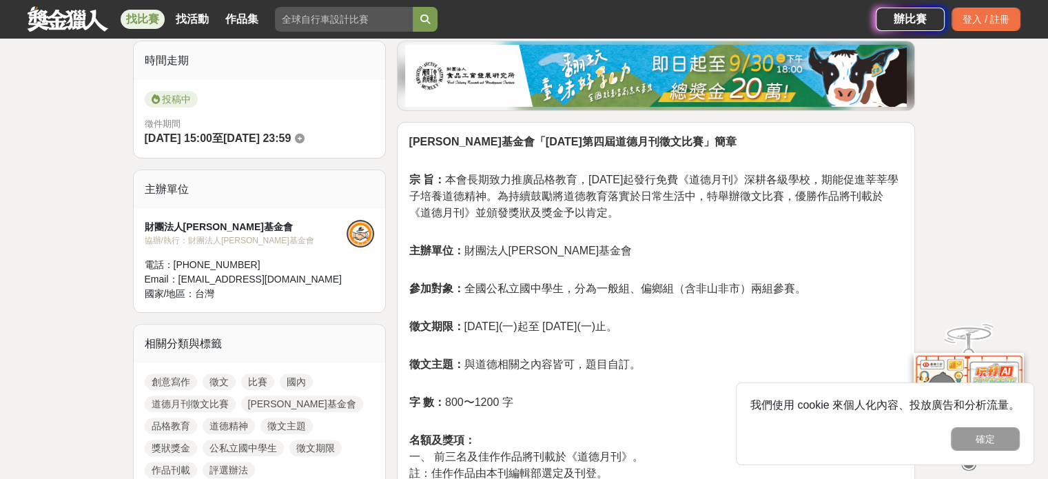
scroll to position [345, 0]
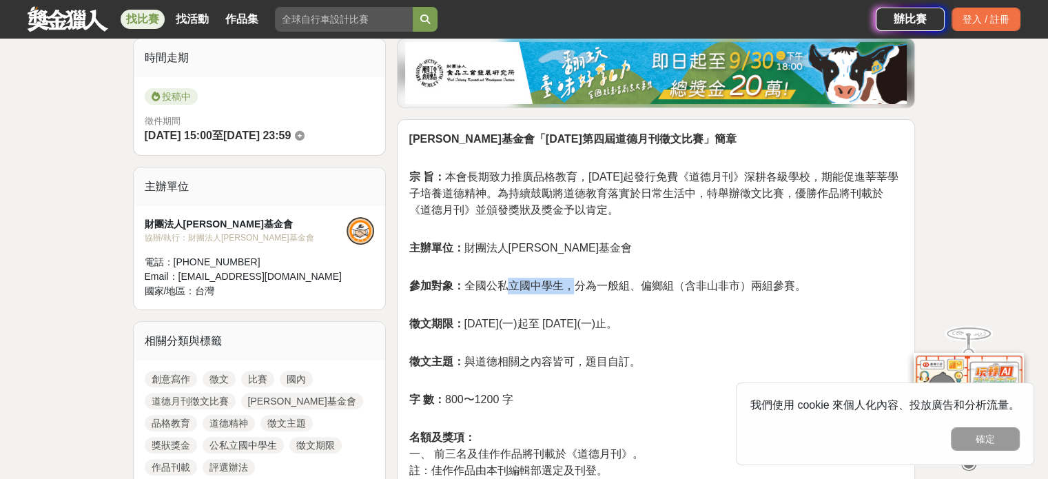
drag, startPoint x: 508, startPoint y: 276, endPoint x: 571, endPoint y: 282, distance: 63.7
click at [571, 282] on span "參加對象： 全國公私立國中學生，分為一般組、偏鄉組（含非山非市）兩組參賽。" at bounding box center [607, 286] width 397 height 12
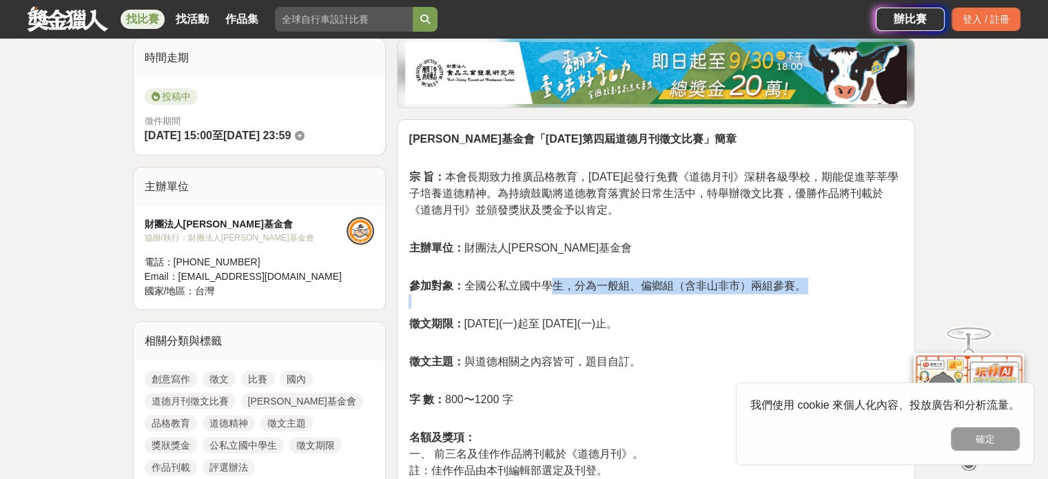
drag, startPoint x: 544, startPoint y: 285, endPoint x: 500, endPoint y: 294, distance: 45.0
click at [500, 294] on p "參加對象： 全國公私立國中學生，分為一般組、偏鄉組（含非山非市）兩組參賽。" at bounding box center [656, 293] width 495 height 31
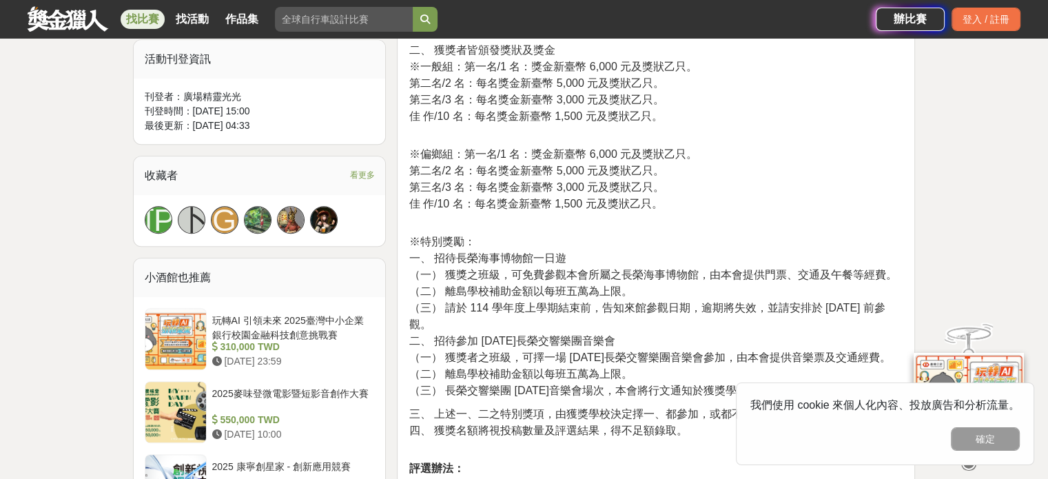
scroll to position [827, 0]
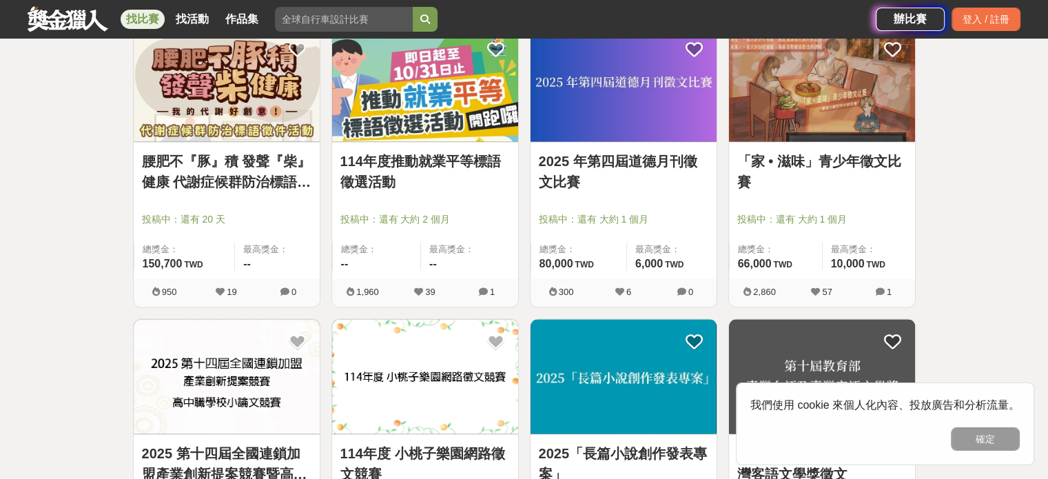
scroll to position [2619, 0]
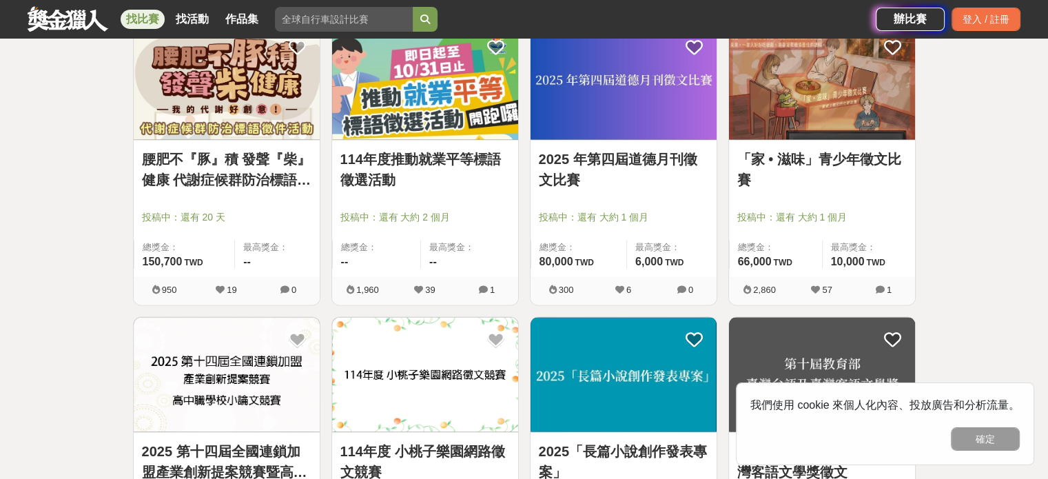
click at [430, 161] on link "114年度推動就業平等標語徵選活動" at bounding box center [425, 168] width 170 height 41
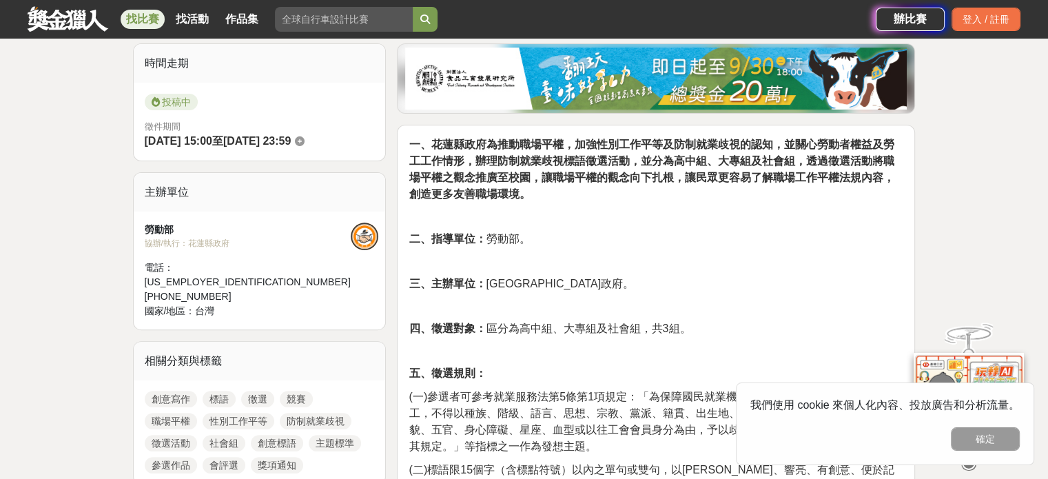
scroll to position [414, 0]
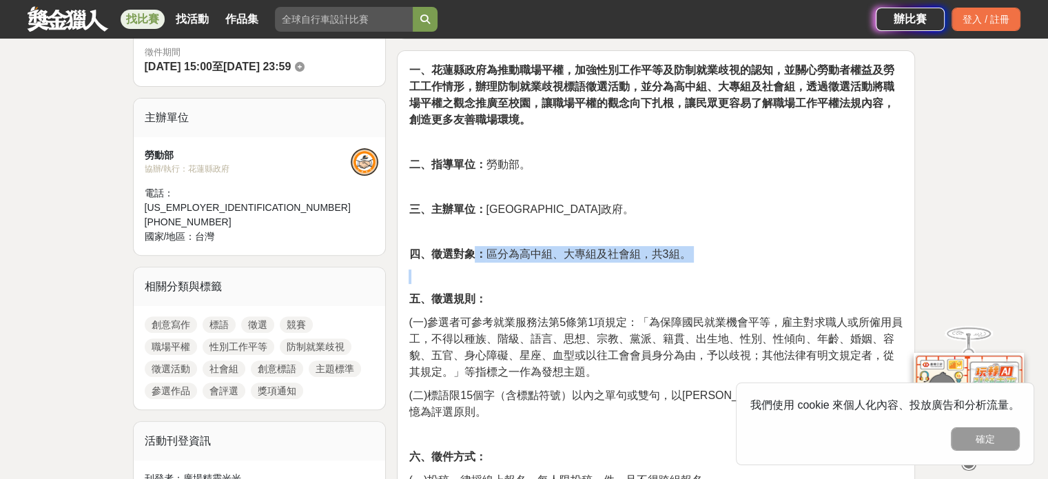
drag, startPoint x: 476, startPoint y: 254, endPoint x: 525, endPoint y: 281, distance: 56.4
click at [525, 281] on p at bounding box center [656, 276] width 495 height 14
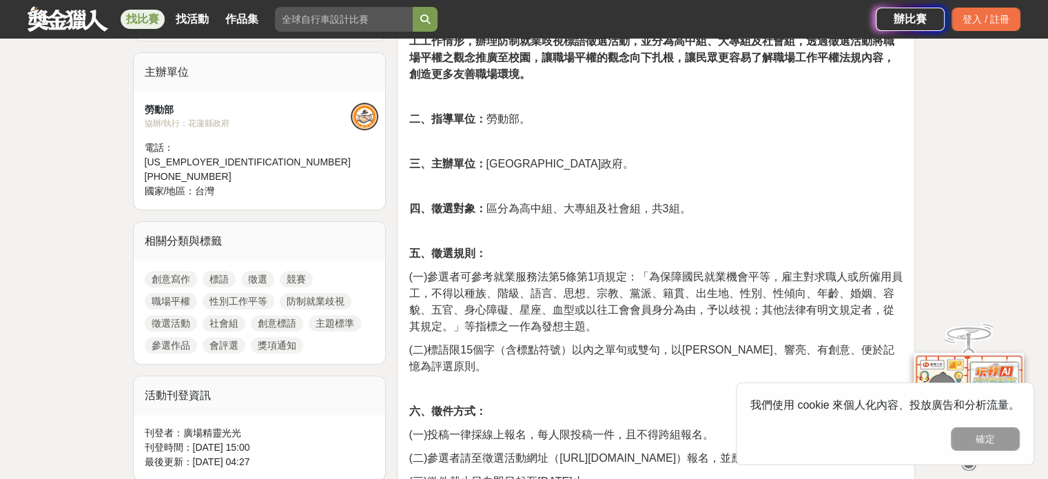
scroll to position [482, 0]
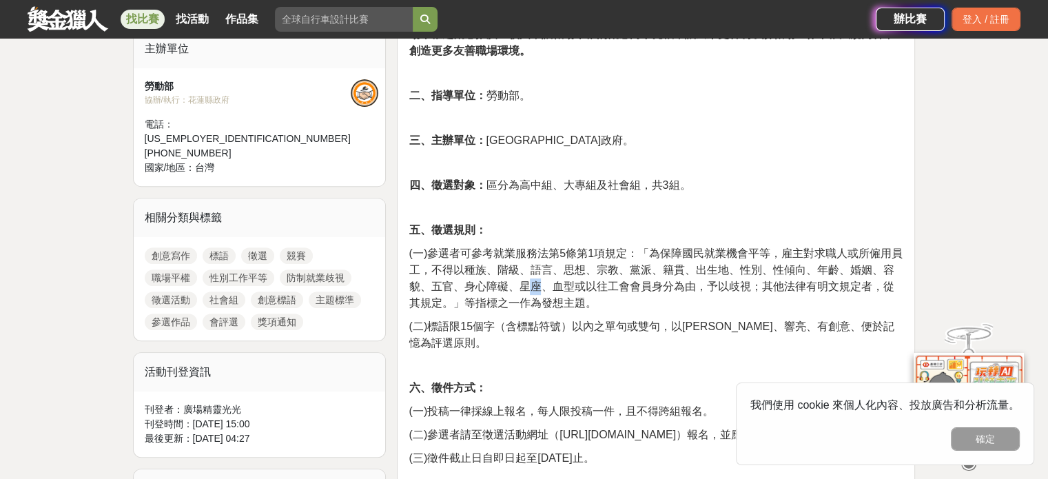
drag, startPoint x: 525, startPoint y: 281, endPoint x: 540, endPoint y: 291, distance: 18.4
click at [540, 291] on span "(一)參選者可參考就業服務法第5條第1項規定：「為保障國民就業機會平等，雇主對求職人或所僱用員工，不得以種族、階級、語言、思想、宗教、黨派、籍貫、出生地、性別…" at bounding box center [655, 277] width 493 height 61
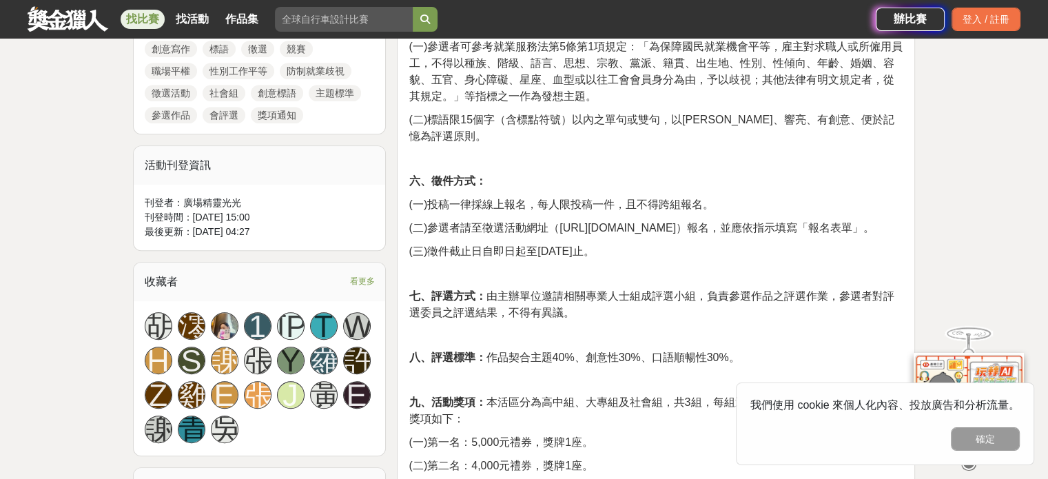
scroll to position [758, 0]
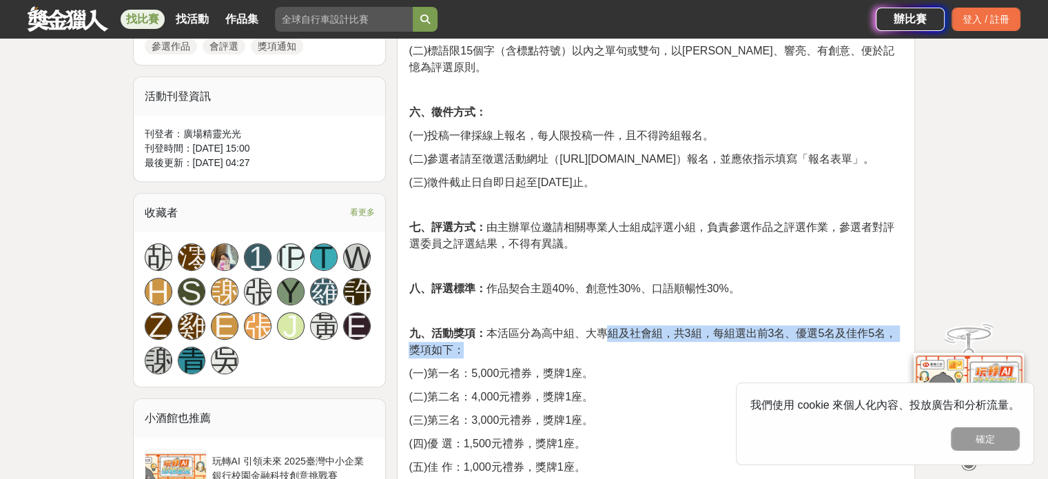
drag, startPoint x: 508, startPoint y: 333, endPoint x: 606, endPoint y: 307, distance: 101.8
click at [606, 325] on p "九、活動獎項： 本活區分為高中組、大專組及社會組，共3組，每組選出前3名、優選5名及佳作5名，獎項如下：" at bounding box center [656, 341] width 495 height 33
click at [606, 327] on span "九、活動獎項： 本活區分為高中組、大專組及社會組，共3組，每組選出前3名、優選5名及佳作5名，獎項如下：" at bounding box center [653, 341] width 488 height 28
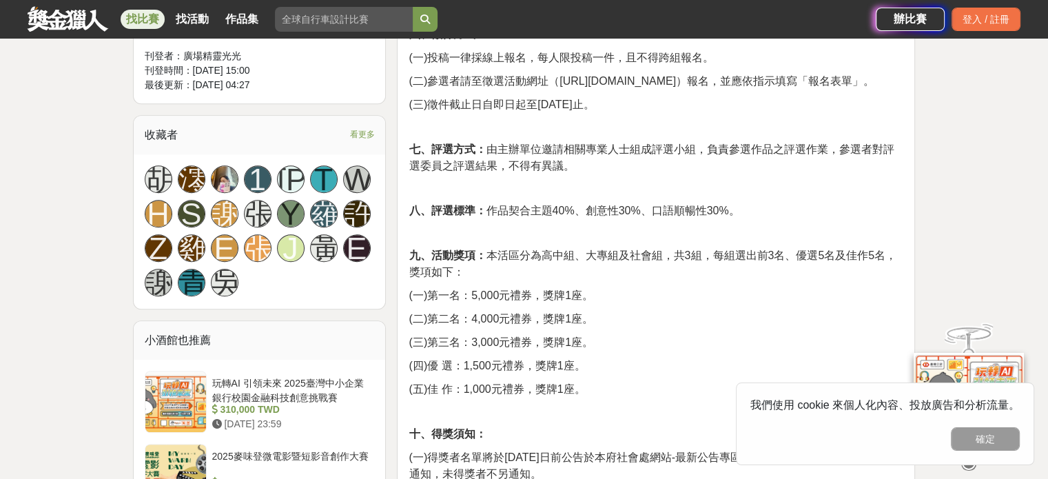
scroll to position [896, 0]
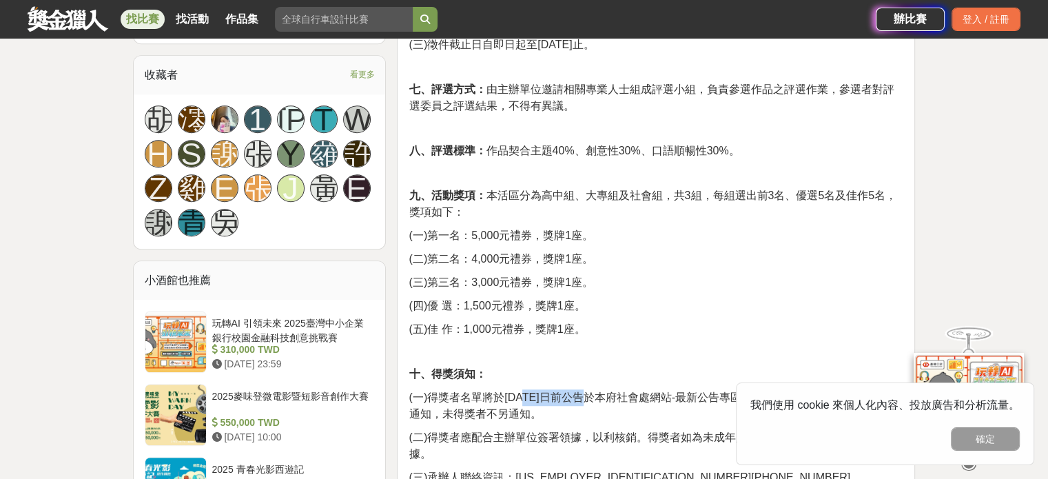
drag, startPoint x: 525, startPoint y: 377, endPoint x: 576, endPoint y: 378, distance: 51.0
click at [576, 391] on span "(一)得獎者名單將於[DATE]日前公告於本府社會處網站-最新公告專區，並由主辦單位以電話或E-mail通知，未得獎者不另通知。" at bounding box center [651, 405] width 485 height 28
drag, startPoint x: 507, startPoint y: 256, endPoint x: 524, endPoint y: 292, distance: 39.8
click at [524, 292] on div "一、花蓮縣政府為推動職場平權，加強性別工作平等及防制就業歧視的認知，並關心勞動者權益及勞工工作情形，辦理防制就業歧視標語徵選活動，並分為高中組、大專組及社會組…" at bounding box center [656, 350] width 495 height 1540
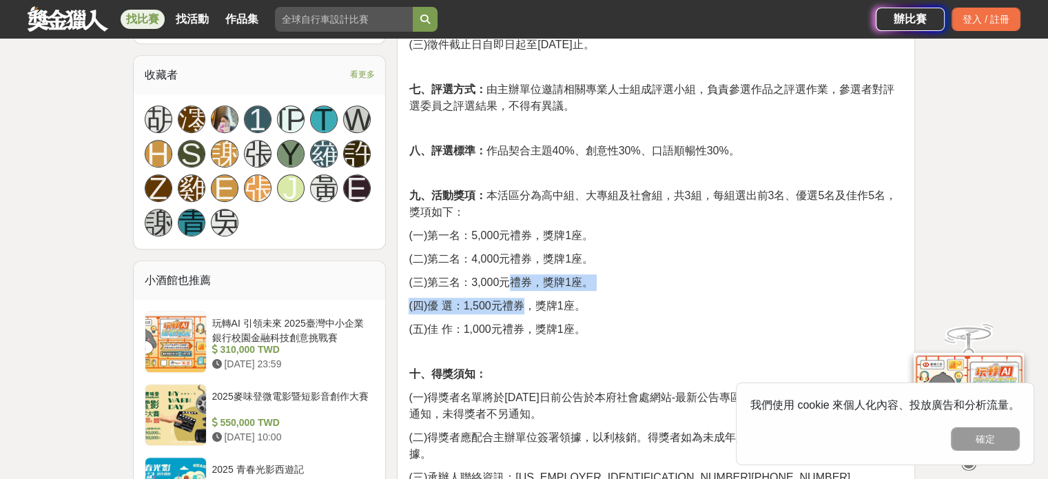
click at [524, 300] on span "(四)優 選：1,500元禮券，獎牌1座。" at bounding box center [497, 306] width 176 height 12
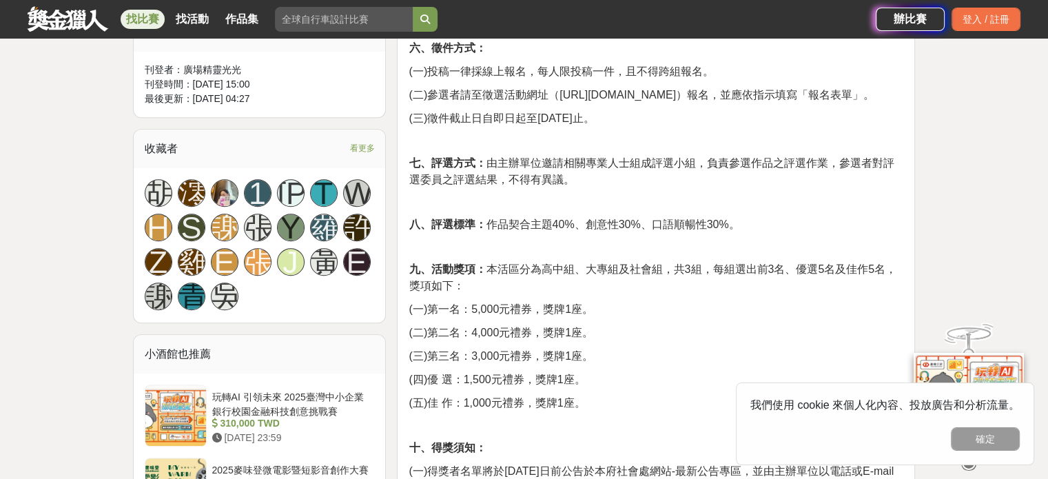
scroll to position [689, 0]
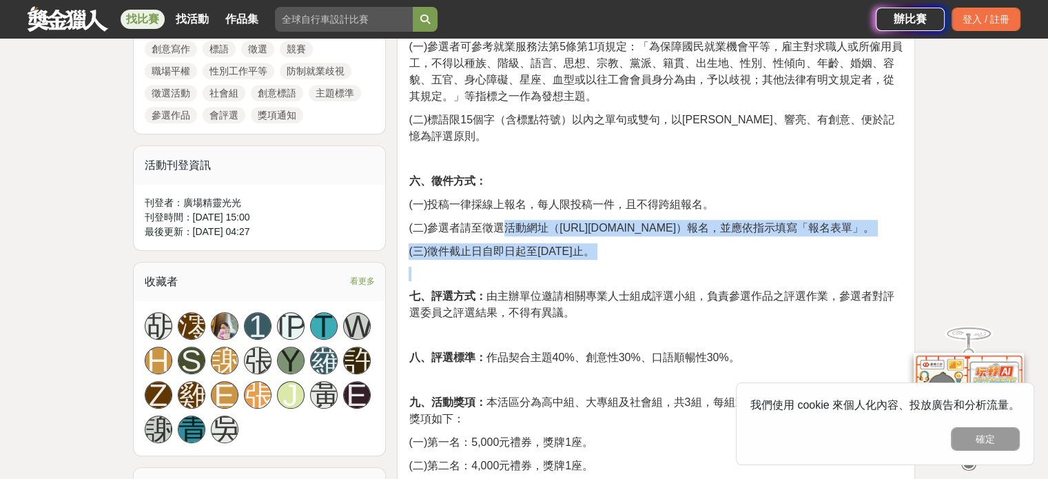
drag, startPoint x: 510, startPoint y: 216, endPoint x: 578, endPoint y: 258, distance: 79.6
click at [578, 267] on p at bounding box center [656, 274] width 495 height 14
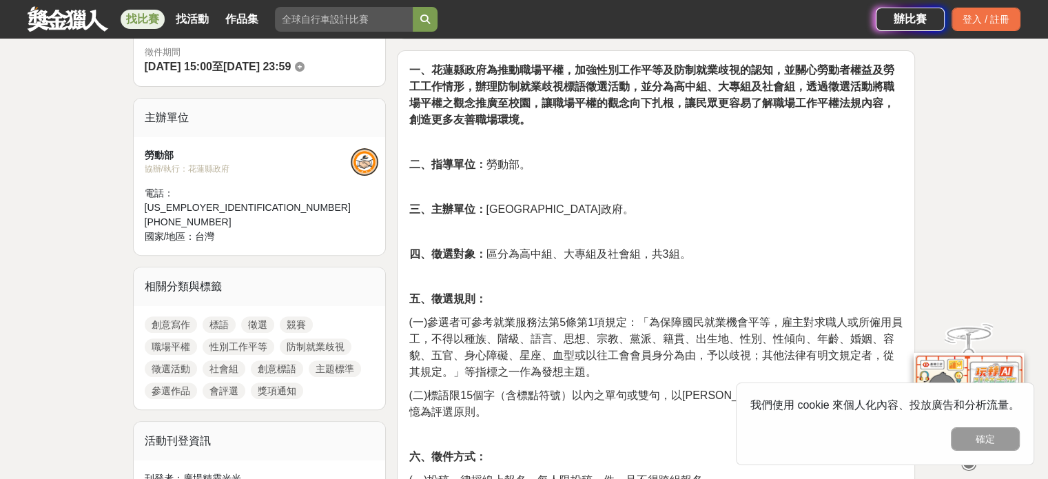
scroll to position [345, 0]
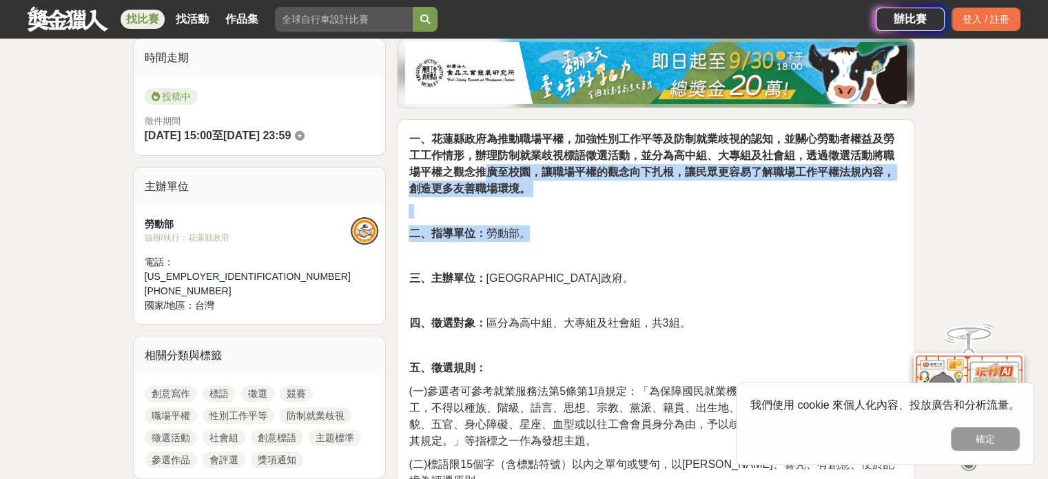
drag, startPoint x: 482, startPoint y: 165, endPoint x: 544, endPoint y: 222, distance: 84.9
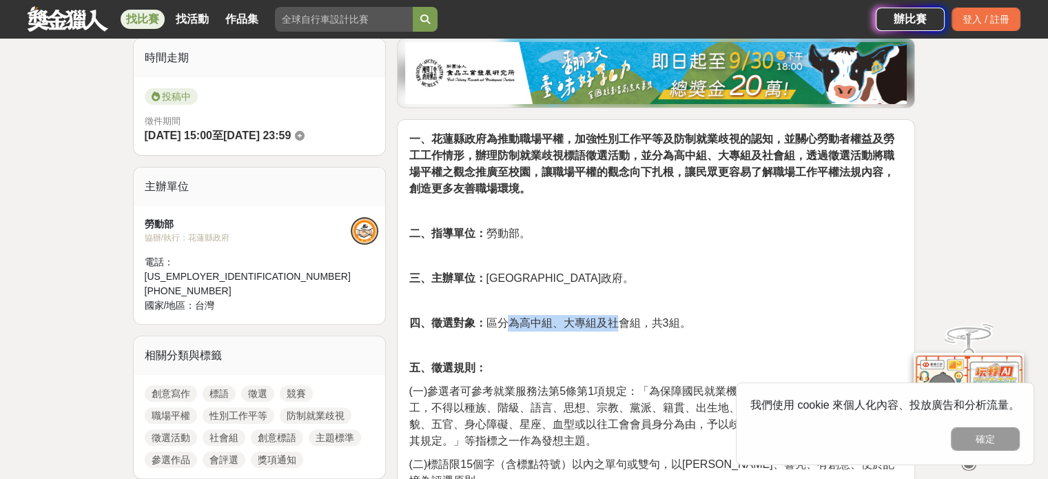
drag, startPoint x: 507, startPoint y: 320, endPoint x: 620, endPoint y: 316, distance: 112.4
click at [620, 317] on span "四、徵選對象： 區分為高中組、大專組及社會組，共3組。" at bounding box center [550, 323] width 282 height 12
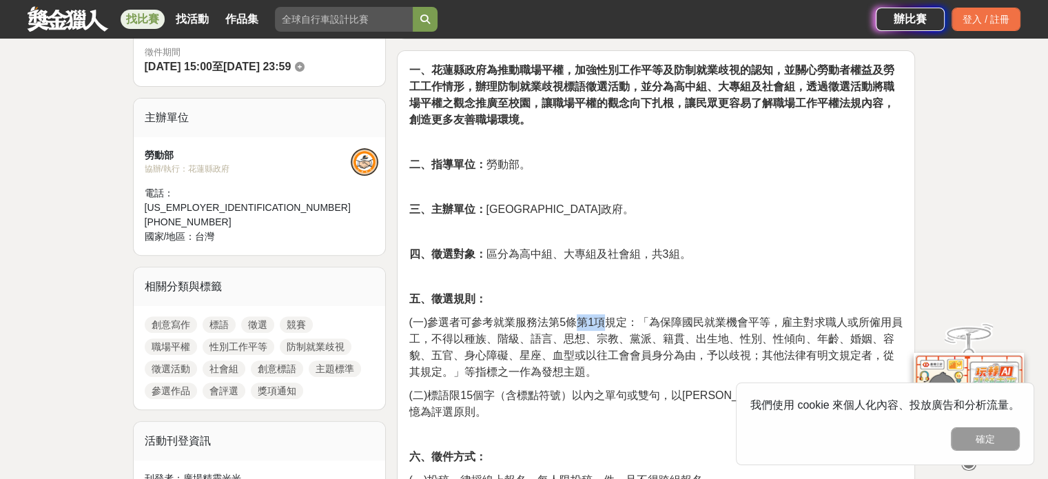
drag, startPoint x: 590, startPoint y: 321, endPoint x: 573, endPoint y: 323, distance: 16.7
click at [573, 323] on span "(一)參選者可參考就業服務法第5條第1項規定：「為保障國民就業機會平等，雇主對求職人或所僱用員工，不得以種族、階級、語言、思想、宗教、黨派、籍貫、出生地、性別…" at bounding box center [655, 346] width 493 height 61
drag, startPoint x: 756, startPoint y: 316, endPoint x: 571, endPoint y: 312, distance: 185.5
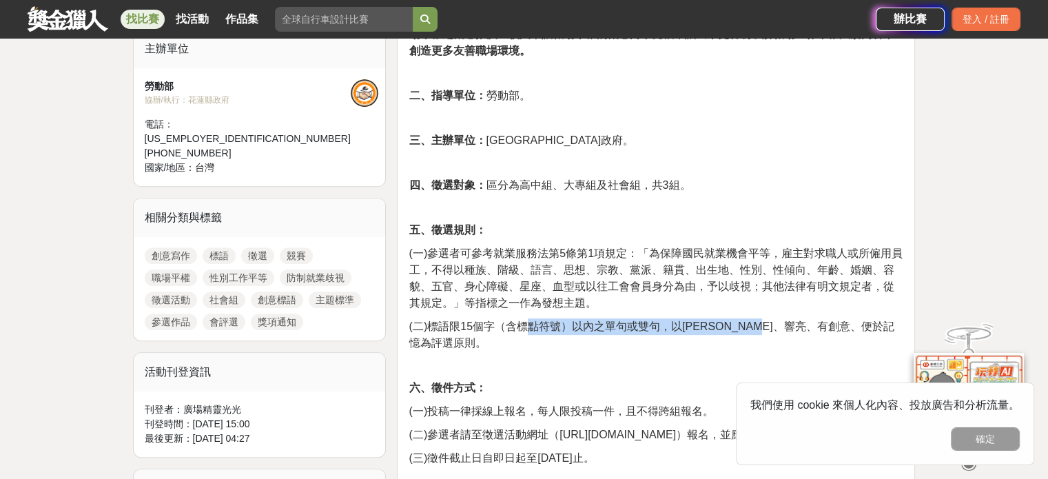
drag, startPoint x: 527, startPoint y: 316, endPoint x: 797, endPoint y: 323, distance: 270.2
click at [797, 323] on span "(二)標語限15個字（含標點符號）以內之單句或雙句，以[PERSON_NAME]、響亮、有創意、便於記憶為評選原則。" at bounding box center [651, 334] width 485 height 28
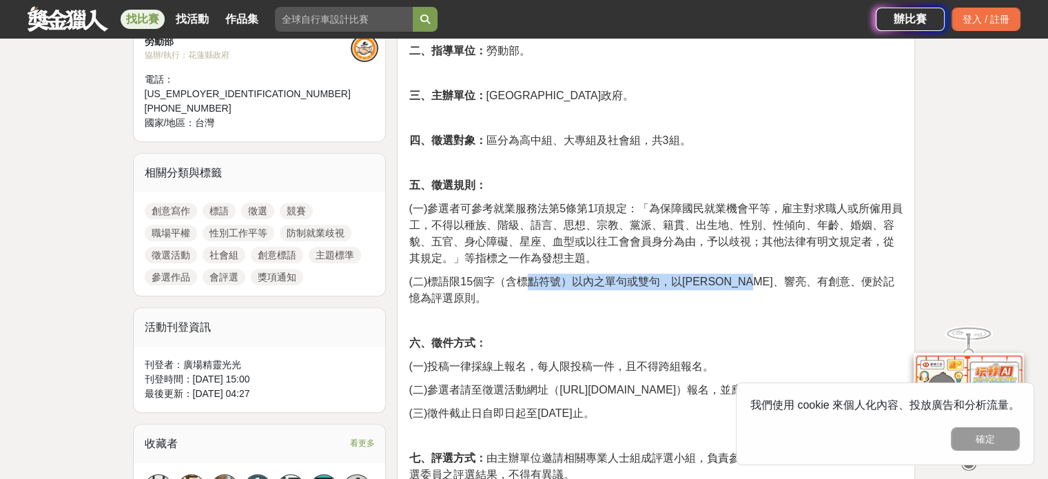
scroll to position [551, 0]
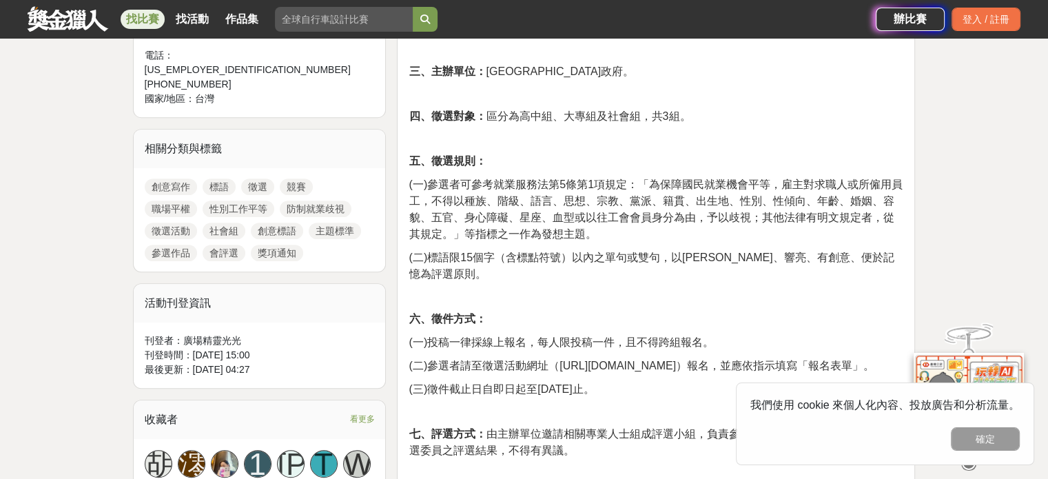
drag, startPoint x: 691, startPoint y: 333, endPoint x: 605, endPoint y: 327, distance: 85.6
click at [605, 336] on span "(一)投稿一律採線上報名，每人限投稿一件，且不得跨組報名。" at bounding box center [561, 342] width 305 height 12
drag, startPoint x: 605, startPoint y: 327, endPoint x: 557, endPoint y: 333, distance: 48.6
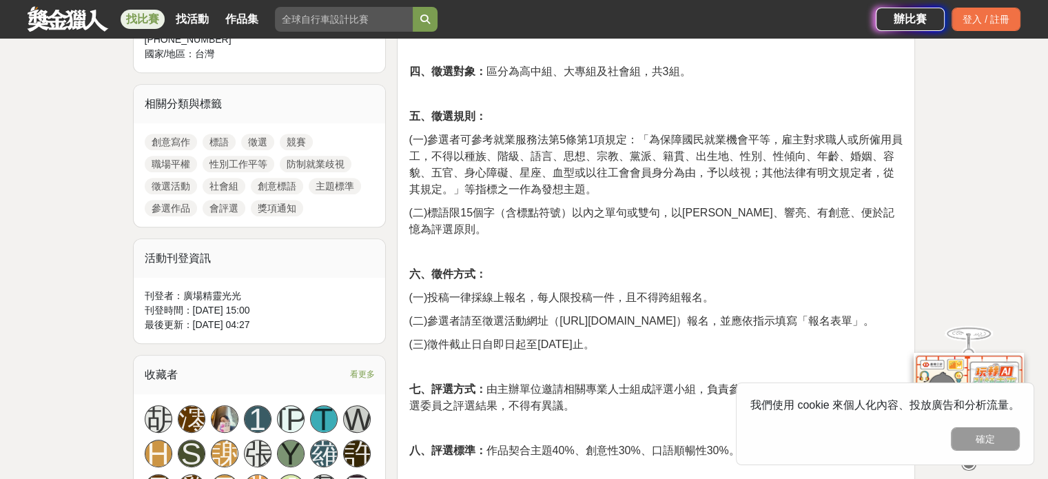
scroll to position [620, 0]
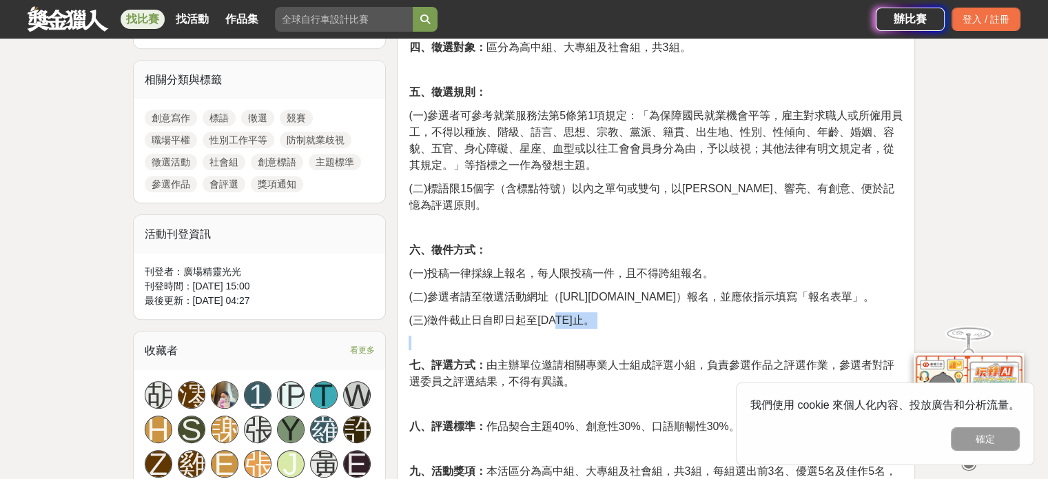
drag, startPoint x: 557, startPoint y: 321, endPoint x: 555, endPoint y: 309, distance: 11.8
click at [555, 314] on span "(三)徵件截止日自即日起至[DATE]止。" at bounding box center [501, 320] width 185 height 12
drag, startPoint x: 560, startPoint y: 281, endPoint x: 681, endPoint y: 281, distance: 121.3
click at [681, 291] on span "(二)參選者請至徵選活動網址（[URL][DOMAIN_NAME]）報名，並應依指示填寫「報名表單」。" at bounding box center [642, 297] width 466 height 12
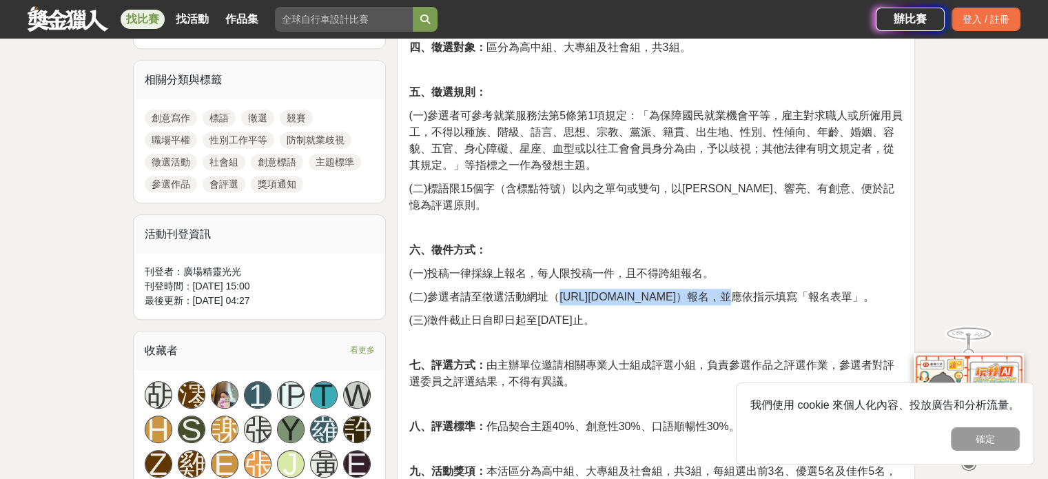
copy span "[URL][DOMAIN_NAME]"
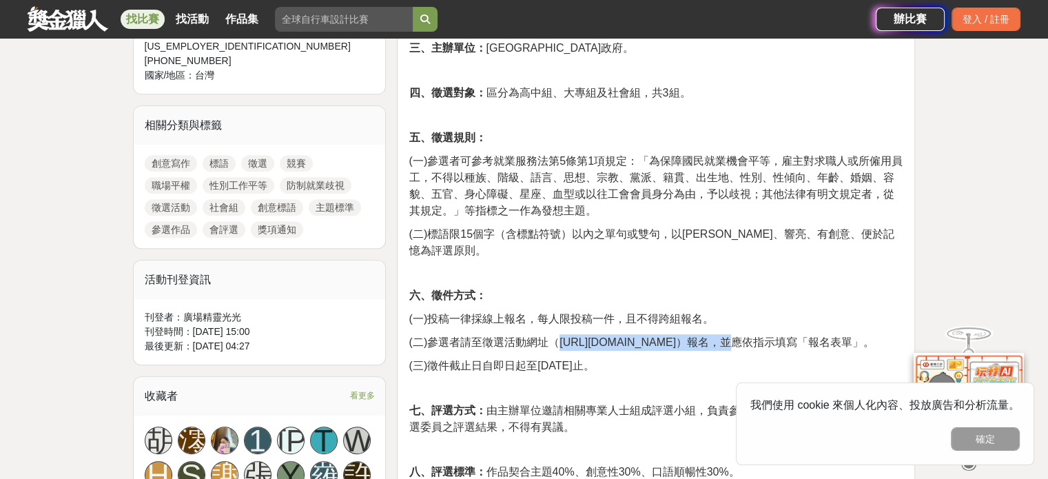
scroll to position [551, 0]
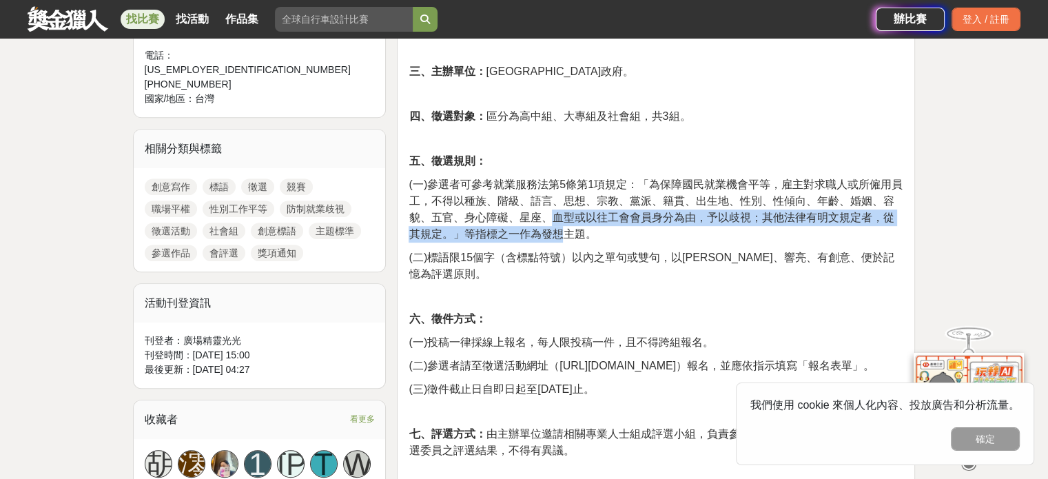
drag, startPoint x: 568, startPoint y: 239, endPoint x: 552, endPoint y: 214, distance: 30.0
click at [552, 214] on span "(一)參選者可參考就業服務法第5條第1項規定：「為保障國民就業機會平等，雇主對求職人或所僱用員工，不得以種族、階級、語言、思想、宗教、黨派、籍貫、出生地、性別…" at bounding box center [655, 209] width 493 height 61
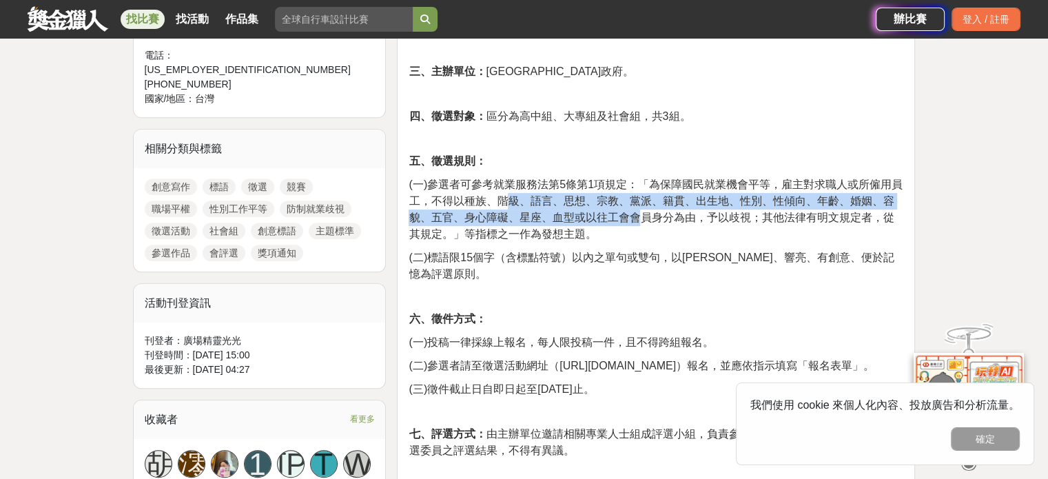
drag, startPoint x: 507, startPoint y: 203, endPoint x: 641, endPoint y: 222, distance: 135.1
click at [641, 222] on span "(一)參選者可參考就業服務法第5條第1項規定：「為保障國民就業機會平等，雇主對求職人或所僱用員工，不得以種族、階級、語言、思想、宗教、黨派、籍貫、出生地、性別…" at bounding box center [655, 209] width 493 height 61
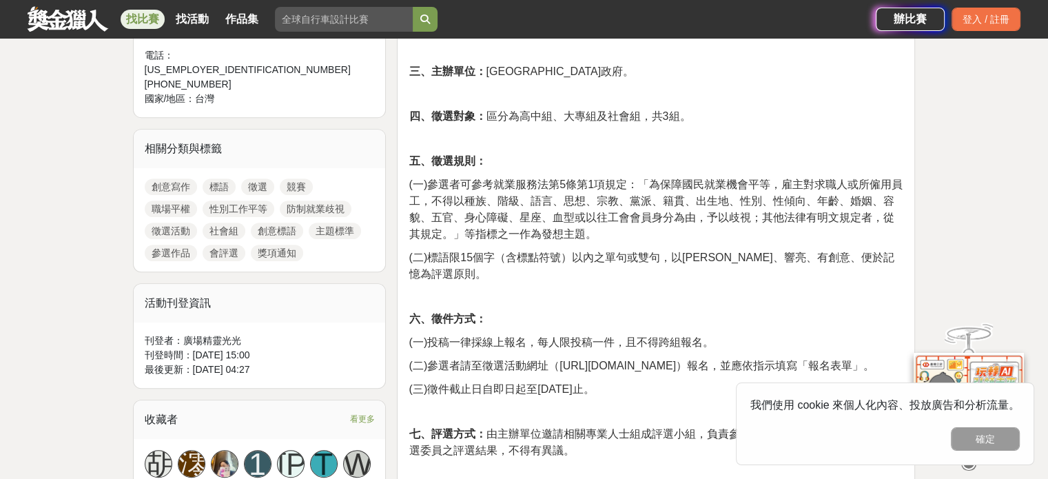
drag, startPoint x: 607, startPoint y: 234, endPoint x: 614, endPoint y: 237, distance: 7.4
click at [614, 237] on p "(一)參選者可參考就業服務法第5條第1項規定：「為保障國民就業機會平等，雇主對求職人或所僱用員工，不得以種族、階級、語言、思想、宗教、黨派、籍貫、出生地、性別…" at bounding box center [656, 209] width 495 height 66
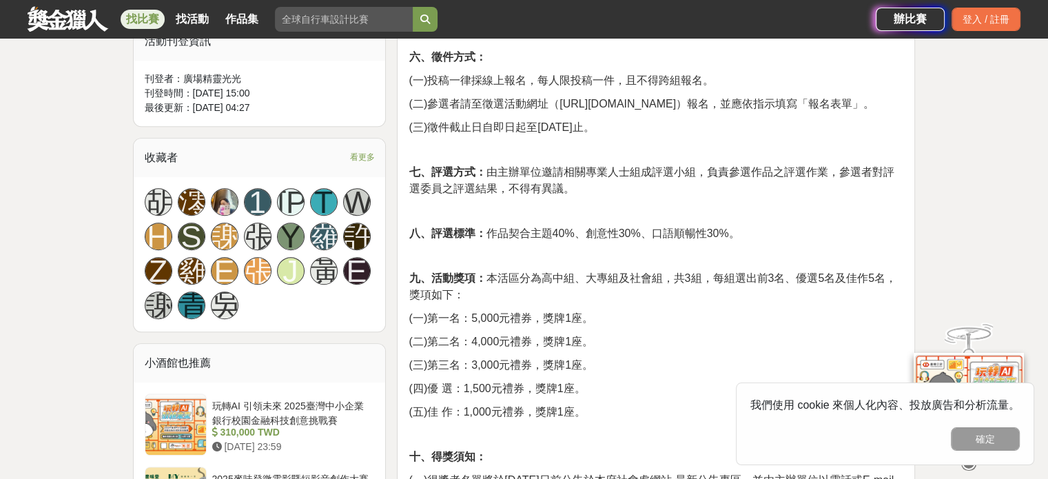
scroll to position [896, 0]
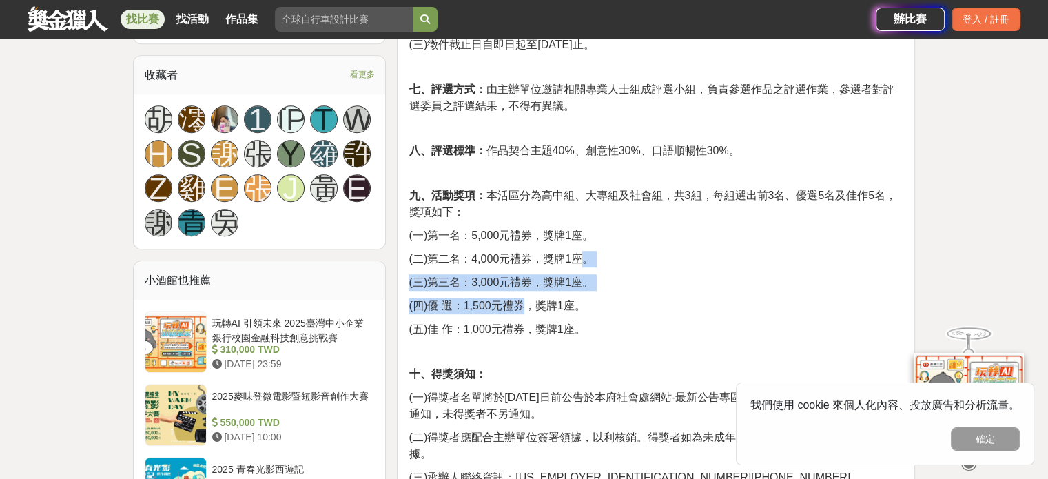
drag, startPoint x: 579, startPoint y: 247, endPoint x: 520, endPoint y: 287, distance: 70.5
click at [520, 287] on div "一、花蓮縣政府為推動職場平權，加強性別工作平等及防制就業歧視的認知，並關心勞動者權益及勞工工作情形，辦理防制就業歧視標語徵選活動，並分為高中組、大專組及社會組…" at bounding box center [656, 350] width 495 height 1540
click at [520, 300] on span "(四)優 選：1,500元禮券，獎牌1座。" at bounding box center [497, 306] width 176 height 12
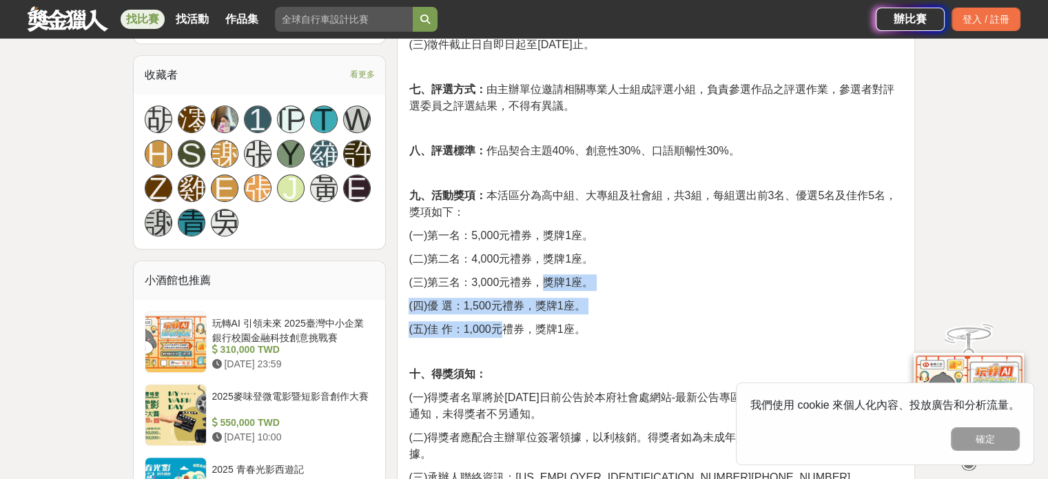
drag, startPoint x: 506, startPoint y: 303, endPoint x: 540, endPoint y: 264, distance: 51.7
click at [540, 264] on div "一、花蓮縣政府為推動職場平權，加強性別工作平等及防制就業歧視的認知，並關心勞動者權益及勞工工作情形，辦理防制就業歧視標語徵選活動，並分為高中組、大專組及社會組…" at bounding box center [656, 350] width 495 height 1540
click at [540, 276] on span "(三)第三名：3,000元禮券，獎牌1座。" at bounding box center [501, 282] width 185 height 12
